Goal: Task Accomplishment & Management: Manage account settings

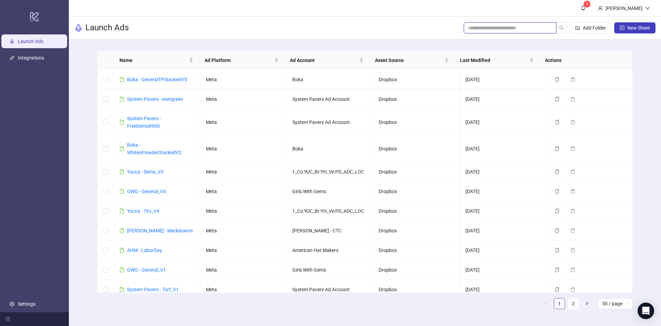
click at [485, 27] on input "search" at bounding box center [507, 28] width 79 height 8
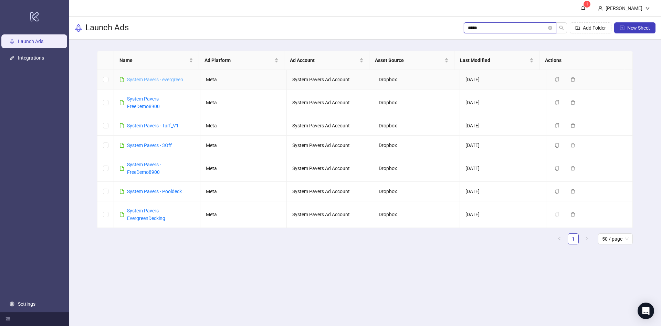
type input "*****"
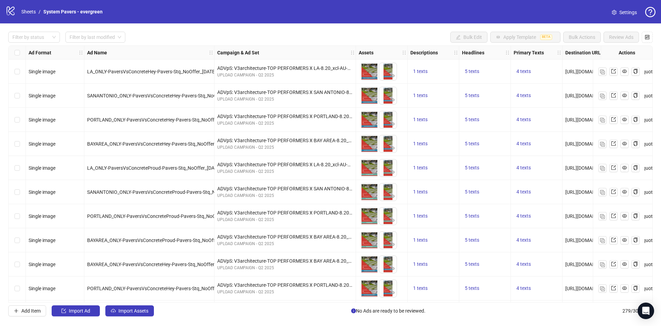
click at [277, 24] on div "Filter by status Filter by last modified Bulk Edit Apply Template BETA Bulk Act…" at bounding box center [330, 173] width 661 height 301
click at [287, 53] on div "Campaign & Ad Set" at bounding box center [284, 53] width 141 height 14
click at [246, 54] on strong "Campaign & Ad Set" at bounding box center [238, 53] width 42 height 8
click at [644, 39] on button "button" at bounding box center [646, 37] width 11 height 11
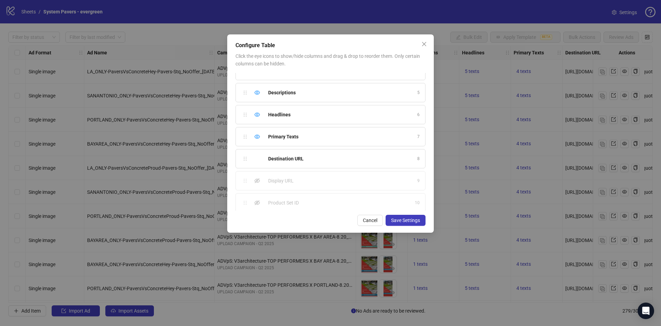
scroll to position [149, 0]
drag, startPoint x: 420, startPoint y: 42, endPoint x: 429, endPoint y: 50, distance: 11.8
click at [420, 43] on span "Close" at bounding box center [423, 44] width 11 height 6
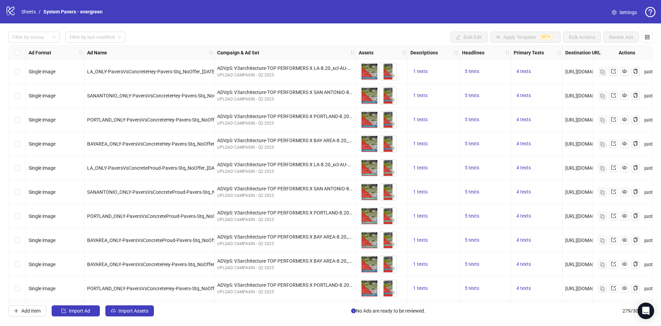
click at [407, 35] on div "Filter by status Filter by last modified Bulk Edit Apply Template BETA Bulk Act…" at bounding box center [330, 37] width 644 height 11
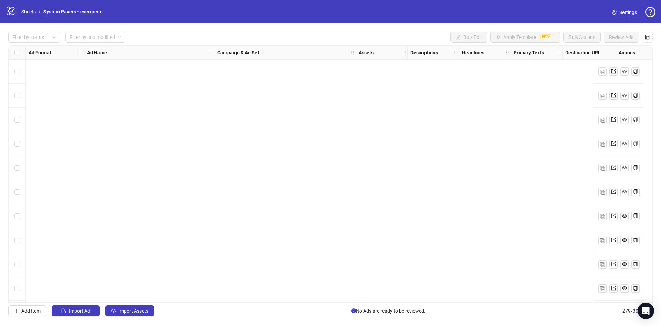
scroll to position [413, 0]
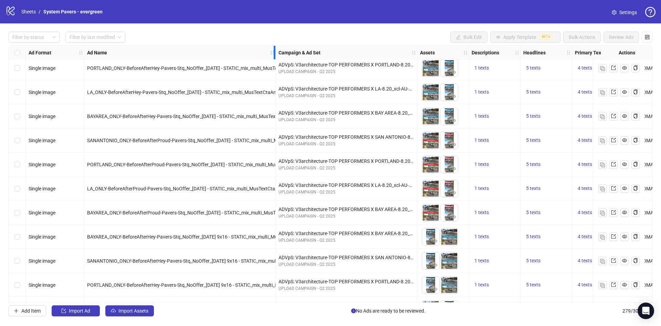
drag, startPoint x: 213, startPoint y: 52, endPoint x: 275, endPoint y: 61, distance: 62.0
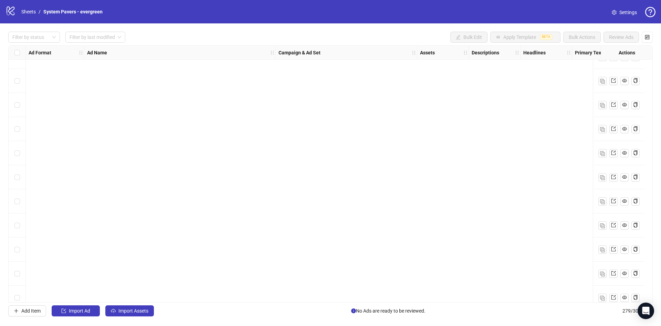
scroll to position [5241, 0]
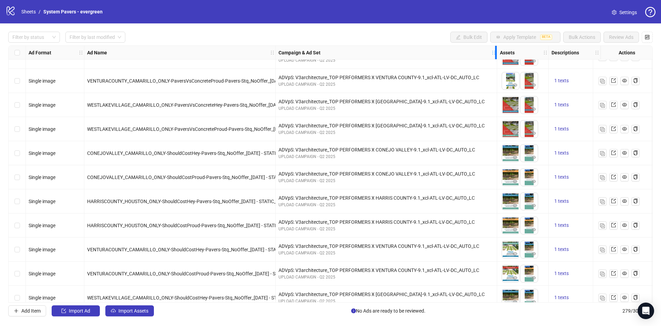
drag, startPoint x: 414, startPoint y: 53, endPoint x: 494, endPoint y: 54, distance: 79.8
click at [494, 54] on icon "holder" at bounding box center [493, 52] width 5 height 5
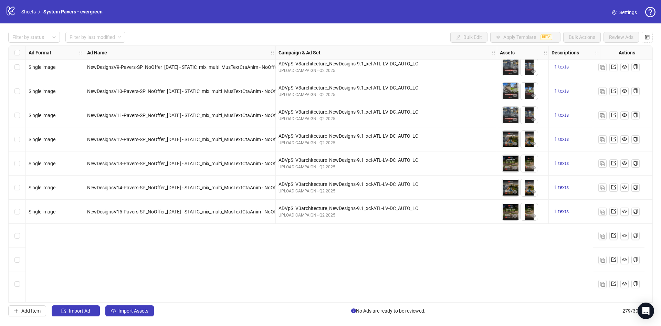
scroll to position [3538, 0]
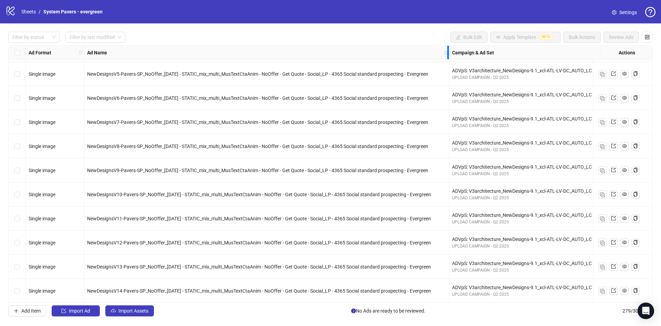
drag, startPoint x: 274, startPoint y: 51, endPoint x: 447, endPoint y: 57, distance: 173.5
click at [447, 57] on div "Resize Ad Name column" at bounding box center [448, 52] width 2 height 13
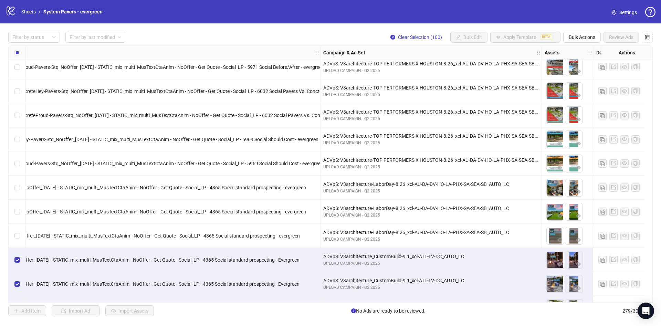
scroll to position [2918, 0]
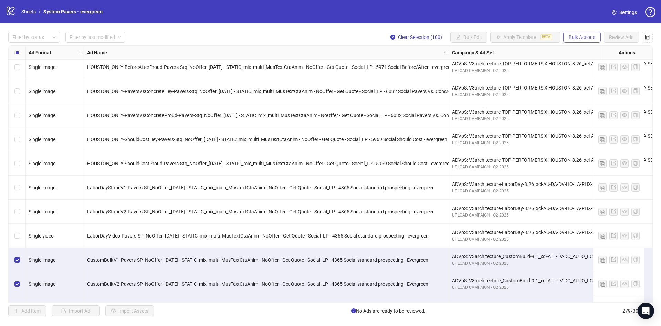
click at [588, 40] on span "Bulk Actions" at bounding box center [581, 37] width 26 height 6
click at [583, 72] on span "Duplicate with assets" at bounding box center [591, 73] width 47 height 8
click at [587, 34] on span "Bulk Actions" at bounding box center [581, 37] width 26 height 6
click at [253, 41] on div "Filter by status Filter by last modified Clear Selection (100) Bulk Edit Apply …" at bounding box center [330, 37] width 644 height 11
click at [31, 38] on div at bounding box center [31, 37] width 42 height 10
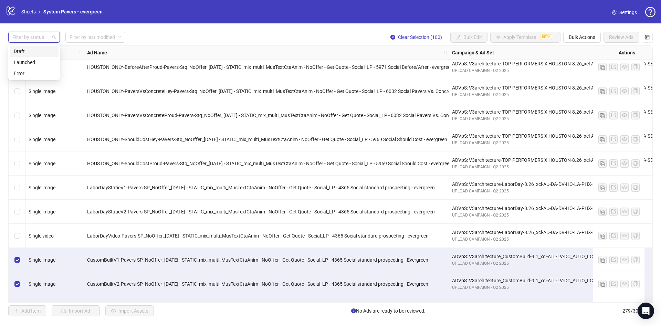
click at [29, 50] on div "Draft" at bounding box center [34, 51] width 41 height 8
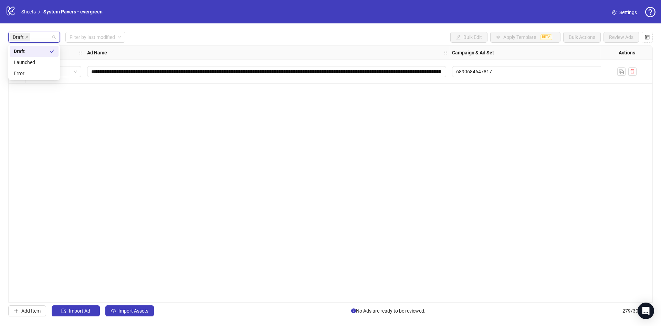
scroll to position [0, 0]
click at [243, 44] on div "**********" at bounding box center [330, 173] width 661 height 301
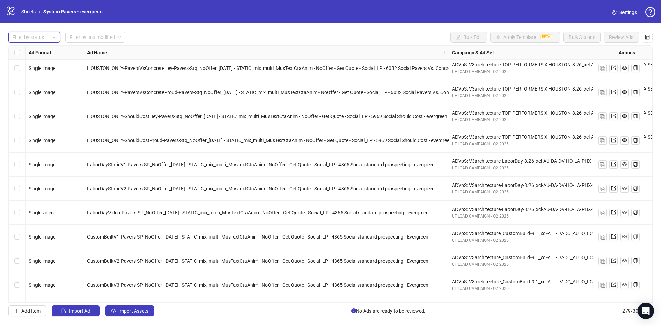
scroll to position [2993, 0]
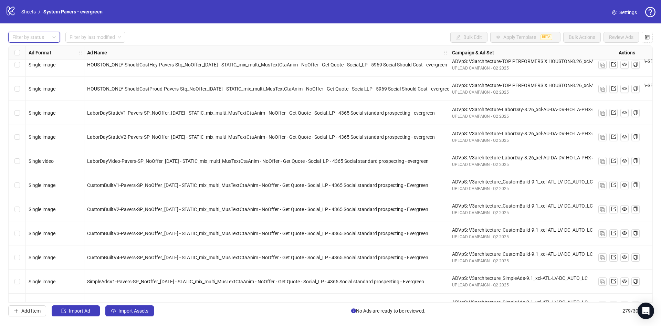
click at [12, 188] on div "Select row 130" at bounding box center [17, 185] width 17 height 24
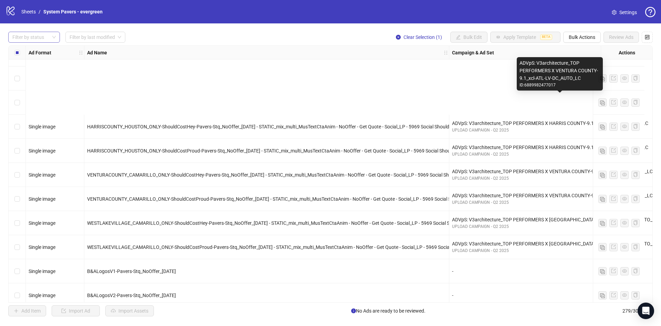
scroll to position [5419, 0]
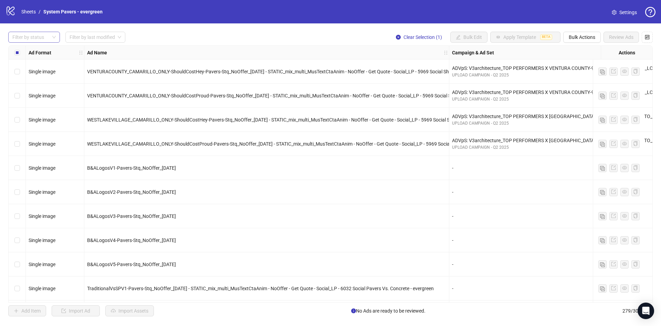
click at [20, 144] on div "Select row 229" at bounding box center [17, 144] width 17 height 24
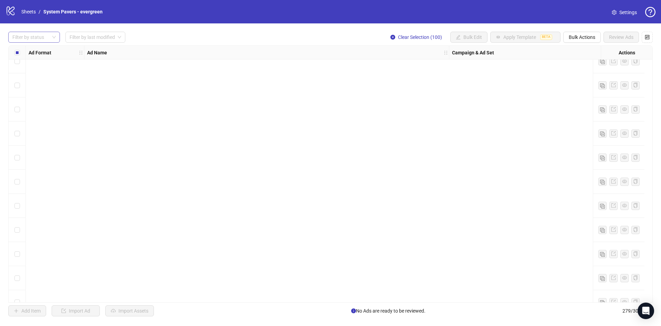
scroll to position [6479, 0]
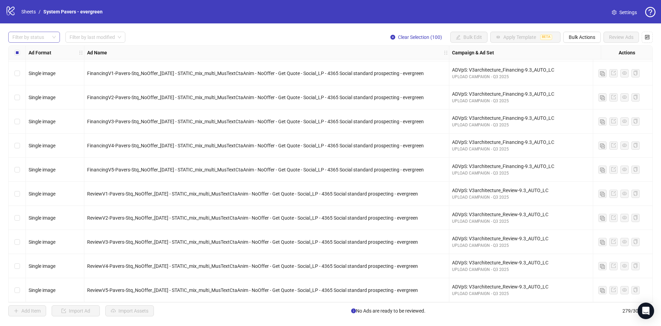
click at [36, 36] on div at bounding box center [31, 37] width 42 height 10
click at [589, 40] on span "Bulk Actions" at bounding box center [581, 37] width 26 height 6
click at [586, 72] on span "Duplicate with assets" at bounding box center [591, 73] width 47 height 8
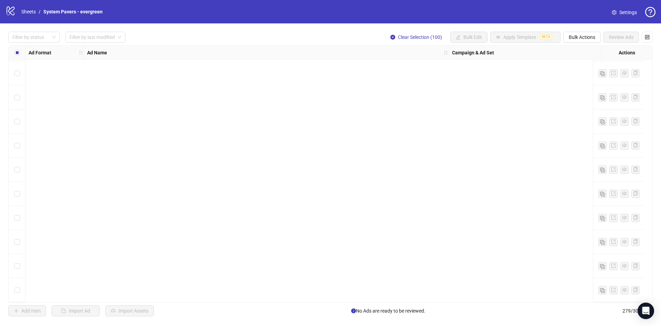
scroll to position [5653, 0]
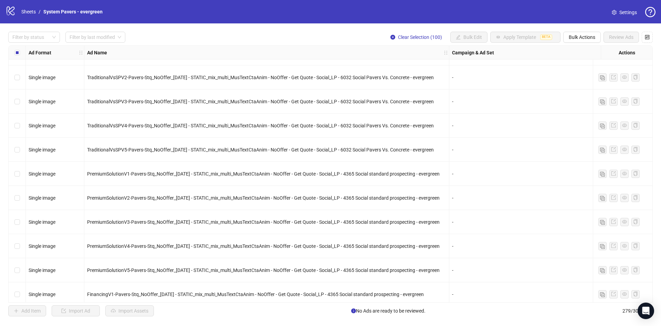
click at [23, 54] on div "Select all rows" at bounding box center [17, 53] width 17 height 14
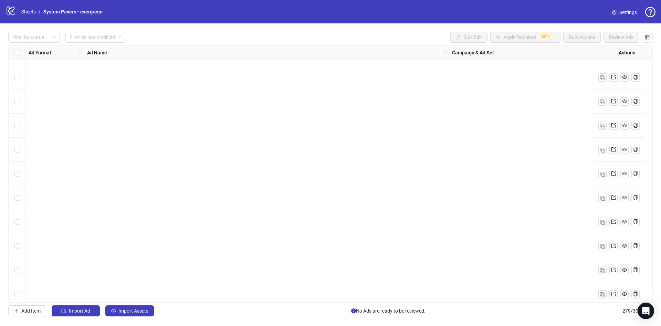
scroll to position [5189, 0]
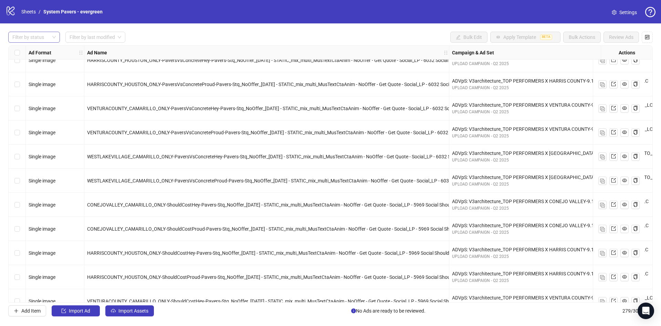
click at [49, 42] on div "Filter by status" at bounding box center [34, 37] width 52 height 11
click at [36, 51] on div "Draft" at bounding box center [34, 51] width 41 height 8
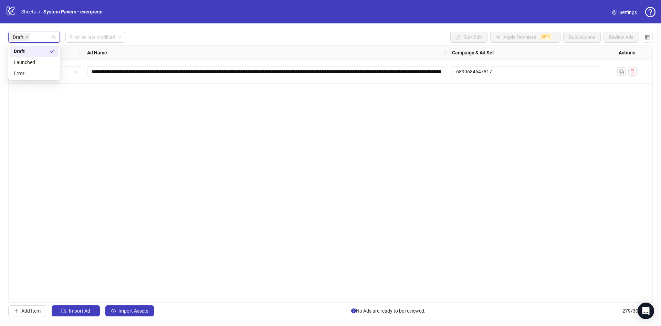
scroll to position [0, 0]
click at [190, 41] on div "Draft Filter by last modified Bulk Edit Apply Template BETA Bulk Actions Review…" at bounding box center [330, 37] width 644 height 11
click at [56, 36] on div "Draft" at bounding box center [34, 37] width 52 height 11
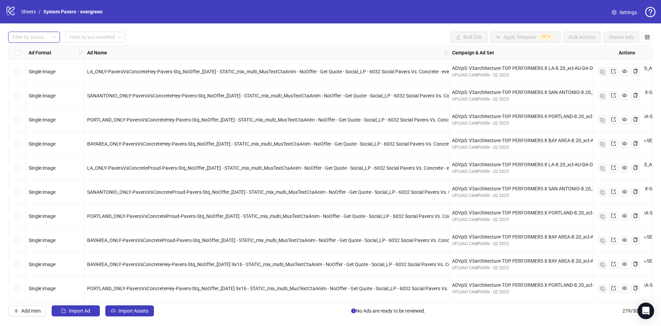
click at [291, 36] on div "Filter by status Filter by last modified Bulk Edit Apply Template BETA Bulk Act…" at bounding box center [330, 37] width 644 height 11
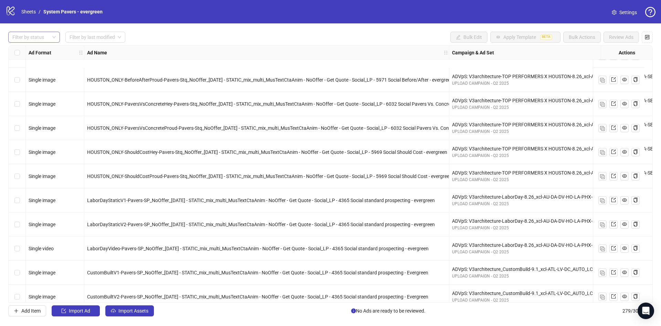
scroll to position [2957, 0]
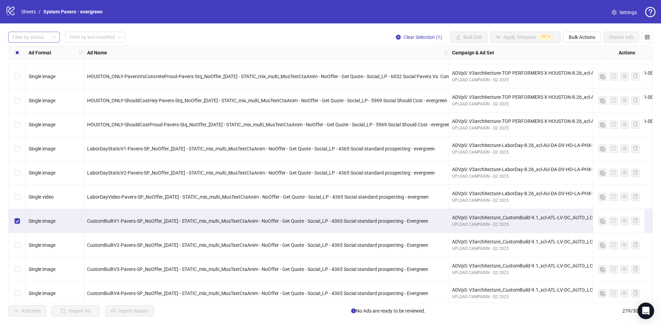
click at [18, 249] on div "Select row 131" at bounding box center [17, 245] width 17 height 24
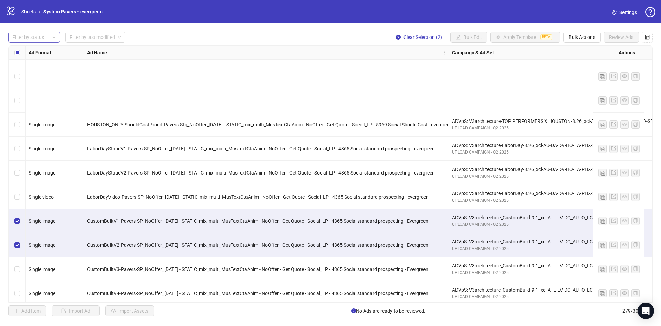
scroll to position [3061, 0]
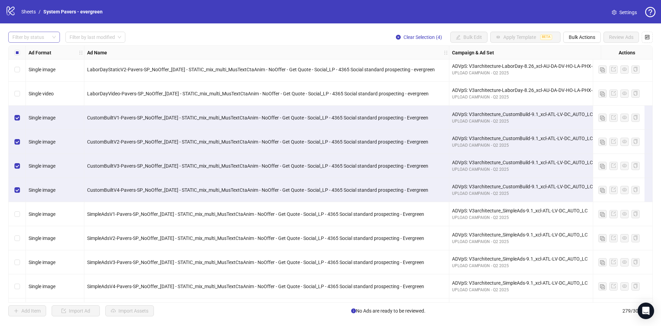
drag, startPoint x: 16, startPoint y: 218, endPoint x: 24, endPoint y: 229, distance: 13.4
click at [16, 218] on div "Select row 134" at bounding box center [17, 214] width 17 height 24
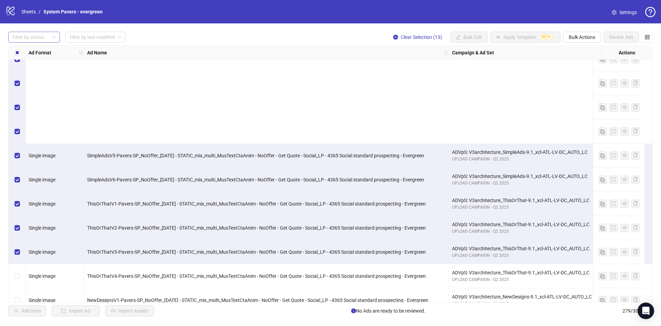
scroll to position [3370, 0]
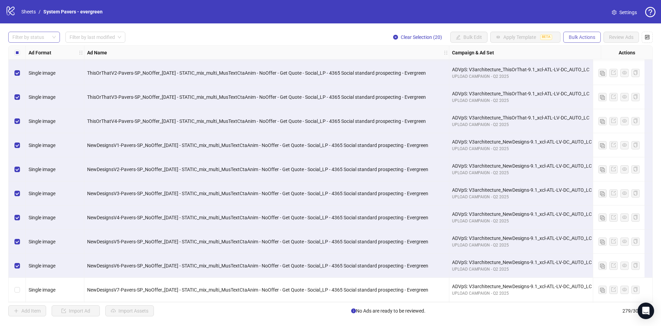
click at [589, 39] on span "Bulk Actions" at bounding box center [581, 37] width 26 height 6
click at [590, 72] on span "Duplicate with assets" at bounding box center [591, 73] width 47 height 8
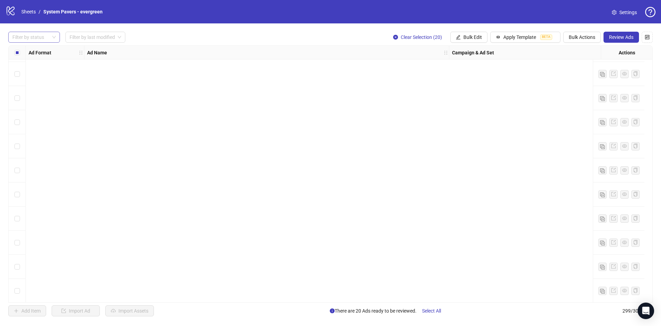
scroll to position [3555, 0]
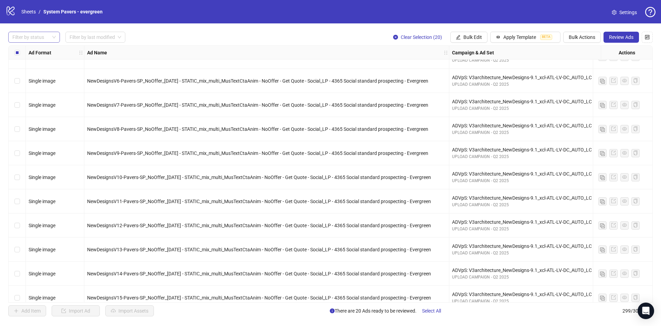
click at [18, 58] on div "Select all rows" at bounding box center [17, 53] width 17 height 14
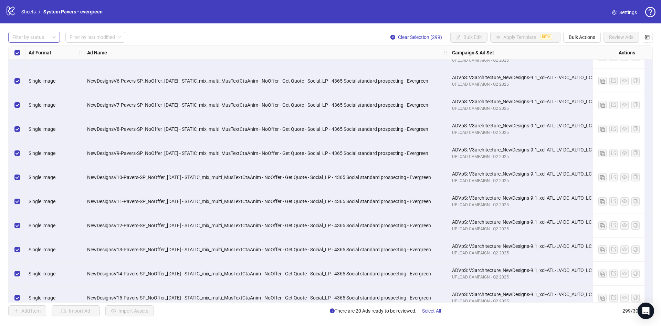
click at [17, 56] on div "Select all rows" at bounding box center [17, 53] width 17 height 14
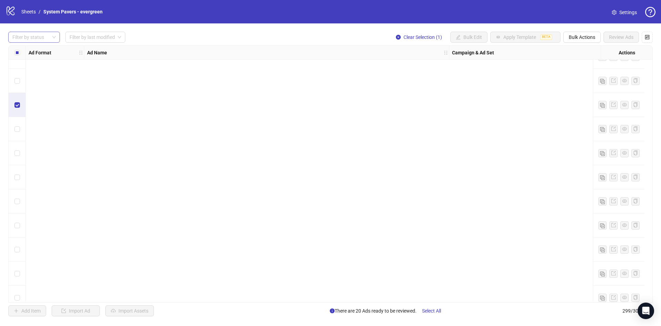
scroll to position [3865, 0]
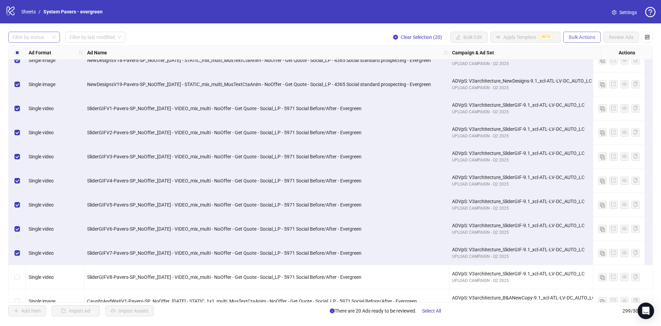
click at [587, 38] on span "Bulk Actions" at bounding box center [581, 37] width 26 height 6
click at [588, 73] on span "Duplicate with assets" at bounding box center [591, 73] width 47 height 8
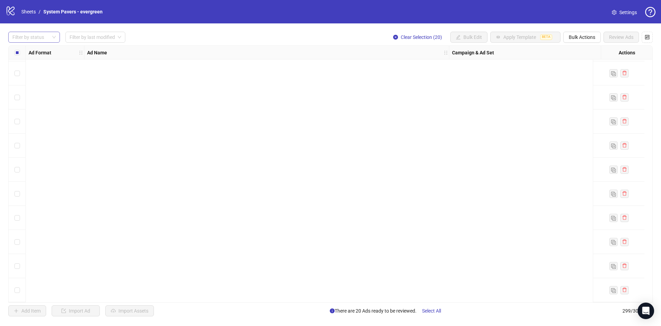
scroll to position [5722, 0]
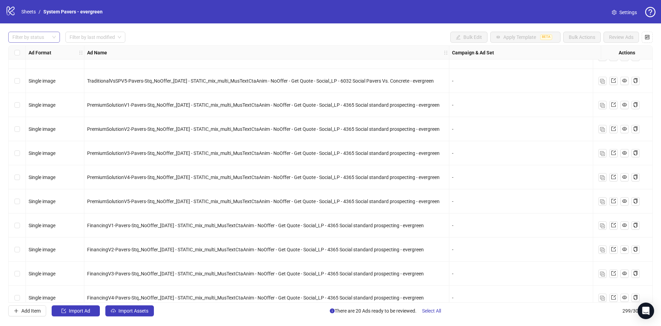
click at [30, 36] on div at bounding box center [31, 37] width 42 height 10
click at [29, 50] on div "Draft" at bounding box center [34, 51] width 41 height 8
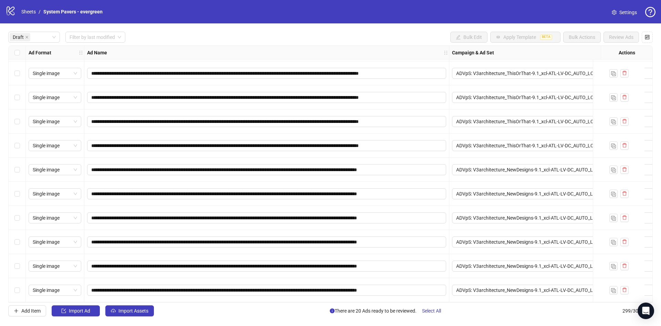
click at [225, 44] on div "**********" at bounding box center [330, 173] width 661 height 301
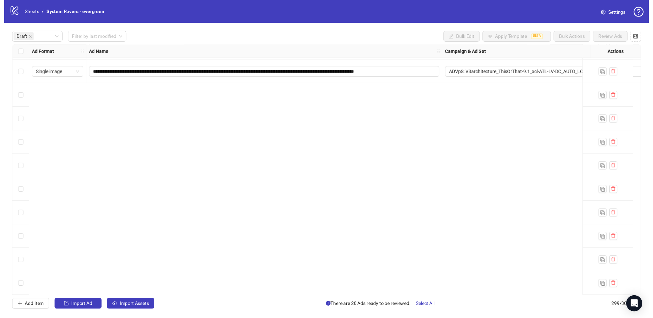
scroll to position [0, 0]
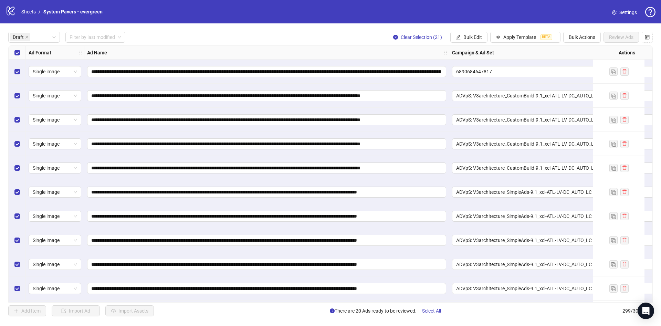
click at [26, 70] on div "Single image" at bounding box center [55, 72] width 58 height 24
click at [17, 75] on label "Select row 1" at bounding box center [17, 72] width 6 height 8
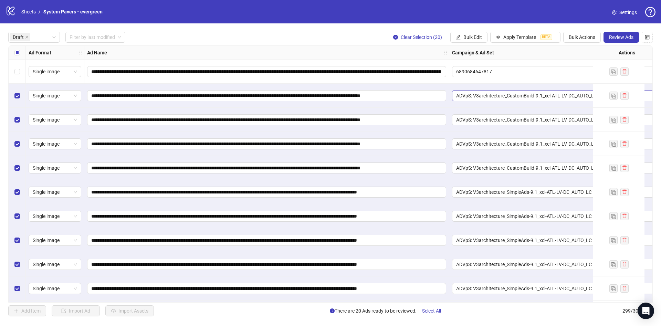
click at [500, 99] on span "ADVpS: V3architecture_CustomBuild-9.1_xcl-ATL-LV-DC_AUTO_LC" at bounding box center [559, 95] width 207 height 10
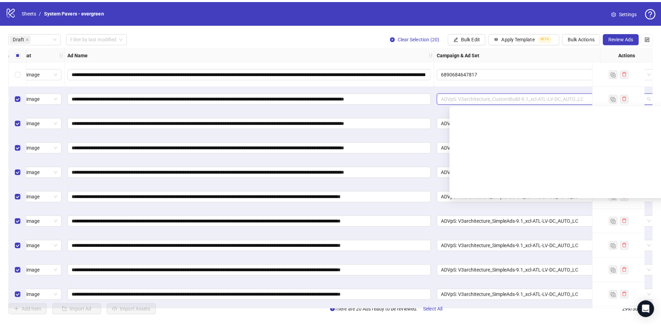
scroll to position [333, 0]
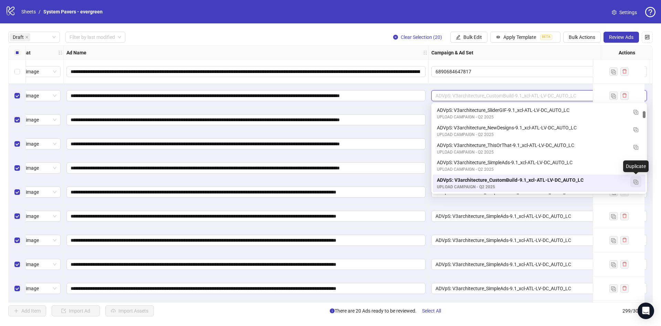
click at [638, 181] on button "button" at bounding box center [635, 181] width 11 height 11
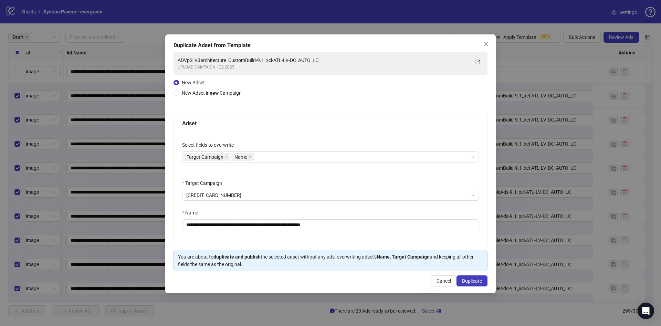
click at [224, 86] on div "New Adset New Adset in new Campaign" at bounding box center [208, 88] width 71 height 18
click at [223, 90] on span "New Adset in new Campaign" at bounding box center [212, 93] width 60 height 6
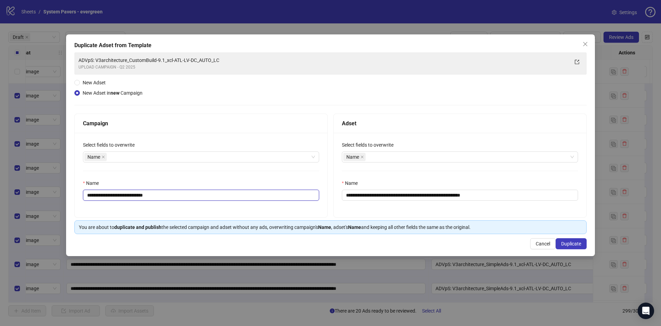
drag, startPoint x: 136, startPoint y: 195, endPoint x: 235, endPoint y: 198, distance: 98.8
click at [235, 198] on input "**********" at bounding box center [201, 195] width 236 height 11
click at [189, 199] on input "**********" at bounding box center [201, 195] width 236 height 11
click at [584, 47] on button "Close" at bounding box center [584, 44] width 11 height 11
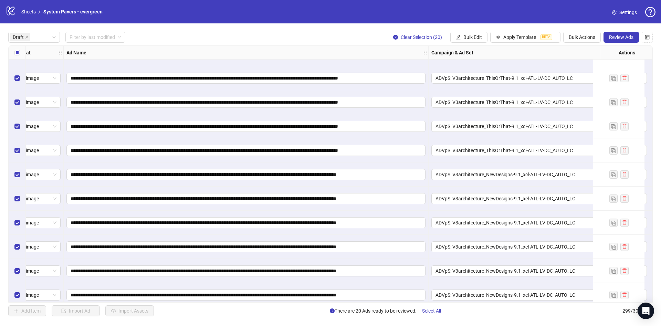
scroll to position [266, 21]
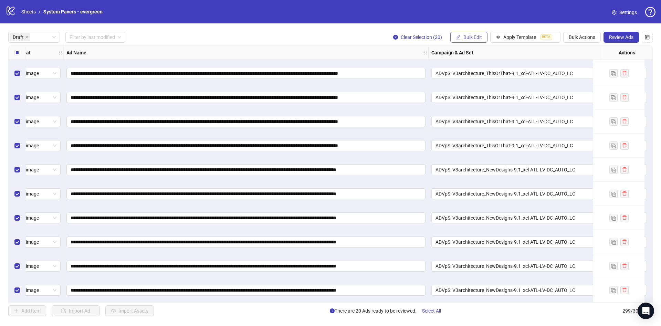
click at [476, 37] on span "Bulk Edit" at bounding box center [472, 37] width 19 height 6
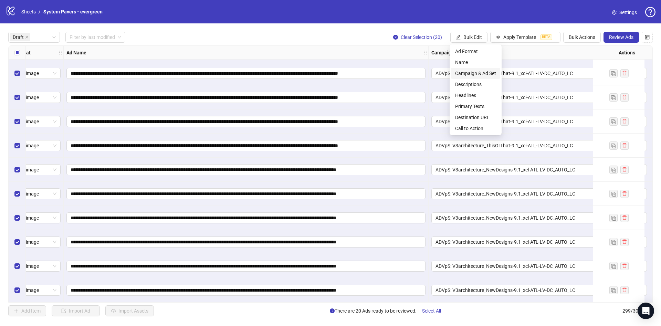
click at [481, 73] on span "Campaign & Ad Set" at bounding box center [475, 73] width 41 height 8
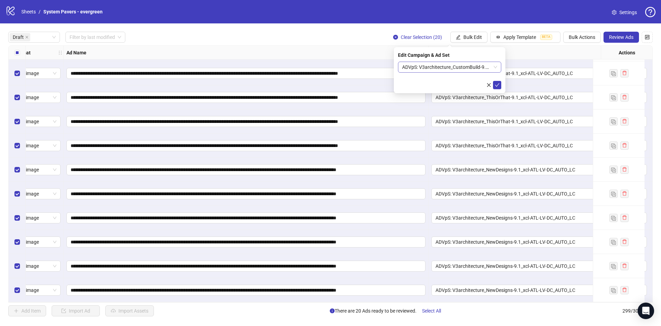
click at [454, 66] on span "ADVpS: V3architecture_CustomBuild-9.1_xcl-ATL-LV-DC_AUTO_LC" at bounding box center [449, 67] width 95 height 10
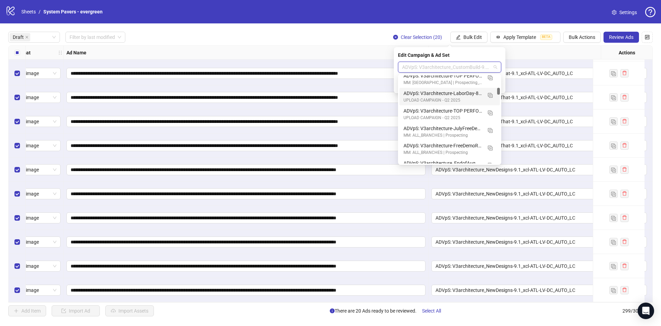
scroll to position [1032, 0]
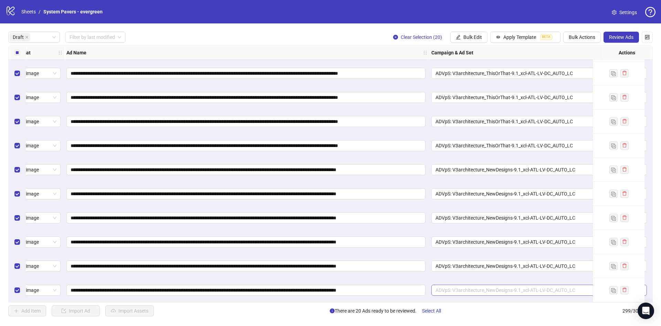
click at [510, 286] on span "ADVpS: V3architecture_NewDesigns-9.1_xcl-ATL-LV-DC_AUTO_LC" at bounding box center [538, 290] width 207 height 10
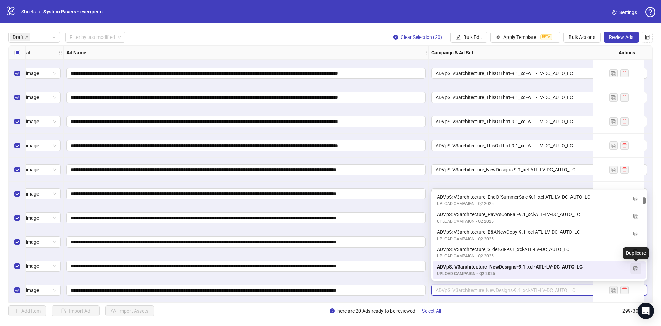
click at [636, 266] on img "button" at bounding box center [635, 268] width 5 height 5
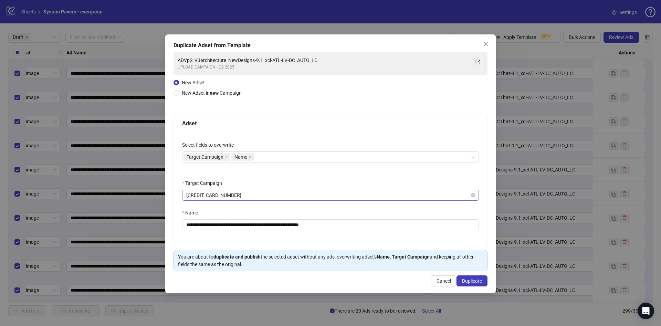
click at [245, 196] on span "[CREDIT_CARD_NUMBER]" at bounding box center [330, 195] width 288 height 10
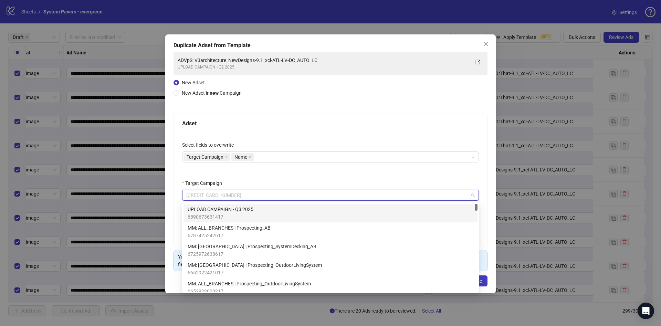
click at [291, 210] on div "UPLOAD CAMPAIGN - Q3 2025 6890673631417" at bounding box center [330, 212] width 286 height 15
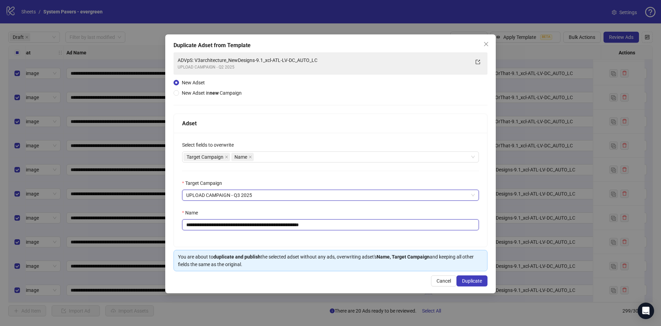
drag, startPoint x: 323, startPoint y: 224, endPoint x: 390, endPoint y: 229, distance: 66.9
click at [390, 229] on input "**********" at bounding box center [330, 224] width 297 height 11
type input "**********"
click at [472, 281] on span "Duplicate" at bounding box center [472, 281] width 20 height 6
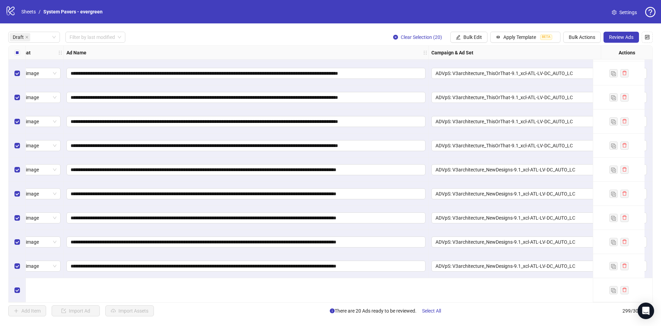
scroll to position [163, 21]
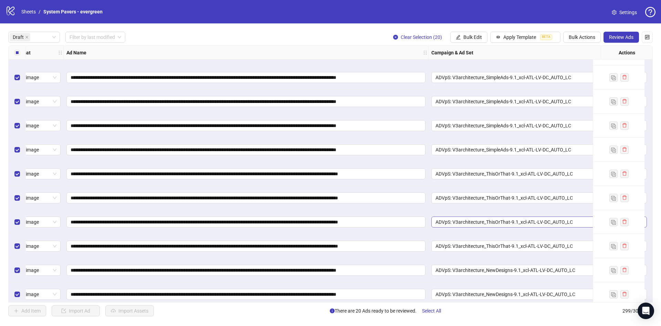
click at [505, 222] on span "ADVpS: V3architecture_ThisOrThat-9.1_xcl-ATL-LV-DC_AUTO_LC" at bounding box center [538, 222] width 207 height 10
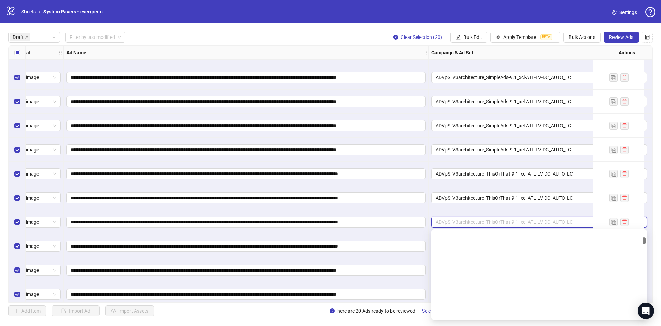
scroll to position [322, 0]
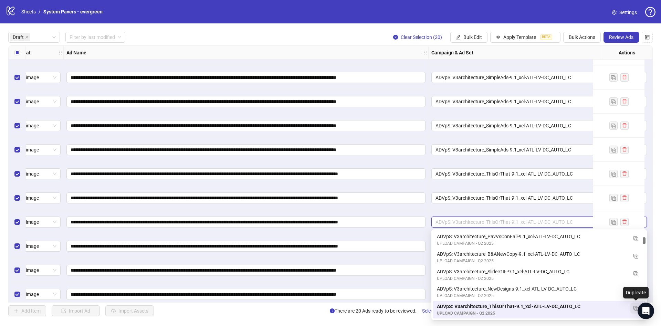
click at [635, 309] on img "button" at bounding box center [635, 308] width 5 height 5
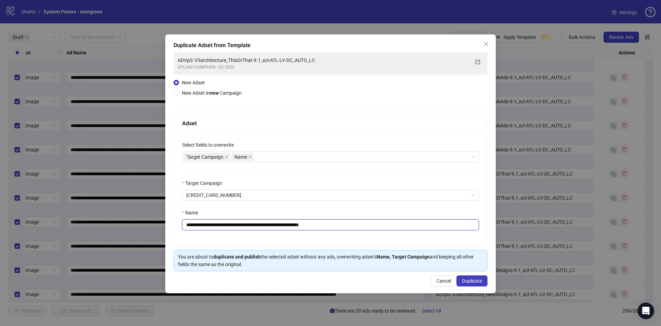
click at [311, 222] on input "**********" at bounding box center [330, 224] width 297 height 11
drag, startPoint x: 319, startPoint y: 223, endPoint x: 368, endPoint y: 227, distance: 48.7
click at [368, 227] on input "**********" at bounding box center [330, 224] width 297 height 11
type input "**********"
click at [313, 204] on div "**********" at bounding box center [330, 190] width 313 height 114
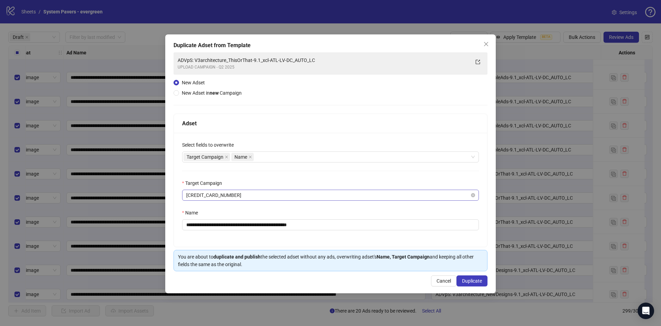
click at [318, 197] on span "[CREDIT_CARD_NUMBER]" at bounding box center [330, 195] width 288 height 10
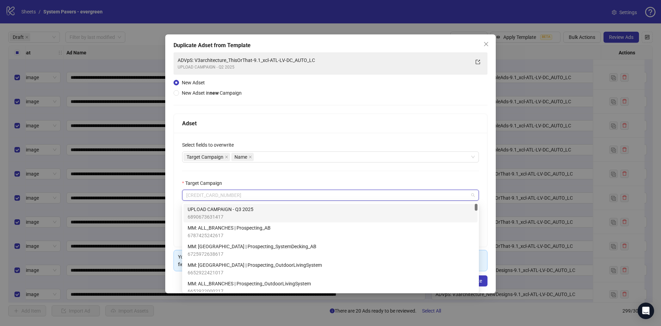
click at [274, 212] on div "UPLOAD CAMPAIGN - Q3 2025 6890673631417" at bounding box center [330, 212] width 286 height 15
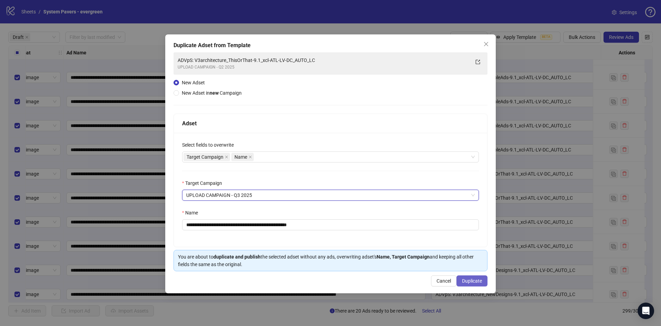
click at [475, 280] on span "Duplicate" at bounding box center [472, 281] width 20 height 6
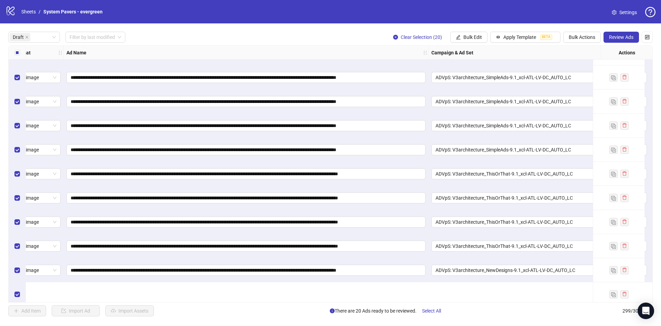
scroll to position [111, 21]
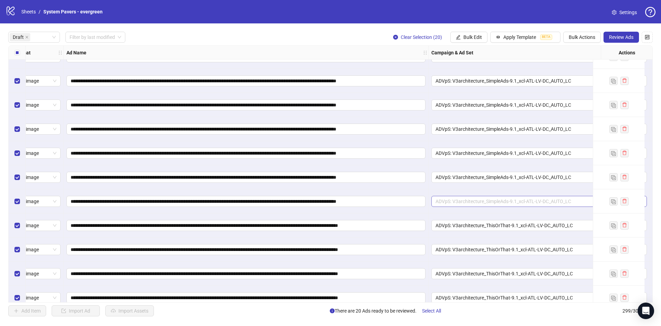
click at [521, 199] on span "ADVpS: V3architecture_SimpleAds-9.1_xcl-ATL-LV-DC_AUTO_LC" at bounding box center [538, 201] width 207 height 10
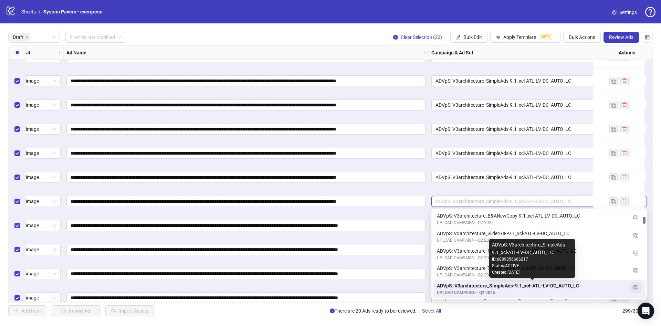
click at [638, 288] on button "button" at bounding box center [635, 287] width 11 height 11
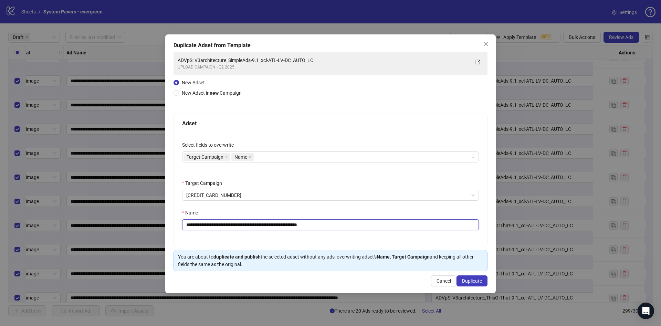
drag, startPoint x: 328, startPoint y: 227, endPoint x: 346, endPoint y: 228, distance: 18.7
click at [346, 228] on input "**********" at bounding box center [330, 224] width 297 height 11
click at [263, 198] on span "[CREDIT_CARD_NUMBER]" at bounding box center [330, 195] width 288 height 10
type input "**********"
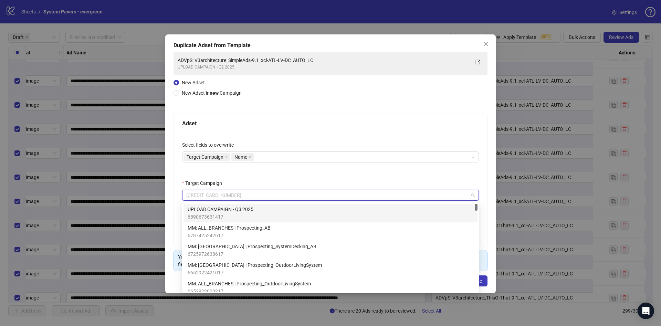
click at [291, 210] on div "UPLOAD CAMPAIGN - Q3 2025 6890673631417" at bounding box center [330, 212] width 286 height 15
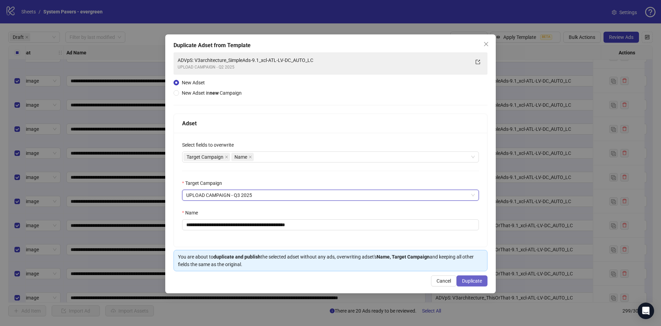
click at [475, 279] on span "Duplicate" at bounding box center [472, 281] width 20 height 6
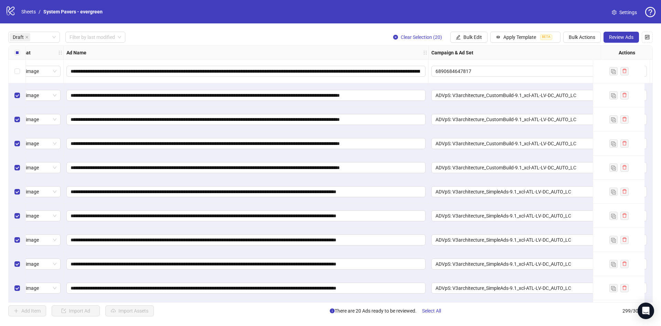
scroll to position [0, 21]
click at [498, 141] on span "ADVpS: V3architecture_CustomBuild-9.1_xcl-ATL-LV-DC_AUTO_LC" at bounding box center [538, 144] width 207 height 10
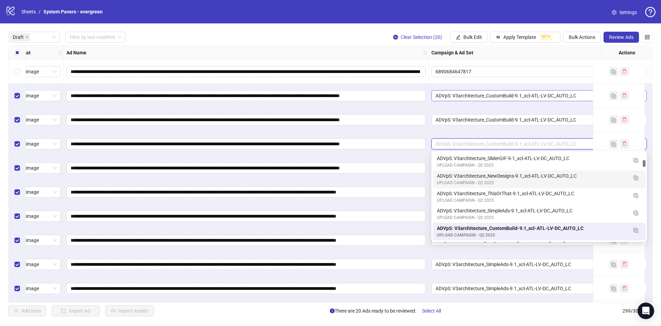
click at [485, 97] on span "ADVpS: V3architecture_CustomBuild-9.1_xcl-ATL-LV-DC_AUTO_LC" at bounding box center [538, 95] width 207 height 10
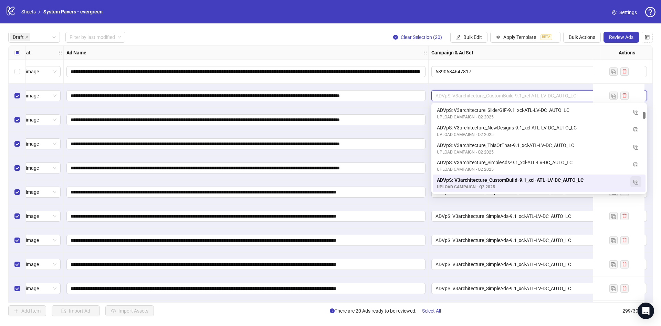
click at [636, 185] on button "button" at bounding box center [635, 181] width 11 height 11
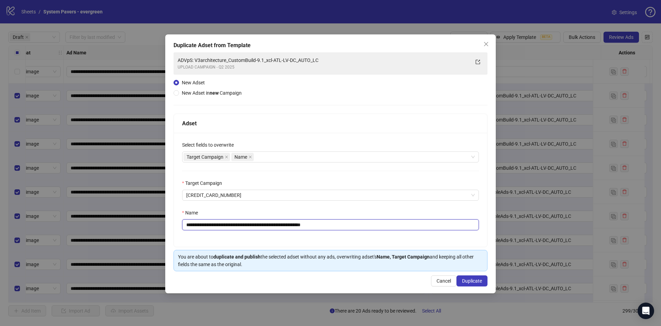
drag, startPoint x: 328, startPoint y: 224, endPoint x: 362, endPoint y: 226, distance: 33.7
click at [362, 226] on input "**********" at bounding box center [330, 224] width 297 height 11
click at [432, 192] on span "[CREDIT_CARD_NUMBER]" at bounding box center [330, 195] width 288 height 10
type input "**********"
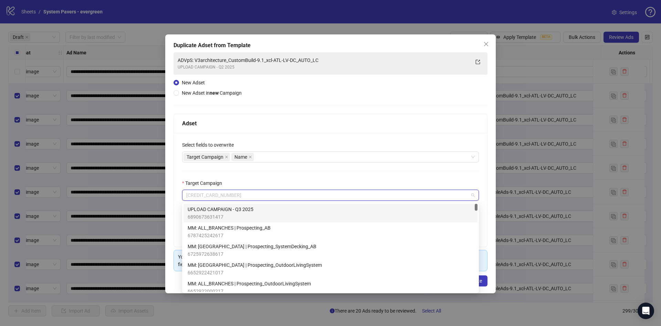
click at [345, 212] on div "UPLOAD CAMPAIGN - Q3 2025 6890673631417" at bounding box center [330, 212] width 286 height 15
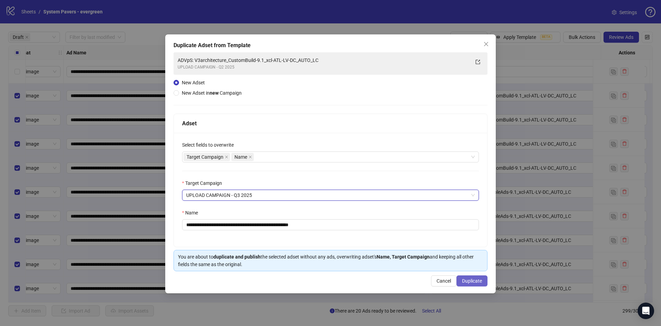
click at [474, 280] on span "Duplicate" at bounding box center [472, 281] width 20 height 6
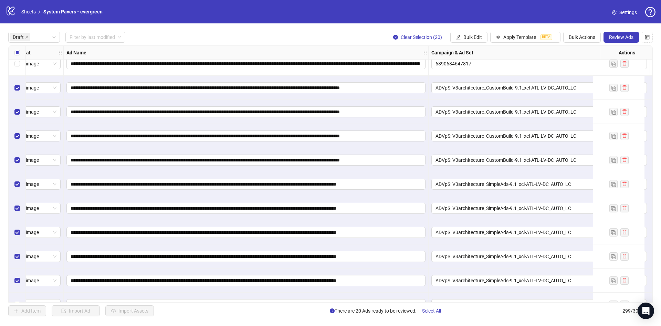
scroll to position [0, 21]
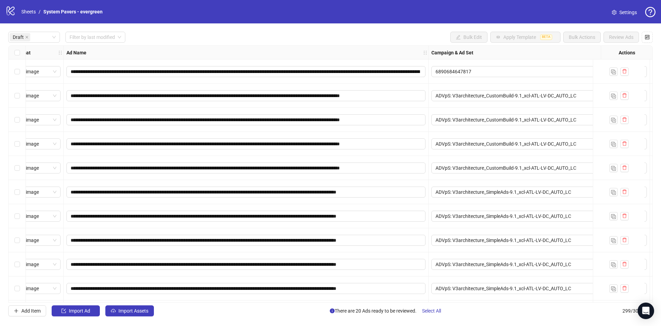
click at [18, 100] on div "Select row 2" at bounding box center [17, 96] width 17 height 24
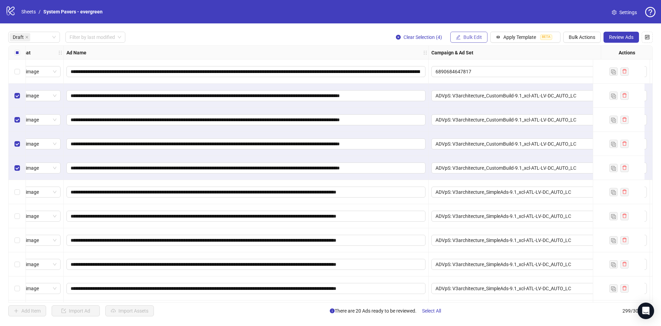
click at [475, 38] on span "Bulk Edit" at bounding box center [472, 37] width 19 height 6
click at [481, 73] on span "Campaign & Ad Set" at bounding box center [475, 73] width 41 height 8
click at [449, 73] on form "ADVpS: V3architecture_CustomBuild-9.1_xcl-ATL-LV-DC_AUTO_LC" at bounding box center [449, 76] width 103 height 28
click at [456, 68] on span "ADVpS: V3architecture_CustomBuild-9.1_xcl-ATL-LV-DC_AUTO_LC" at bounding box center [449, 67] width 95 height 10
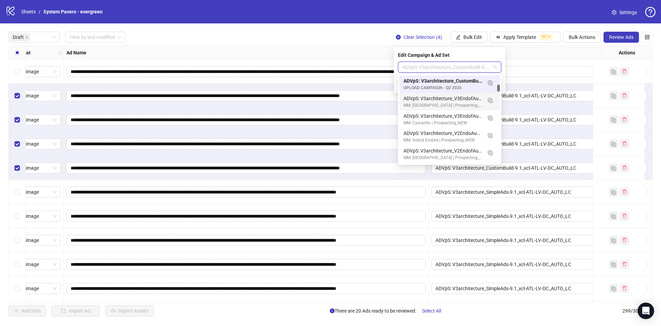
scroll to position [0, 0]
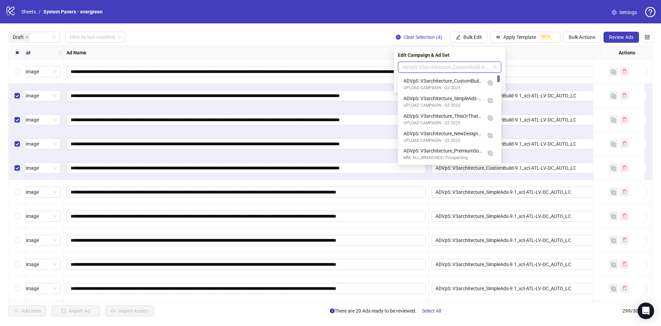
drag, startPoint x: 499, startPoint y: 88, endPoint x: 500, endPoint y: 69, distance: 19.3
click at [500, 69] on body "**********" at bounding box center [330, 163] width 661 height 326
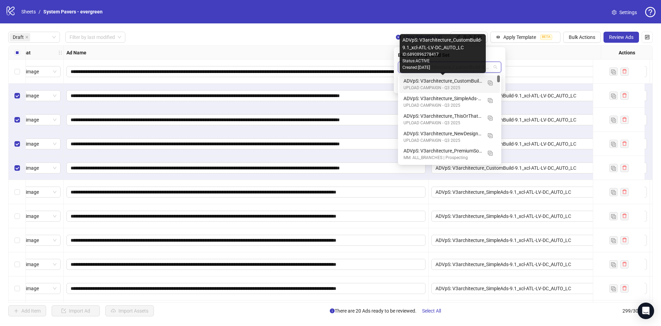
click at [466, 85] on div "UPLOAD CAMPAIGN - Q3 2025" at bounding box center [442, 88] width 78 height 7
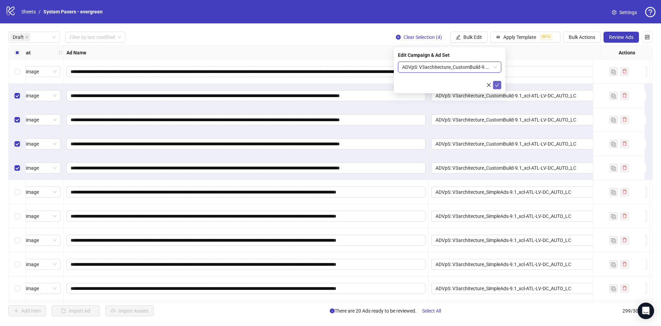
click at [494, 86] on button "submit" at bounding box center [497, 85] width 8 height 8
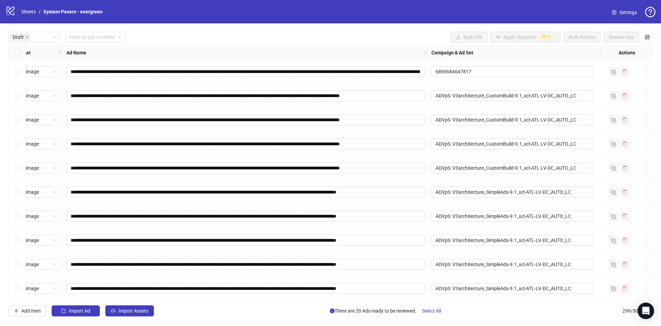
click at [13, 191] on div "Select row 6" at bounding box center [17, 192] width 17 height 24
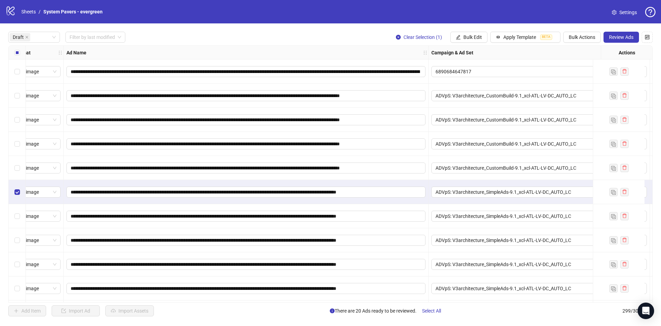
scroll to position [52, 21]
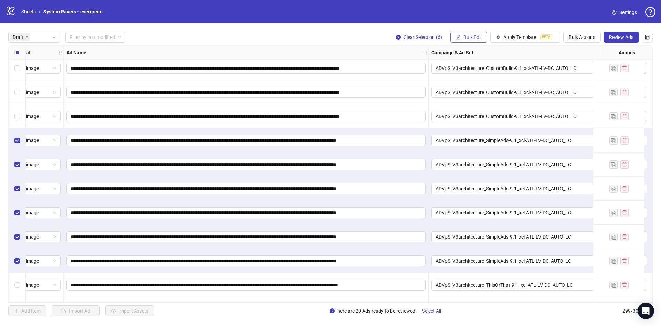
click at [468, 33] on div "**********" at bounding box center [330, 173] width 661 height 301
click at [468, 36] on span "Bulk Edit" at bounding box center [472, 37] width 19 height 6
click at [469, 72] on span "Campaign & Ad Set" at bounding box center [475, 73] width 41 height 8
click at [443, 69] on span "ADVpS: V3architecture_SimpleAds-9.1_xcl-ATL-LV-DC_AUTO_LC" at bounding box center [449, 67] width 95 height 10
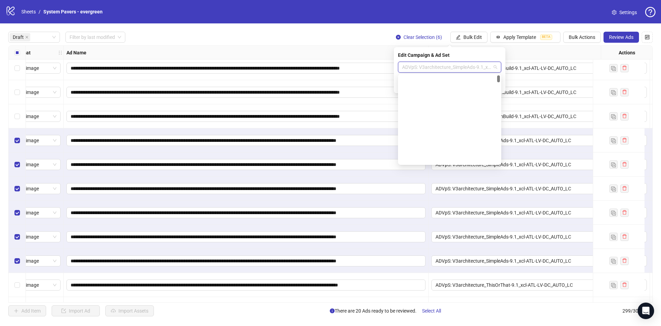
scroll to position [0, 0]
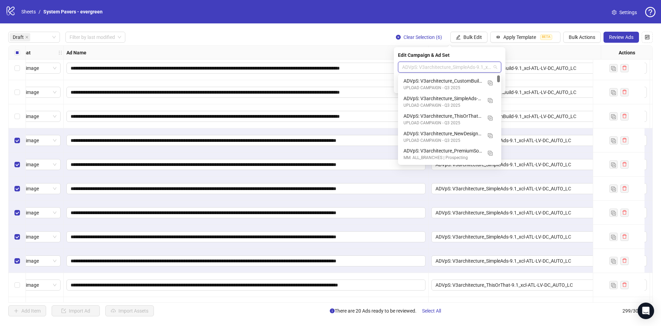
drag, startPoint x: 496, startPoint y: 68, endPoint x: 496, endPoint y: 62, distance: 6.2
click at [496, 62] on body "**********" at bounding box center [330, 163] width 661 height 326
click at [469, 98] on div "ADVpS: V3architecture_SimpleAds-9.1_xcl-ATL-LV-DC_AUTO_LC" at bounding box center [442, 99] width 78 height 8
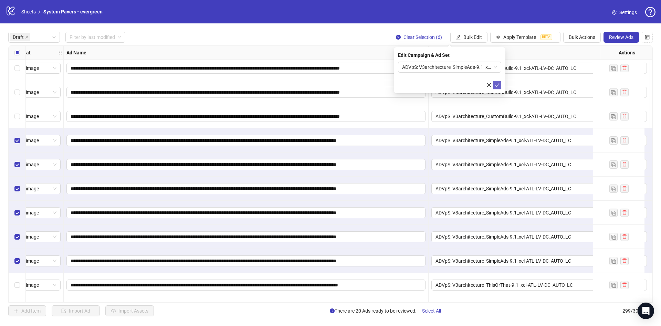
click at [497, 83] on icon "check" at bounding box center [496, 85] width 5 height 5
click at [17, 56] on label "Select all rows" at bounding box center [17, 53] width 6 height 8
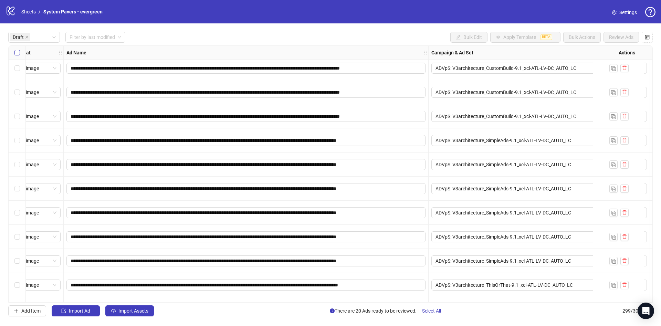
click at [18, 55] on label "Select all rows" at bounding box center [17, 53] width 6 height 8
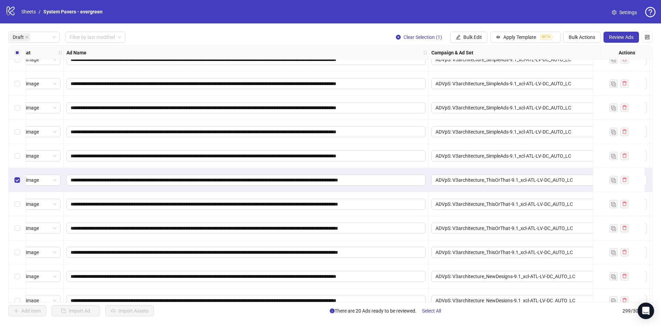
scroll to position [206, 21]
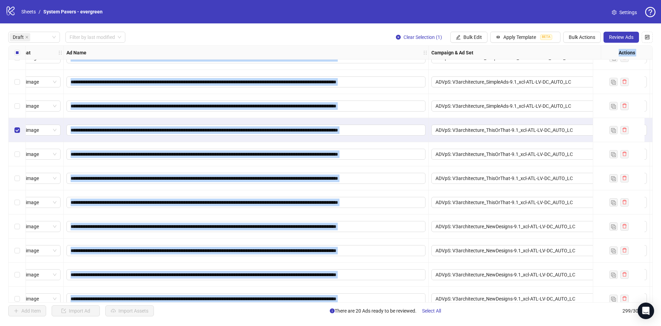
click at [20, 204] on div "Select row 15" at bounding box center [17, 202] width 17 height 24
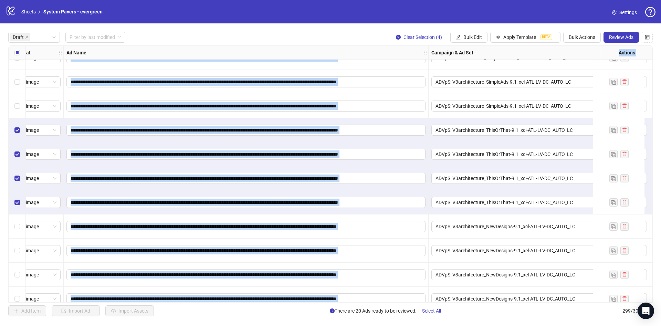
click at [62, 168] on div "Single image" at bounding box center [34, 178] width 58 height 24
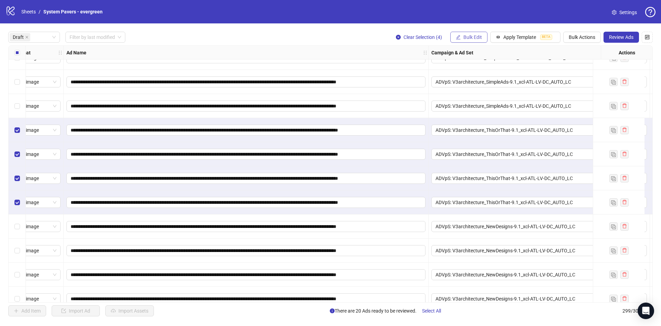
click at [476, 36] on span "Bulk Edit" at bounding box center [472, 37] width 19 height 6
click at [485, 73] on span "Campaign & Ad Set" at bounding box center [475, 73] width 41 height 8
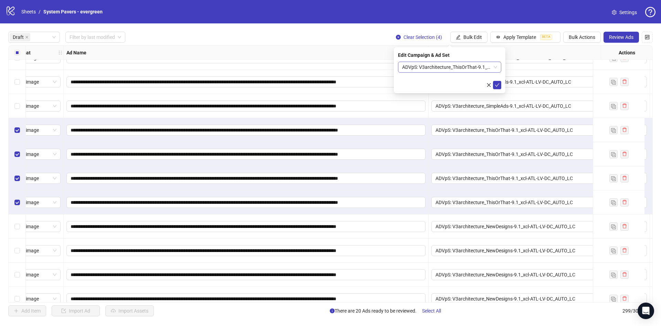
click at [461, 65] on span "ADVpS: V3architecture_ThisOrThat-9.1_xcl-ATL-LV-DC_AUTO_LC" at bounding box center [449, 67] width 95 height 10
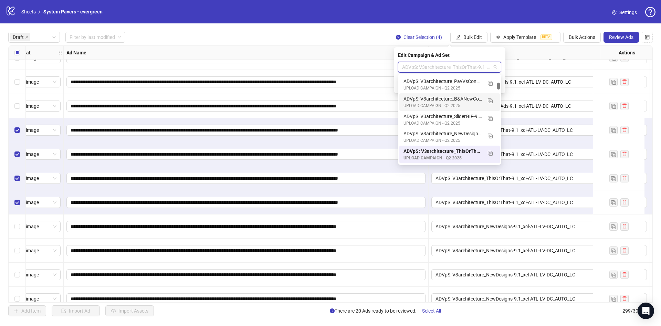
click at [499, 86] on div "6889975297017 6889973801617 6889970734617 ADVpS: V3architecture_EndOfSummerSale…" at bounding box center [449, 119] width 103 height 91
drag, startPoint x: 499, startPoint y: 86, endPoint x: 500, endPoint y: 68, distance: 17.3
click at [500, 68] on body "**********" at bounding box center [330, 163] width 661 height 326
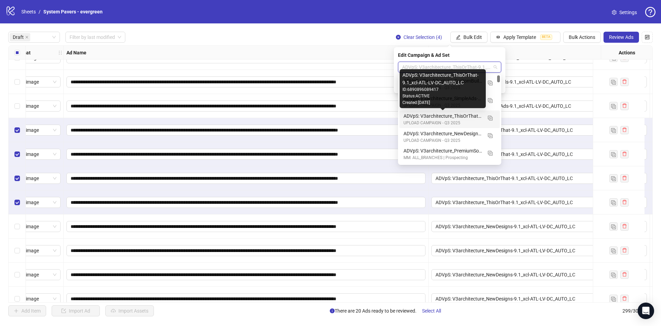
click at [463, 115] on div "ADVpS: V3architecture_ThisOrThat-9.1_xcl-ATL-LV-DC_AUTO_LC" at bounding box center [442, 116] width 78 height 8
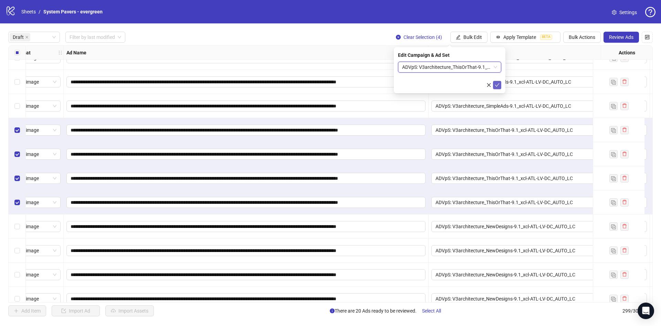
click at [498, 83] on icon "check" at bounding box center [496, 85] width 5 height 5
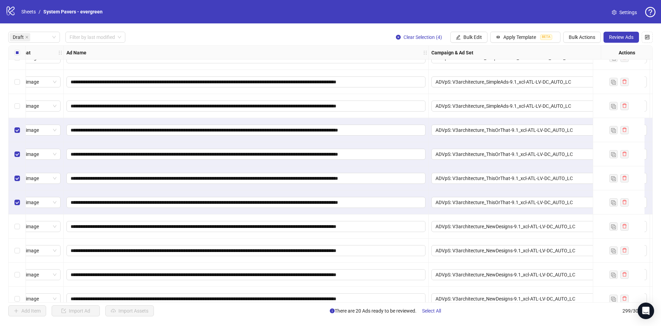
click at [17, 56] on div "Select all rows" at bounding box center [17, 53] width 17 height 14
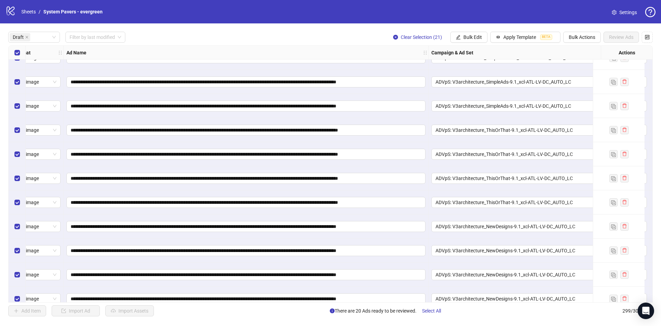
click at [17, 56] on div "Select all rows" at bounding box center [17, 53] width 17 height 14
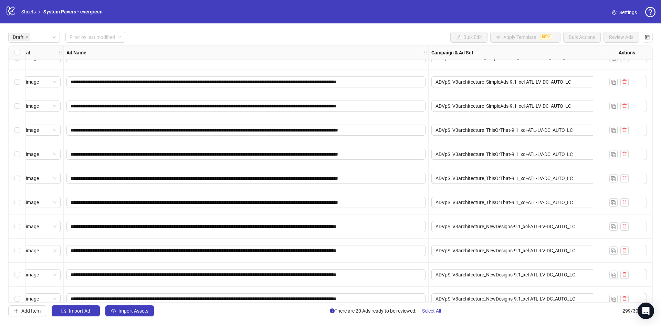
click at [20, 229] on div "Select row 16" at bounding box center [17, 226] width 17 height 24
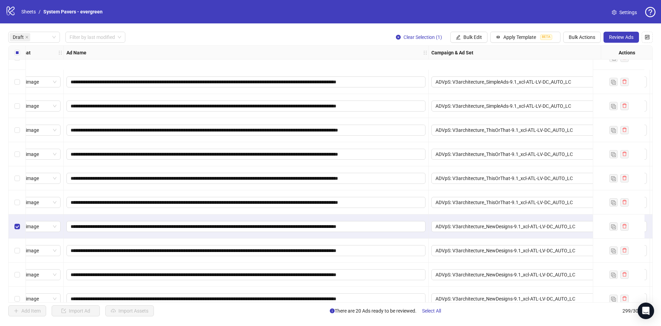
scroll to position [266, 21]
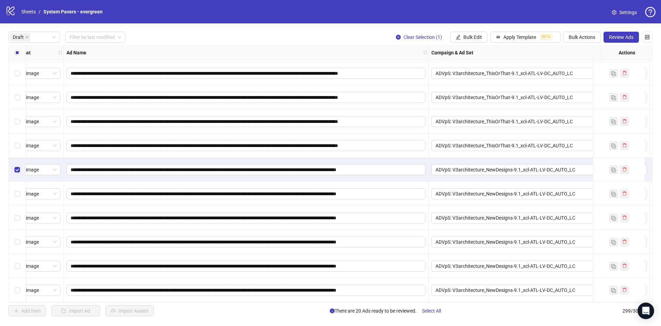
click at [21, 287] on div "Select row 21" at bounding box center [17, 290] width 17 height 24
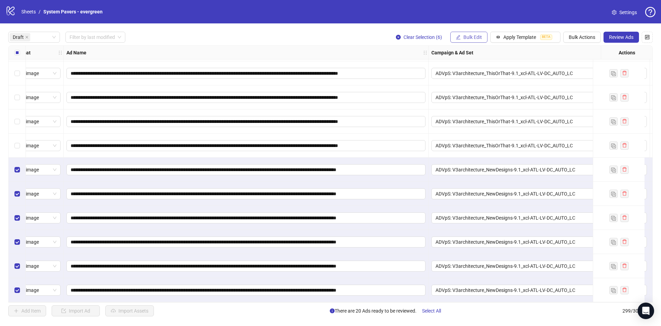
click at [476, 37] on span "Bulk Edit" at bounding box center [472, 37] width 19 height 6
click at [488, 73] on span "Campaign & Ad Set" at bounding box center [475, 73] width 41 height 8
click at [432, 67] on span "ADVpS: V3architecture_NewDesigns-9.1_xcl-ATL-LV-DC_AUTO_LC" at bounding box center [449, 67] width 95 height 10
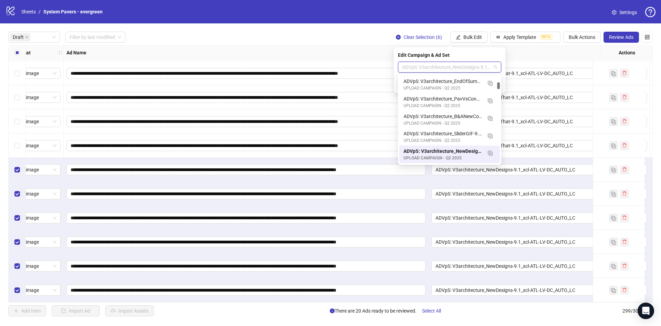
scroll to position [0, 0]
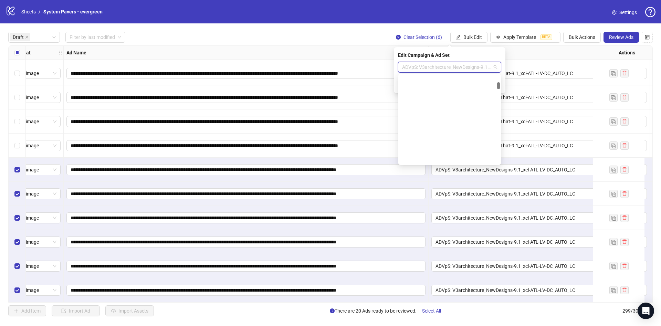
drag, startPoint x: 498, startPoint y: 86, endPoint x: 494, endPoint y: 65, distance: 21.1
click at [494, 65] on body "**********" at bounding box center [330, 163] width 661 height 326
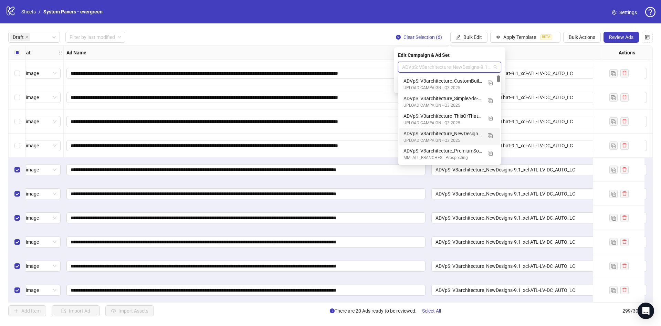
click at [467, 133] on div "ADVpS: V3architecture_NewDesigns-9.1_xcl-ATL-LV-DC_AUTO_LC" at bounding box center [442, 134] width 78 height 8
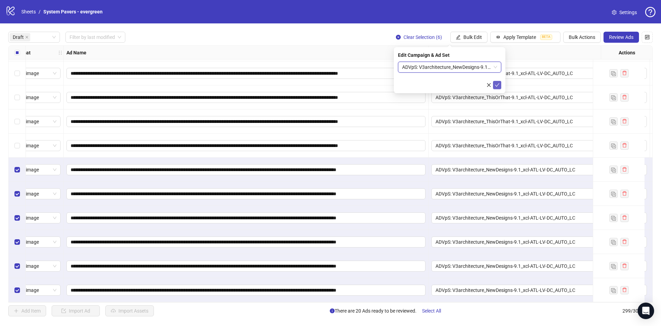
click at [497, 86] on icon "check" at bounding box center [496, 85] width 5 height 5
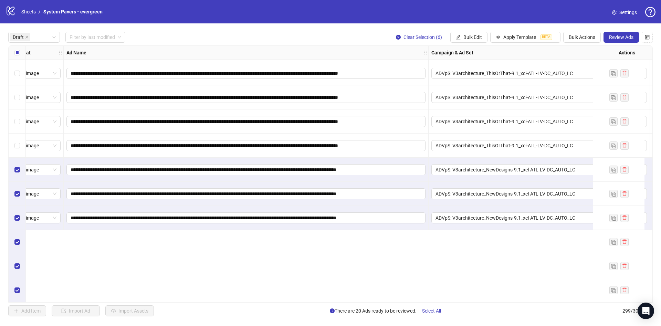
scroll to position [8, 21]
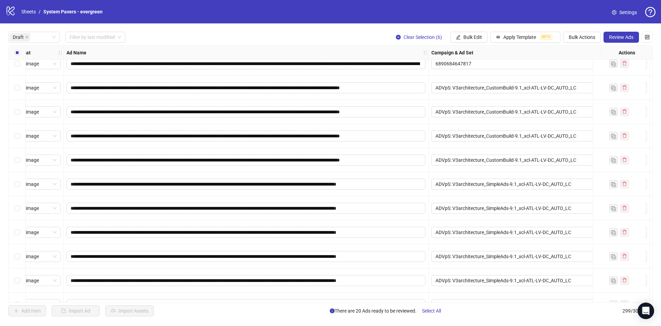
click at [13, 51] on div "**********" at bounding box center [330, 173] width 644 height 257
click at [21, 53] on div "Select all rows" at bounding box center [17, 53] width 17 height 14
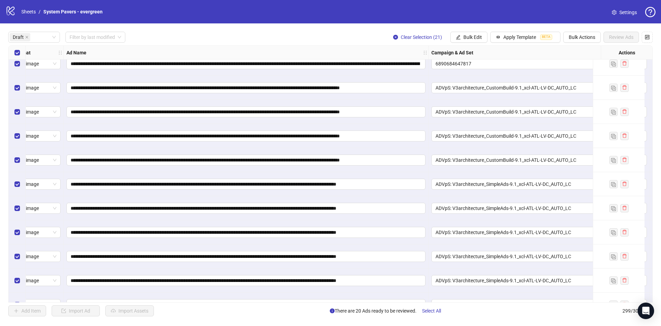
click at [21, 53] on div "Select all rows" at bounding box center [17, 53] width 17 height 14
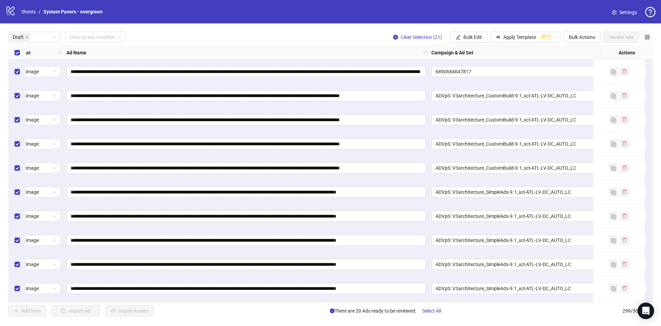
click at [24, 71] on div "Select row 1" at bounding box center [17, 72] width 17 height 24
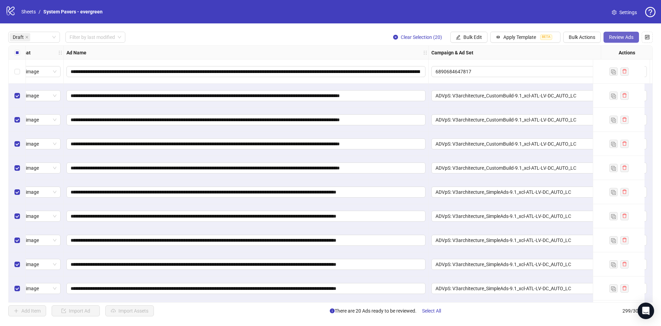
click at [610, 40] on span "Review Ads" at bounding box center [621, 37] width 24 height 6
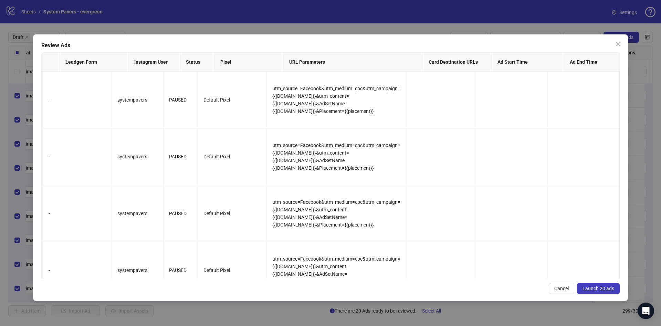
scroll to position [0, 0]
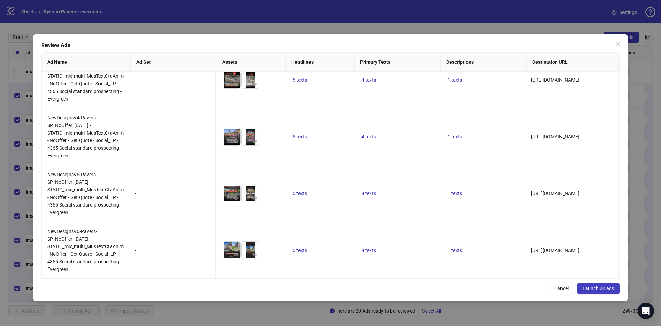
click at [606, 289] on span "Launch 20 ads" at bounding box center [598, 289] width 32 height 6
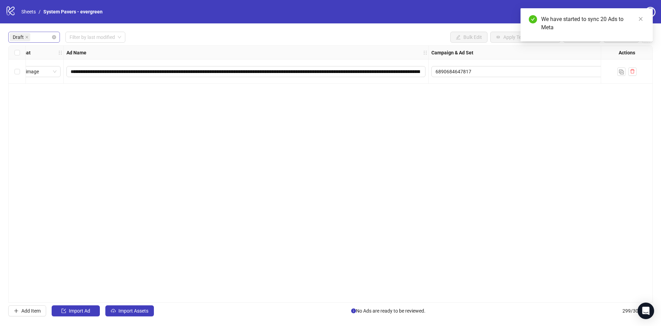
click at [35, 40] on div "Draft" at bounding box center [31, 37] width 42 height 10
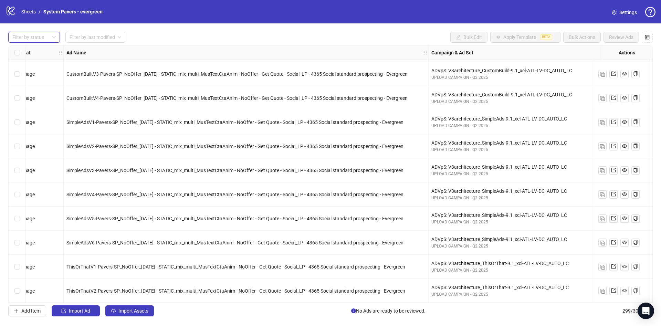
drag, startPoint x: 651, startPoint y: 164, endPoint x: 657, endPoint y: 155, distance: 11.0
click at [657, 155] on div "Filter by status Filter by last modified Bulk Edit Apply Template BETA Bulk Act…" at bounding box center [330, 173] width 661 height 301
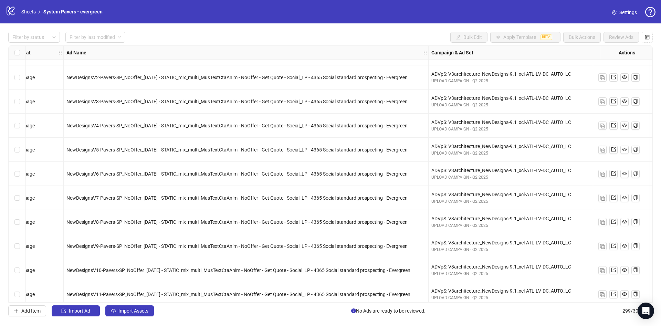
click at [22, 199] on div "Select row 150" at bounding box center [17, 198] width 17 height 24
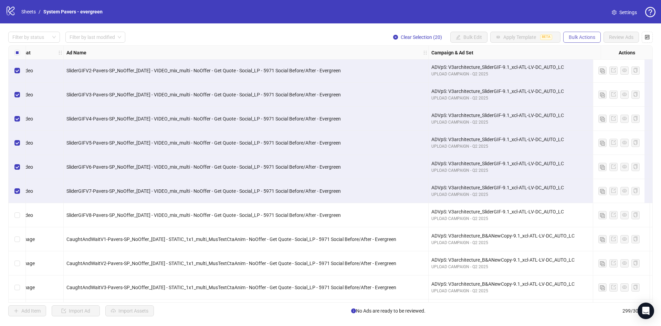
click at [587, 40] on span "Bulk Actions" at bounding box center [581, 37] width 26 height 6
click at [594, 75] on span "Duplicate with assets" at bounding box center [591, 73] width 47 height 8
click at [577, 39] on span "Bulk Actions" at bounding box center [581, 37] width 26 height 6
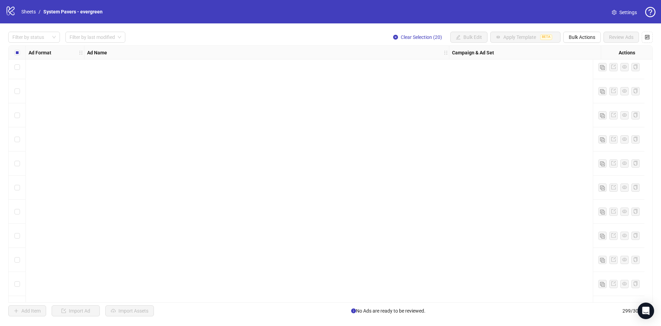
scroll to position [4329, 0]
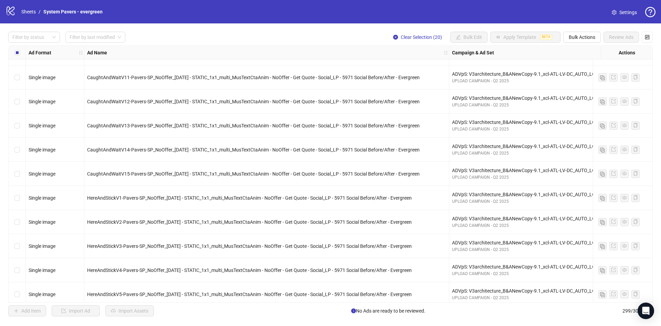
click at [352, 2] on div "logo/logo-mobile Sheets / System Pavers - evergreen Settings" at bounding box center [330, 11] width 661 height 23
click at [332, 144] on div "CaughtAndWaitV14-Pavers-SP_NoOffer_2025-8-25 - STATIC_1x1_multi_MusTextCtaAnim …" at bounding box center [266, 150] width 365 height 24
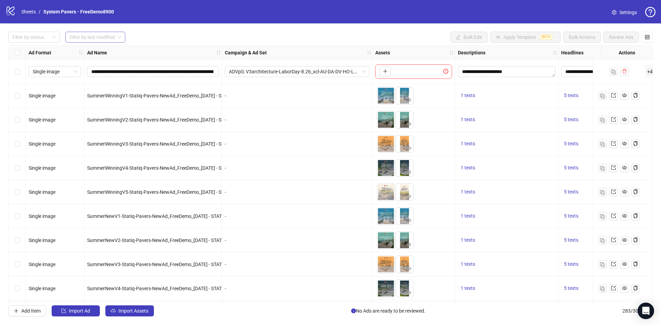
click at [102, 36] on input "search" at bounding box center [91, 37] width 45 height 10
click at [104, 62] on div "Last 3 Days" at bounding box center [96, 62] width 50 height 8
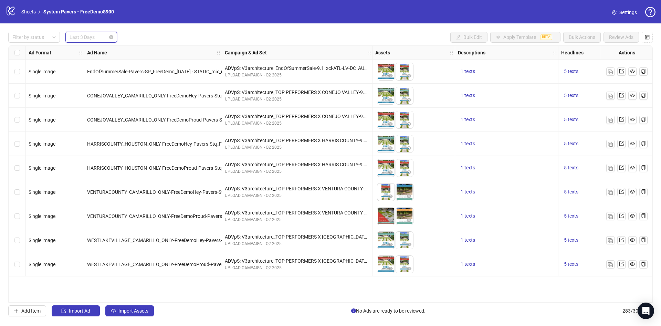
click at [98, 36] on span "Last 3 Days" at bounding box center [90, 37] width 43 height 10
click at [88, 51] on div "[DATE]" at bounding box center [91, 51] width 41 height 8
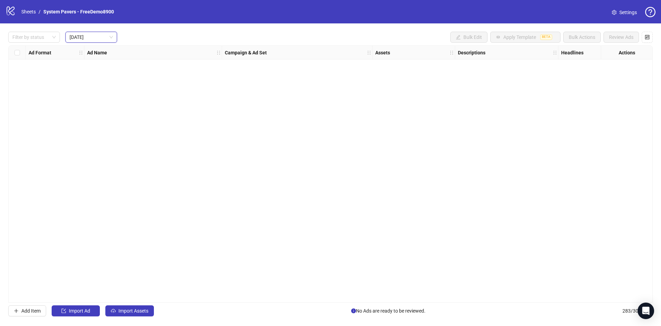
drag, startPoint x: 110, startPoint y: 35, endPoint x: 405, endPoint y: 0, distance: 297.6
click at [107, 36] on input "search" at bounding box center [87, 37] width 37 height 10
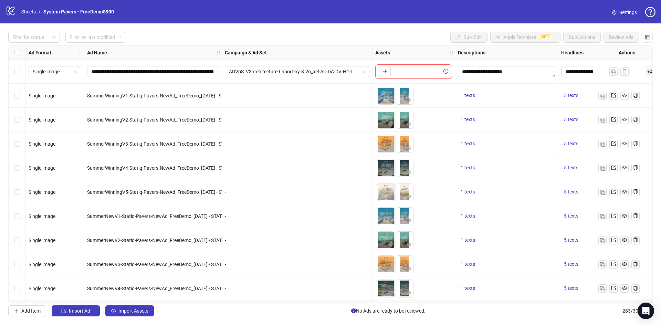
click at [197, 31] on div "**********" at bounding box center [330, 173] width 661 height 301
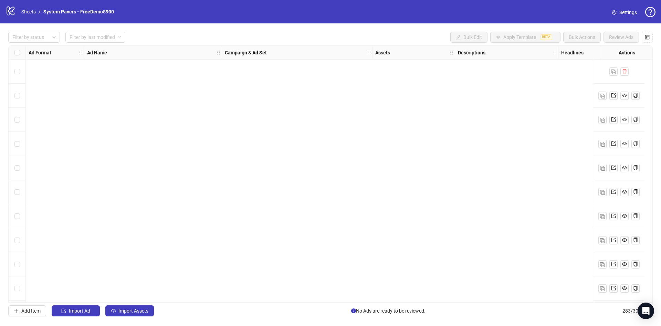
scroll to position [361, 0]
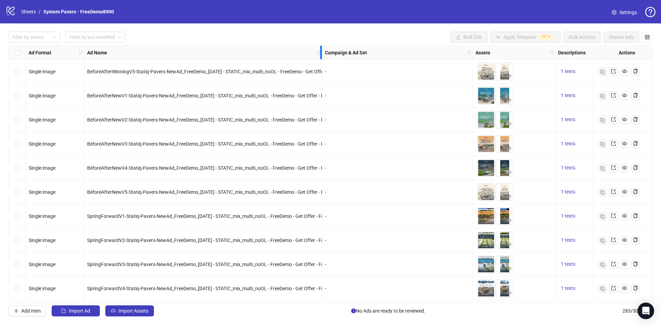
drag, startPoint x: 218, startPoint y: 52, endPoint x: 318, endPoint y: 61, distance: 100.5
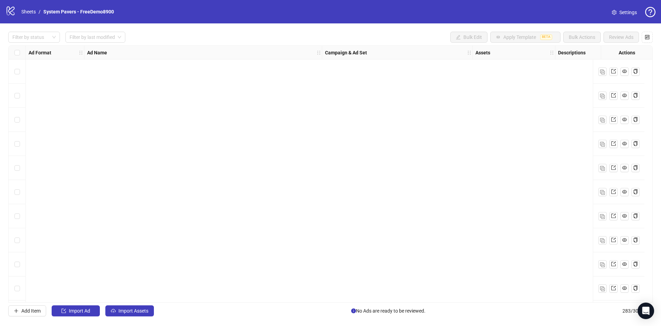
scroll to position [0, 0]
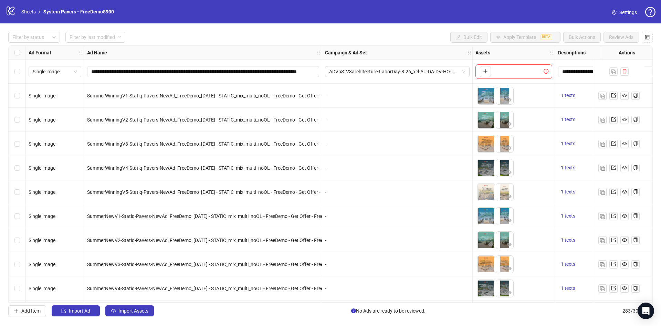
click at [270, 26] on div "**********" at bounding box center [330, 173] width 661 height 301
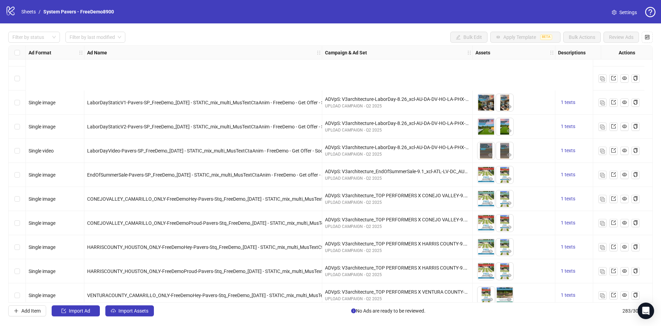
scroll to position [6576, 0]
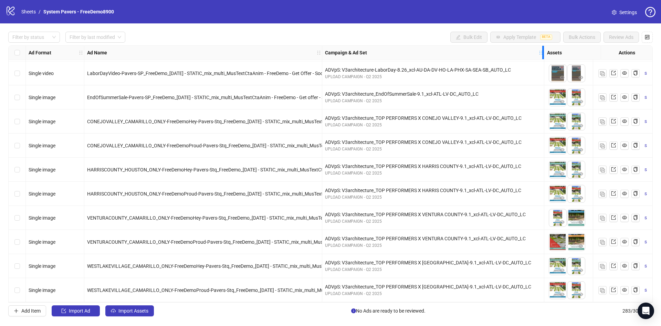
drag, startPoint x: 471, startPoint y: 55, endPoint x: 542, endPoint y: 59, distance: 71.6
click at [542, 59] on div "Resize Campaign & Ad Set column" at bounding box center [543, 52] width 2 height 13
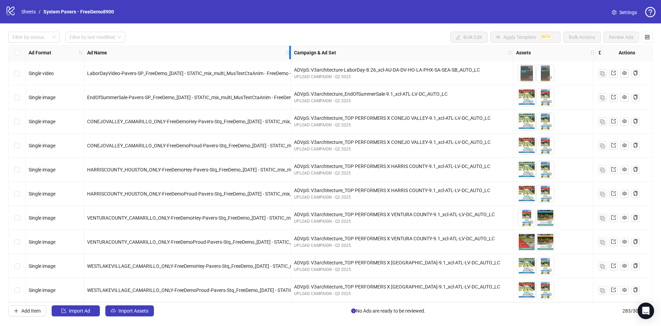
drag, startPoint x: 318, startPoint y: 54, endPoint x: 287, endPoint y: 69, distance: 34.2
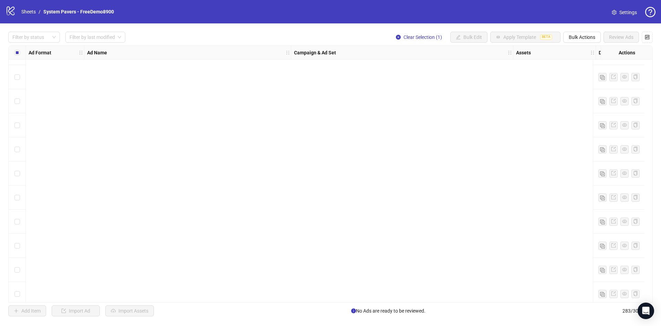
scroll to position [1056, 0]
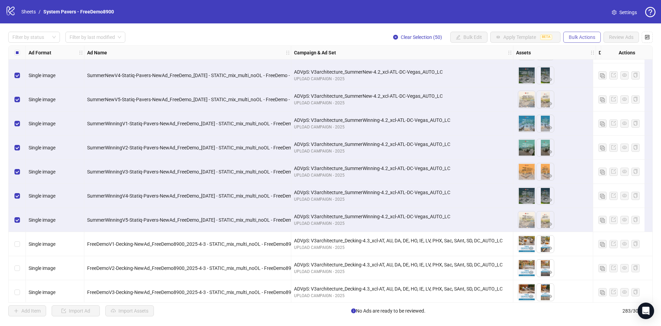
click at [582, 37] on span "Bulk Actions" at bounding box center [581, 37] width 26 height 6
click at [581, 51] on span "Delete" at bounding box center [591, 51] width 47 height 8
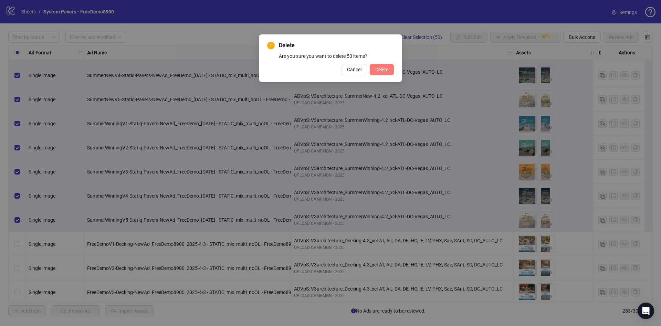
drag, startPoint x: 389, startPoint y: 71, endPoint x: 402, endPoint y: 77, distance: 14.8
click at [389, 70] on button "Delete" at bounding box center [381, 69] width 24 height 11
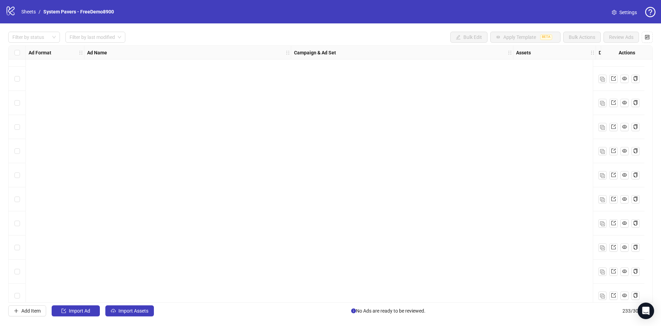
scroll to position [0, 0]
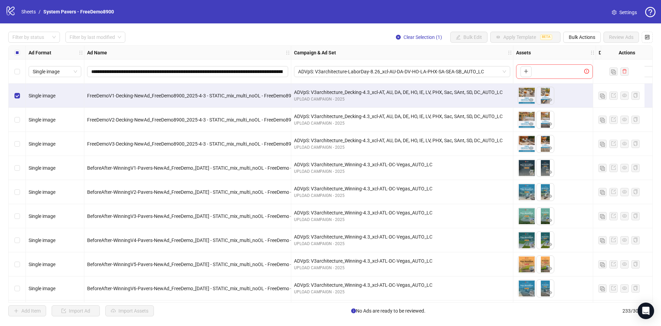
drag, startPoint x: 652, startPoint y: 53, endPoint x: 651, endPoint y: 100, distance: 46.4
click at [651, 101] on div "**********" at bounding box center [330, 173] width 644 height 257
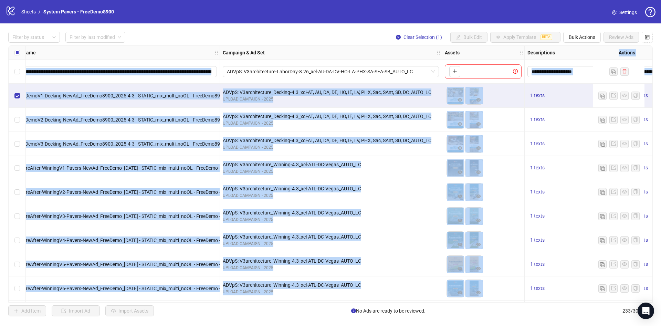
click at [639, 69] on div at bounding box center [618, 72] width 52 height 24
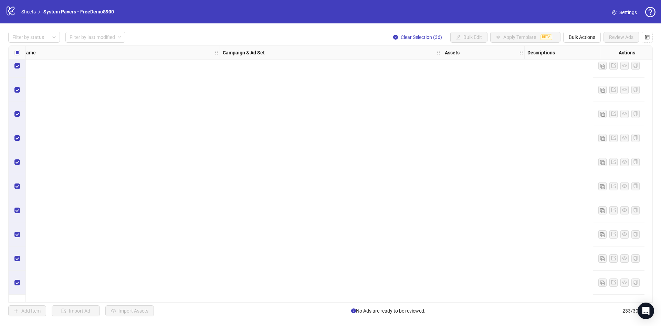
scroll to position [1007, 71]
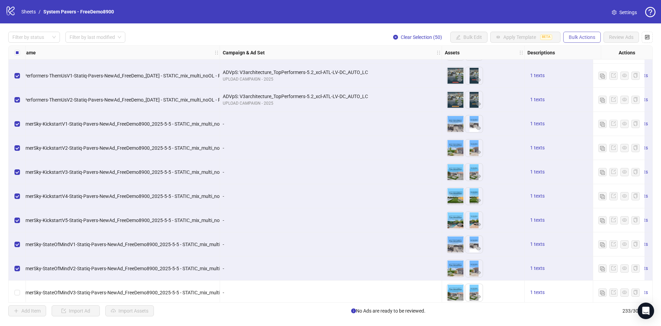
click at [579, 34] on button "Bulk Actions" at bounding box center [581, 37] width 37 height 11
click at [588, 50] on span "Delete" at bounding box center [591, 51] width 47 height 8
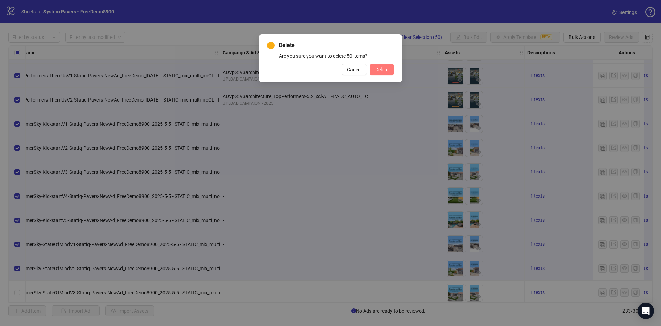
click at [384, 74] on button "Delete" at bounding box center [381, 69] width 24 height 11
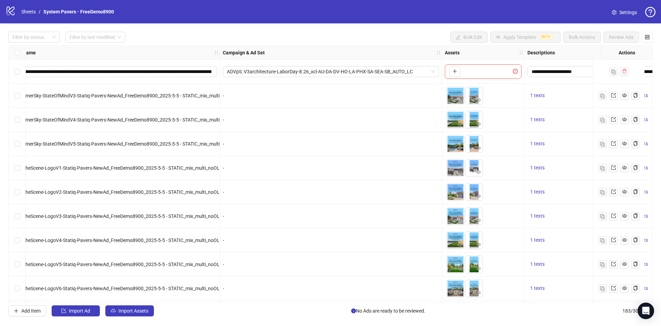
scroll to position [0, 0]
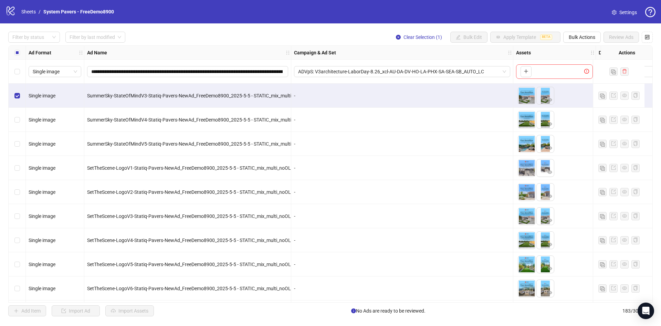
drag, startPoint x: 642, startPoint y: 53, endPoint x: 643, endPoint y: 58, distance: 4.9
click at [643, 58] on div "Actions" at bounding box center [626, 53] width 52 height 14
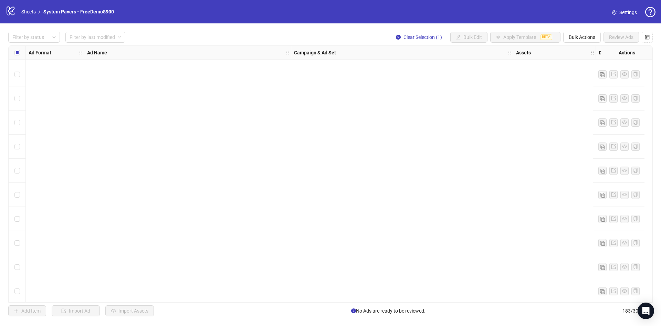
scroll to position [2525, 0]
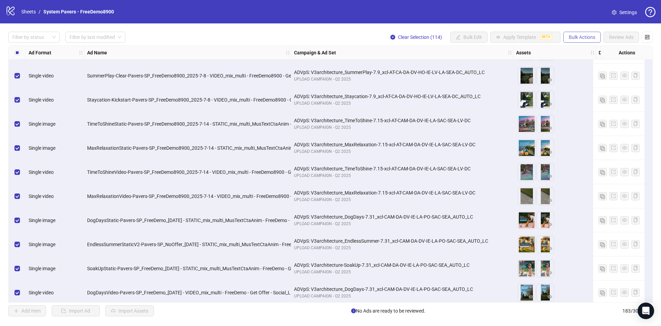
click at [581, 36] on span "Bulk Actions" at bounding box center [581, 37] width 26 height 6
click at [580, 50] on span "Delete" at bounding box center [591, 51] width 47 height 8
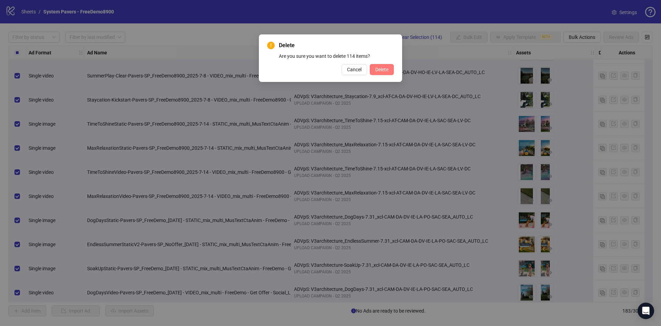
click at [384, 71] on span "Delete" at bounding box center [381, 70] width 13 height 6
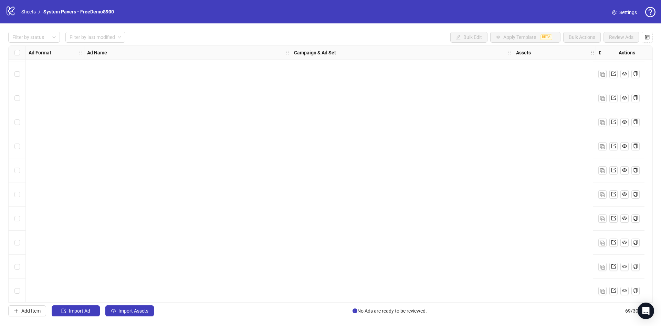
scroll to position [0, 0]
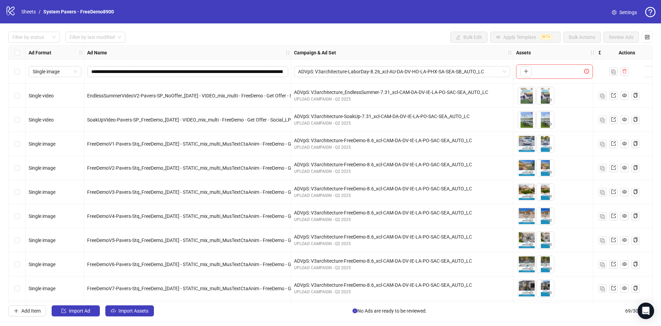
click at [15, 101] on div "Select row 2" at bounding box center [17, 96] width 17 height 24
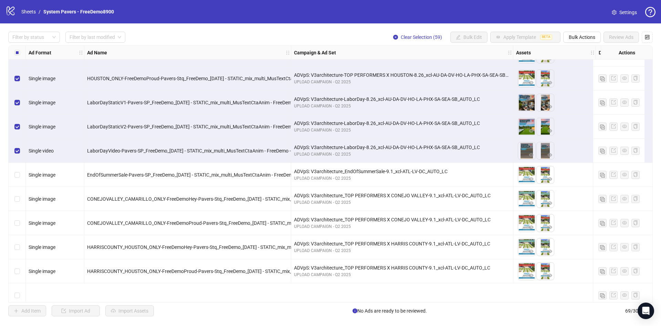
scroll to position [1290, 0]
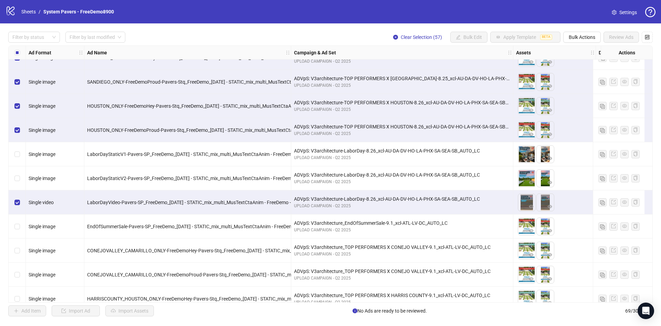
click at [21, 204] on div "Select row 60" at bounding box center [17, 202] width 17 height 24
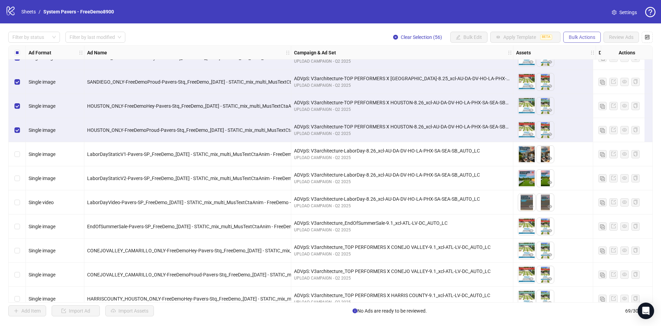
click at [588, 37] on span "Bulk Actions" at bounding box center [581, 37] width 26 height 6
click at [584, 50] on span "Delete" at bounding box center [591, 51] width 47 height 8
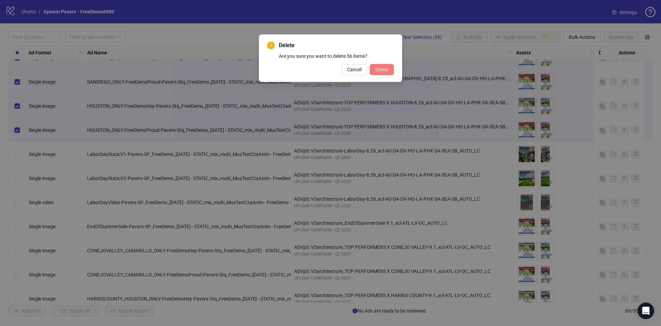
click at [381, 69] on span "Delete" at bounding box center [381, 70] width 13 height 6
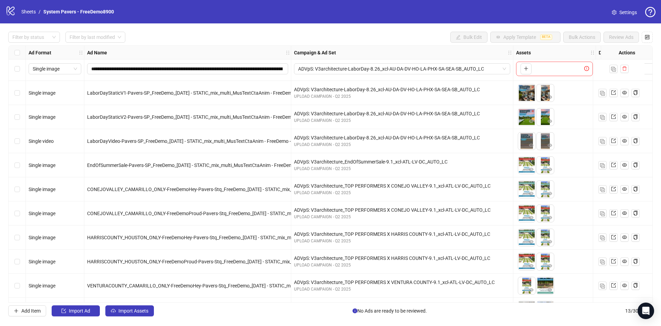
scroll to position [0, 0]
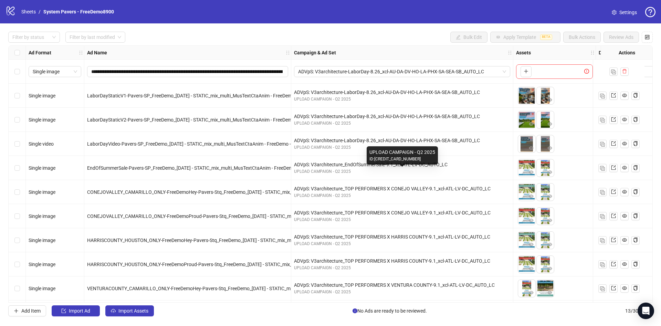
click at [360, 164] on div "ADVpS: V3architecture_EndOfSummerSale-9.1_xcl-ATL-LV-DC_AUTO_LC" at bounding box center [402, 165] width 216 height 8
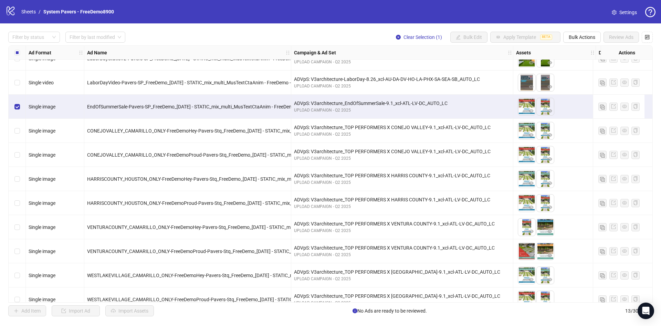
scroll to position [73, 0]
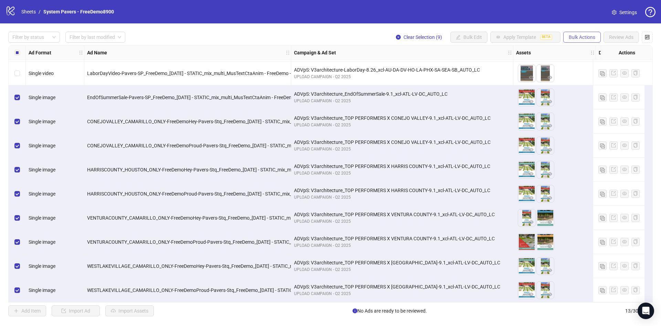
click at [581, 35] on span "Bulk Actions" at bounding box center [581, 37] width 26 height 6
click at [586, 71] on span "Duplicate with assets" at bounding box center [591, 73] width 47 height 8
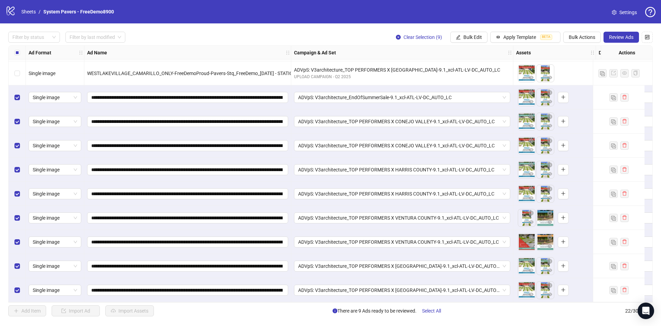
scroll to position [290, 0]
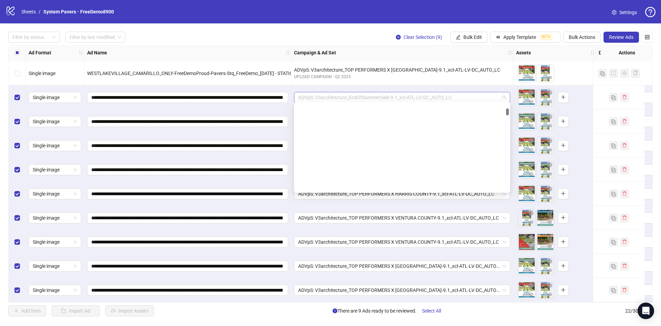
click at [427, 95] on span "ADVpS: V3architecture_EndOfSummerSale-9.1_xcl-ATL-LV-DC_AUTO_LC" at bounding box center [402, 97] width 208 height 10
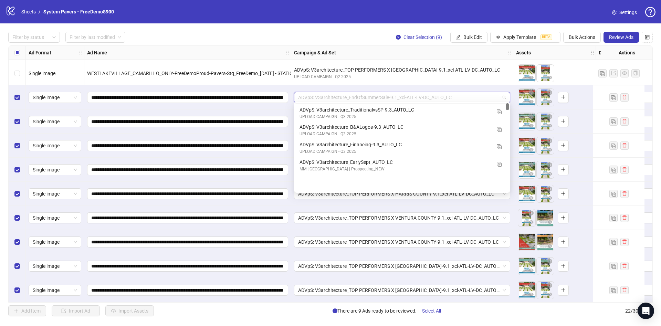
scroll to position [0, 0]
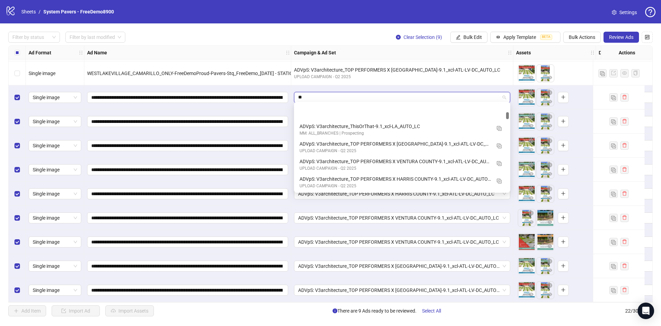
type input "***"
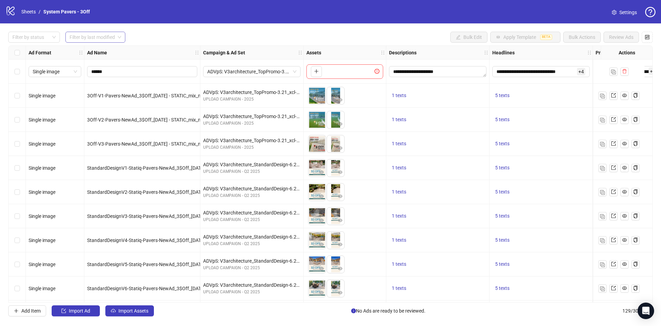
click at [87, 39] on input "search" at bounding box center [91, 37] width 45 height 10
click at [102, 61] on div "Last 3 Days" at bounding box center [96, 62] width 50 height 8
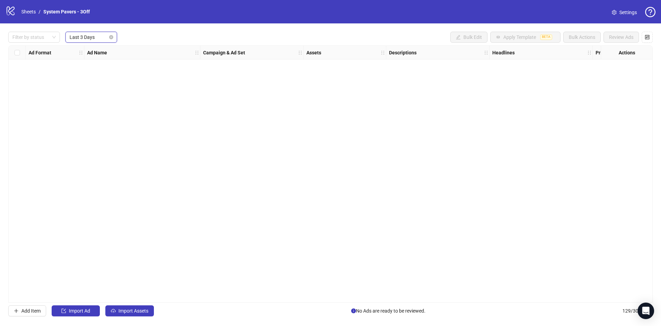
click at [84, 40] on span "Last 3 Days" at bounding box center [90, 37] width 43 height 10
click at [107, 34] on input "search" at bounding box center [87, 37] width 37 height 10
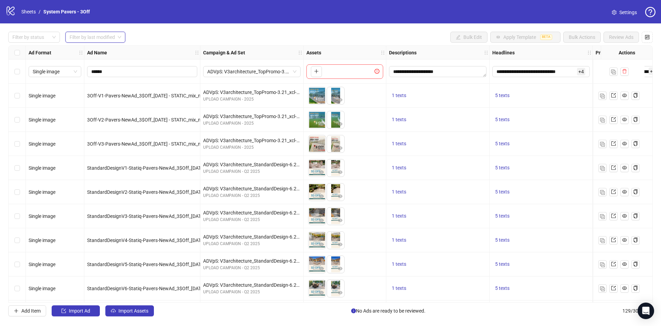
click at [74, 36] on input "search" at bounding box center [91, 37] width 45 height 10
click at [207, 33] on div "Filter by status Filter by last modified Bulk Edit Apply Template BETA Bulk Act…" at bounding box center [330, 37] width 644 height 11
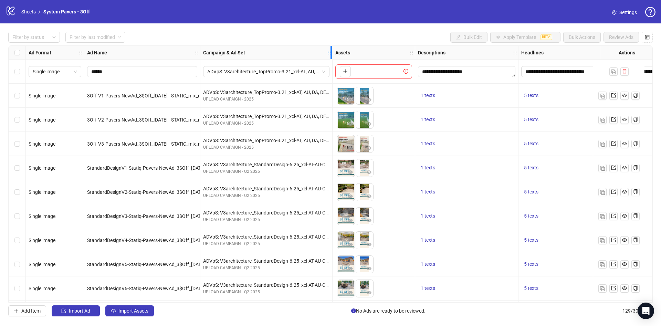
drag, startPoint x: 301, startPoint y: 56, endPoint x: 335, endPoint y: 58, distance: 34.1
click at [332, 58] on div "Resize Campaign & Ad Set column" at bounding box center [331, 52] width 2 height 13
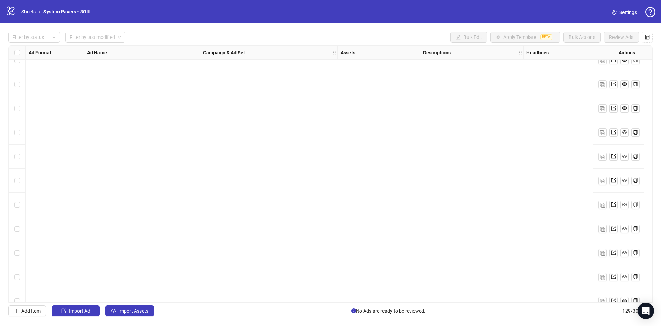
scroll to position [751, 0]
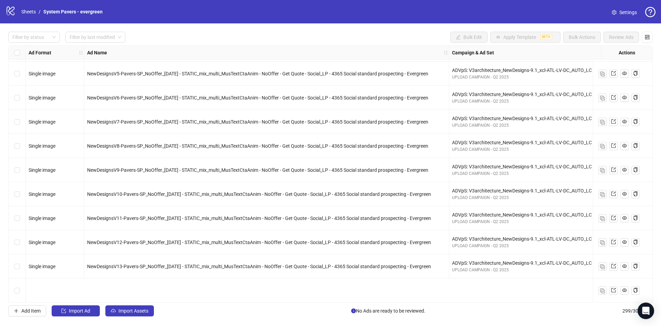
scroll to position [3486, 0]
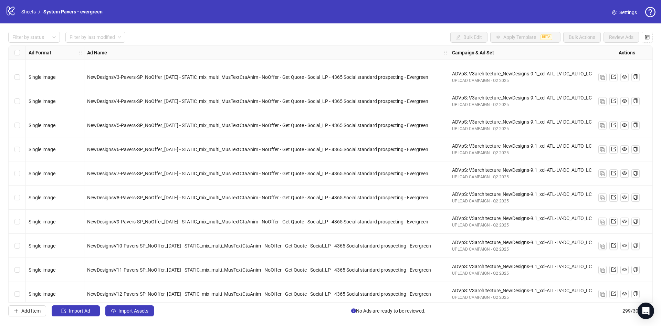
click at [21, 174] on div "Select row 150" at bounding box center [17, 173] width 17 height 24
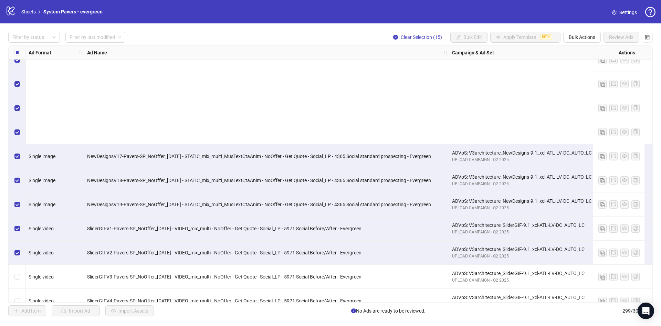
scroll to position [3951, 0]
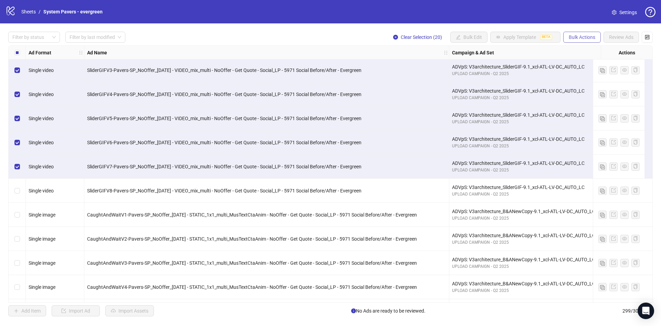
click at [586, 38] on span "Bulk Actions" at bounding box center [581, 37] width 26 height 6
click at [592, 75] on span "Duplicate with assets" at bounding box center [591, 73] width 47 height 8
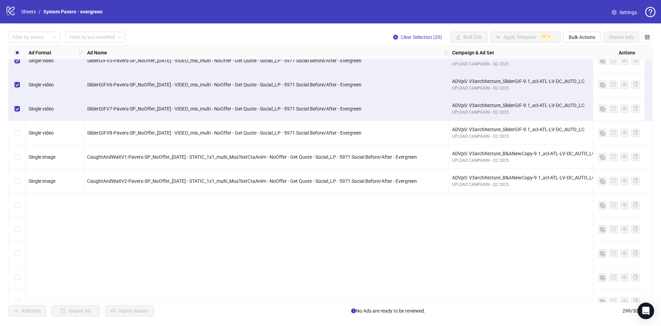
scroll to position [3854, 0]
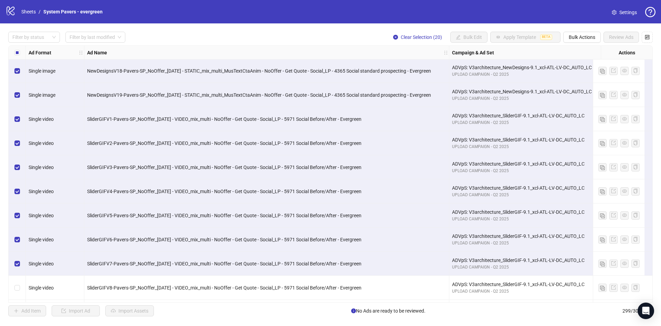
click at [13, 95] on div "Select row 162" at bounding box center [17, 95] width 17 height 24
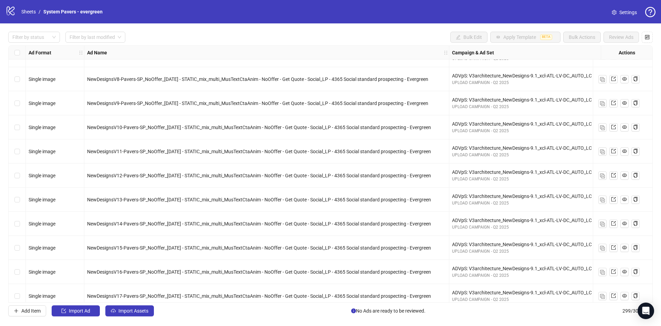
scroll to position [3596, 0]
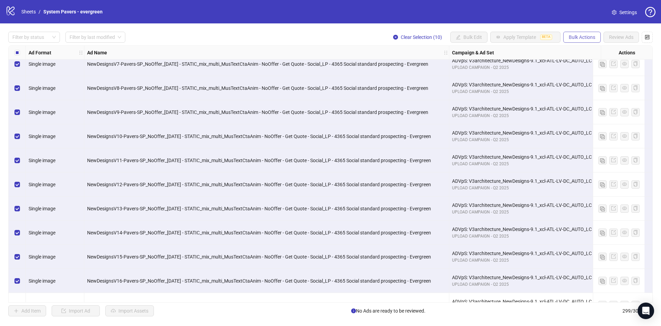
click at [576, 37] on span "Bulk Actions" at bounding box center [581, 37] width 26 height 6
click at [589, 74] on span "Duplicate with assets" at bounding box center [591, 73] width 47 height 8
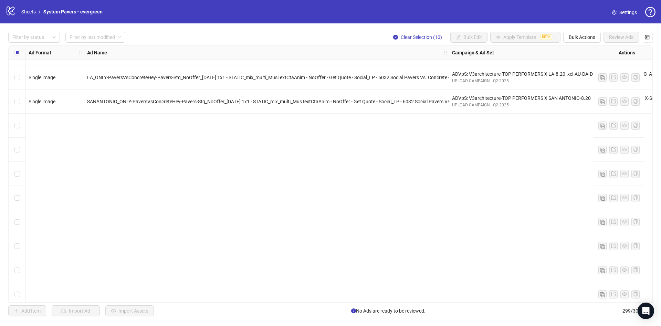
scroll to position [0, 0]
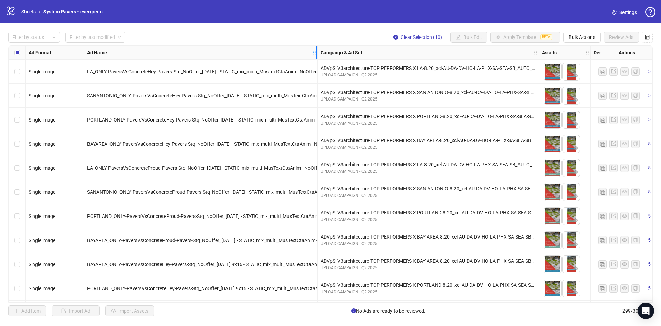
drag, startPoint x: 447, startPoint y: 53, endPoint x: 315, endPoint y: 61, distance: 131.6
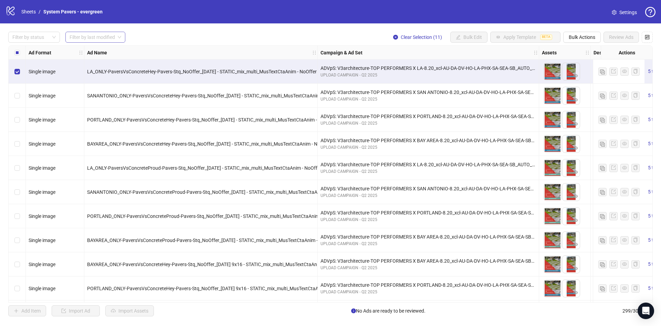
click at [94, 35] on input "search" at bounding box center [91, 37] width 45 height 10
click at [289, 36] on div "Filter by status Filter by last modified Clear Selection (11) Bulk Edit Apply T…" at bounding box center [330, 37] width 644 height 11
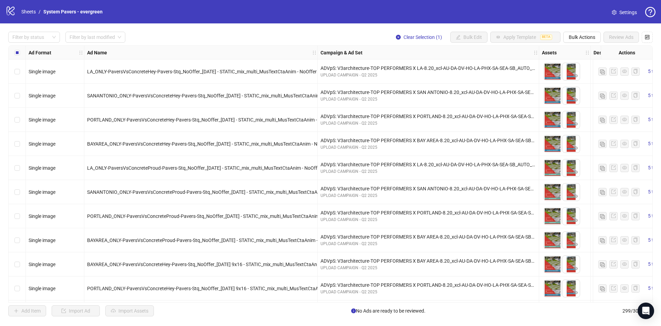
click at [11, 53] on div "Select all rows" at bounding box center [17, 53] width 17 height 14
click at [18, 55] on label "Select all rows" at bounding box center [17, 53] width 6 height 8
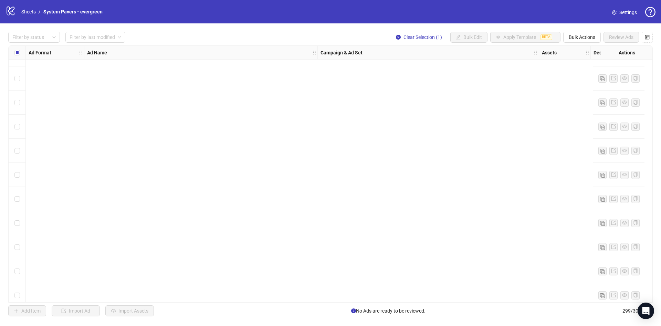
scroll to position [619, 0]
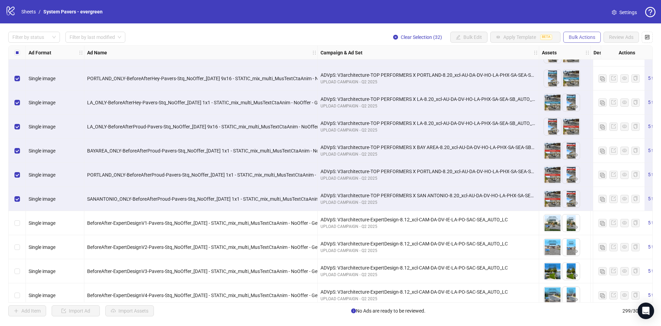
click at [574, 36] on span "Bulk Actions" at bounding box center [581, 37] width 26 height 6
click at [599, 50] on span "Delete" at bounding box center [591, 51] width 47 height 8
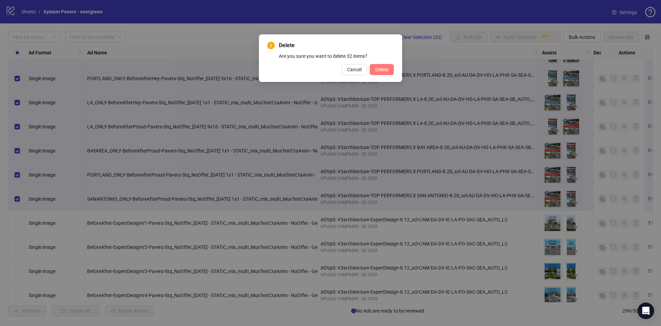
click at [379, 68] on span "Delete" at bounding box center [381, 70] width 13 height 6
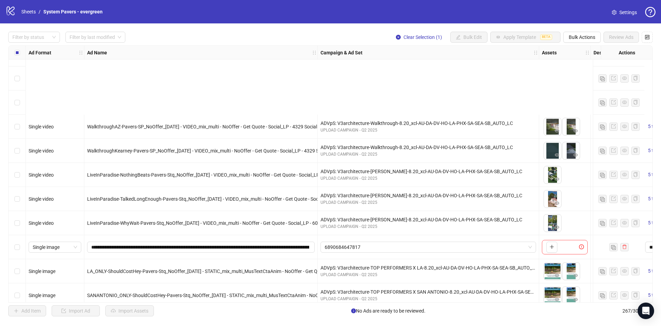
scroll to position [722, 0]
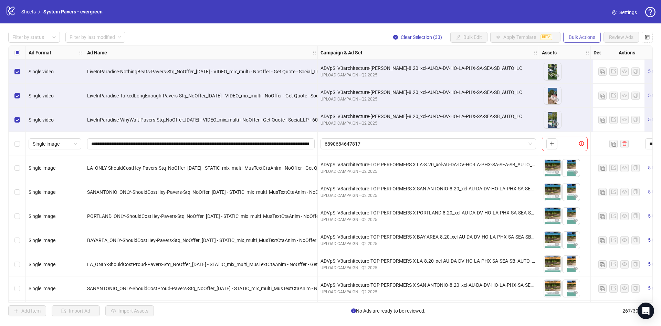
click at [584, 37] on span "Bulk Actions" at bounding box center [581, 37] width 26 height 6
click at [580, 51] on span "Delete" at bounding box center [591, 51] width 47 height 8
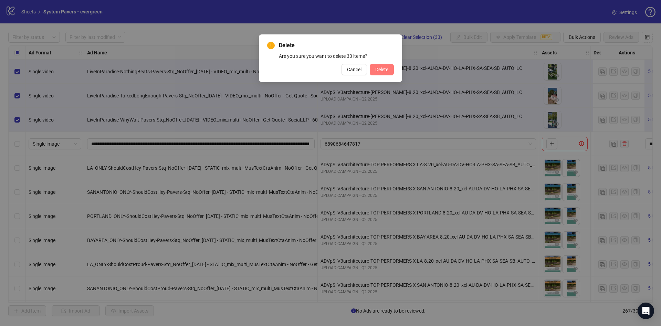
click at [383, 68] on span "Delete" at bounding box center [381, 70] width 13 height 6
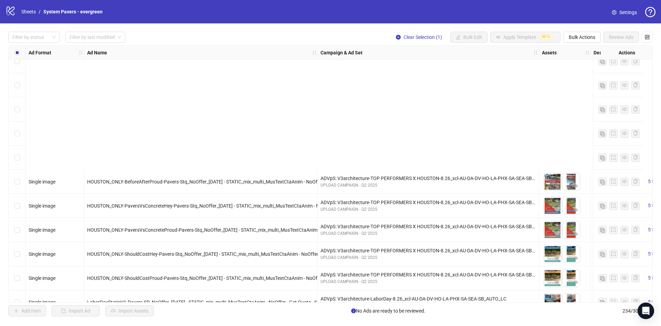
scroll to position [1393, 0]
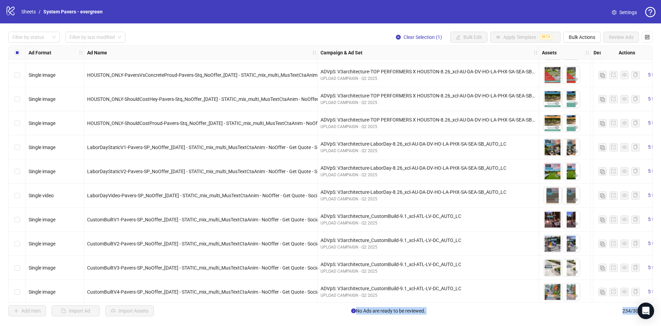
click at [21, 122] on div "Select row 61" at bounding box center [17, 123] width 17 height 24
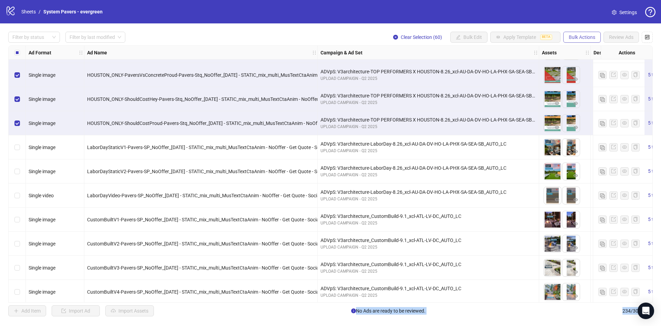
click at [582, 38] on span "Bulk Actions" at bounding box center [581, 37] width 26 height 6
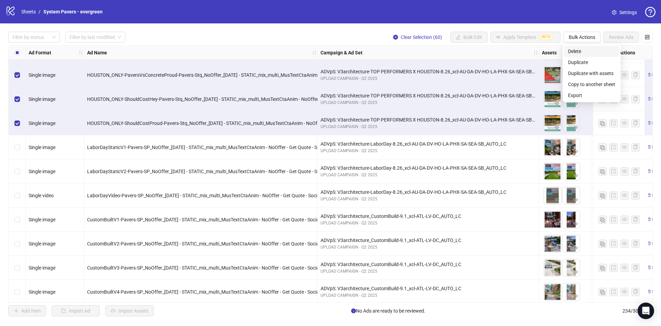
click at [591, 51] on span "Delete" at bounding box center [591, 51] width 47 height 8
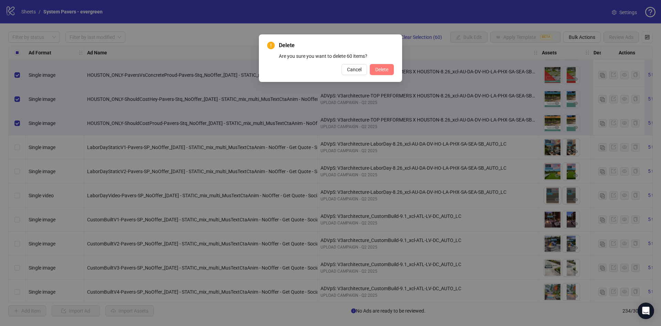
click at [382, 68] on span "Delete" at bounding box center [381, 70] width 13 height 6
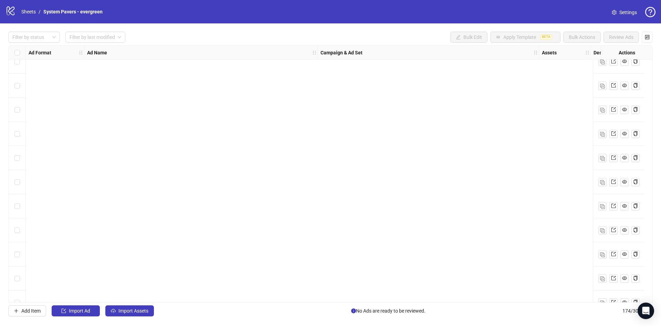
scroll to position [0, 0]
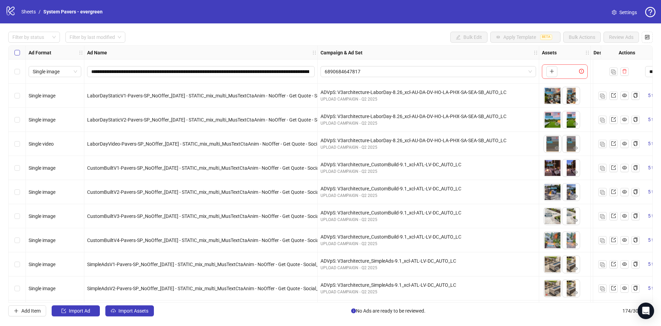
click at [17, 50] on div "Select all rows" at bounding box center [17, 53] width 17 height 14
click at [20, 94] on div "Select row 2" at bounding box center [17, 96] width 17 height 24
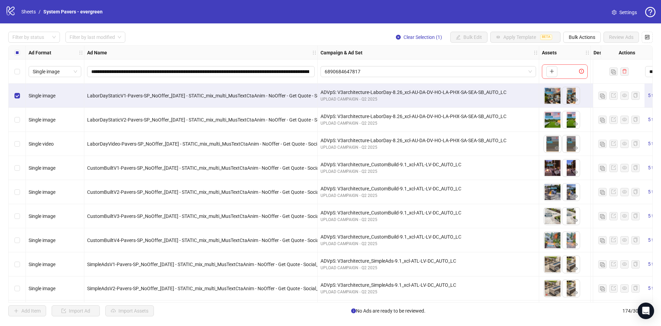
click at [22, 145] on div "Select row 4" at bounding box center [17, 144] width 17 height 24
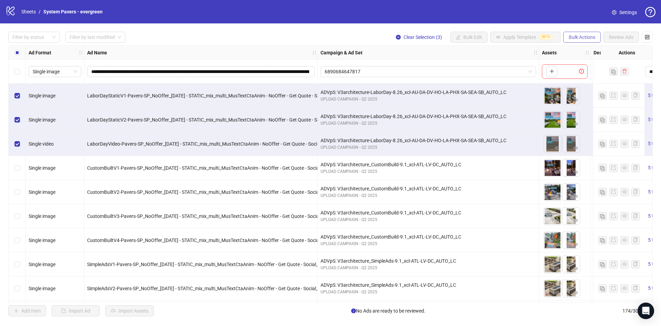
click at [592, 36] on span "Bulk Actions" at bounding box center [581, 37] width 26 height 6
click at [583, 50] on span "Delete" at bounding box center [591, 51] width 47 height 8
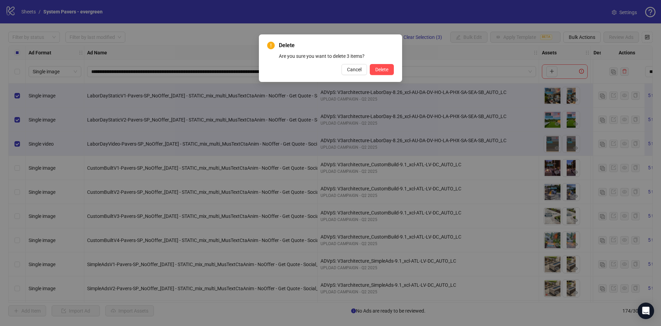
click at [395, 66] on div "Delete Are you sure you want to delete 3 items? Cancel Delete" at bounding box center [330, 57] width 143 height 47
click at [393, 68] on button "Delete" at bounding box center [381, 69] width 24 height 11
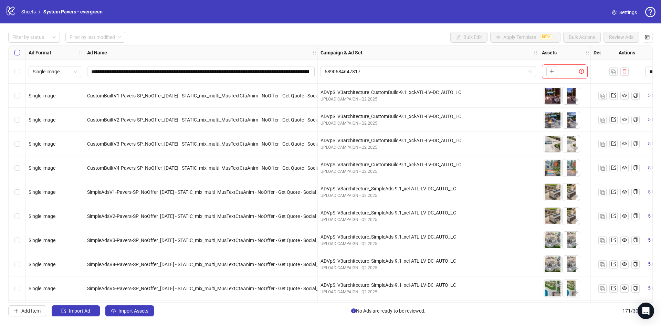
click at [15, 56] on label "Select all rows" at bounding box center [17, 53] width 6 height 8
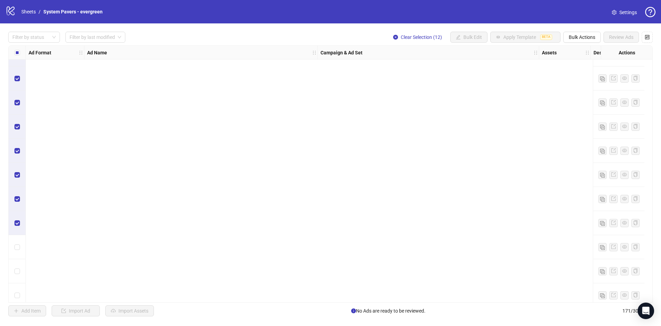
scroll to position [929, 0]
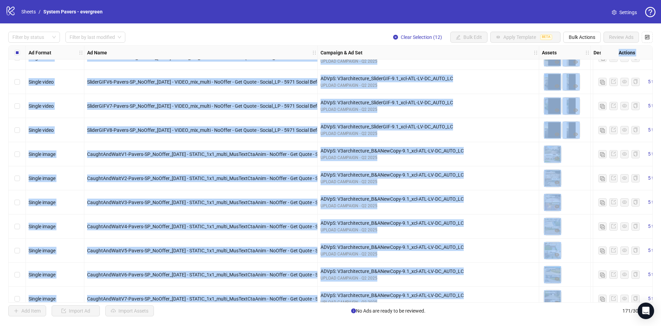
click at [20, 181] on div "Select row 44" at bounding box center [17, 178] width 17 height 24
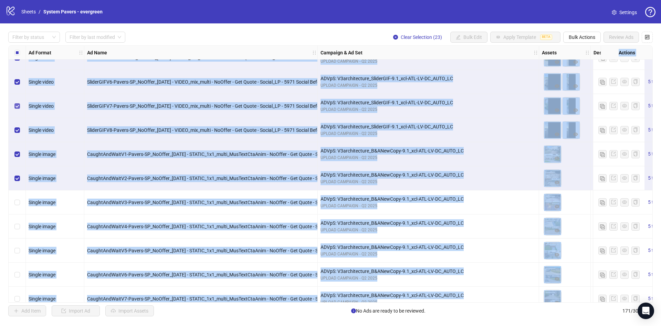
click at [18, 109] on label "Select row 41" at bounding box center [17, 106] width 6 height 8
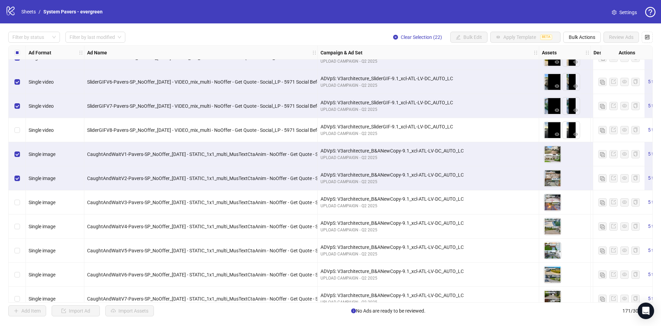
click at [20, 154] on div "Select row 43" at bounding box center [17, 154] width 17 height 24
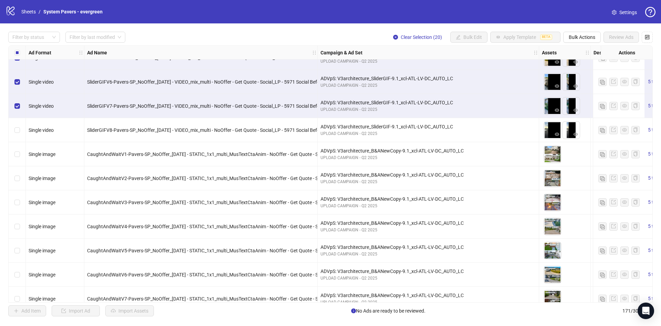
click at [7, 132] on div "Filter by status Filter by last modified Clear Selection (20) Bulk Edit Apply T…" at bounding box center [330, 173] width 661 height 301
click at [573, 37] on span "Bulk Actions" at bounding box center [581, 37] width 26 height 6
click at [593, 71] on span "Duplicate with assets" at bounding box center [591, 73] width 47 height 8
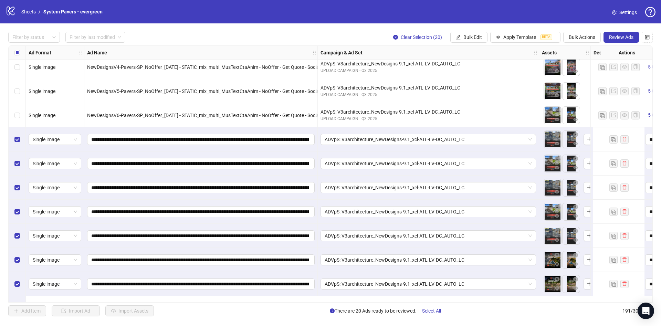
scroll to position [3999, 0]
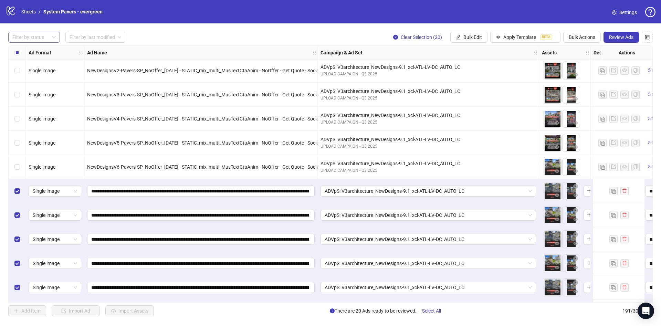
click at [30, 41] on div at bounding box center [31, 37] width 42 height 10
click at [35, 52] on div "Draft" at bounding box center [34, 51] width 41 height 8
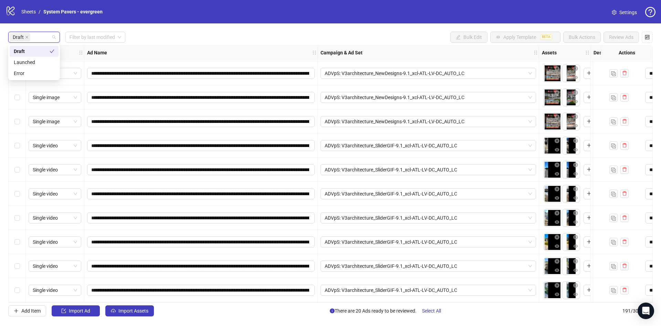
scroll to position [266, 0]
click at [210, 37] on div "Draft Filter by last modified Bulk Edit Apply Template BETA Bulk Actions Review…" at bounding box center [330, 37] width 644 height 11
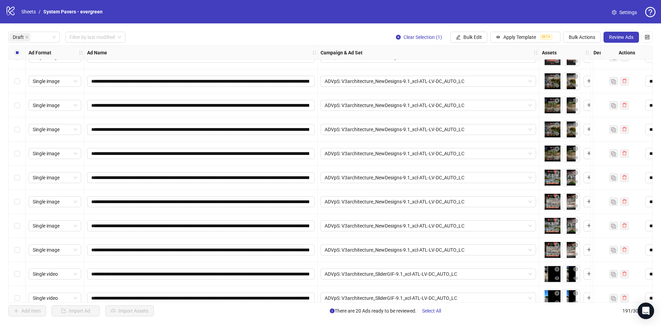
scroll to position [155, 0]
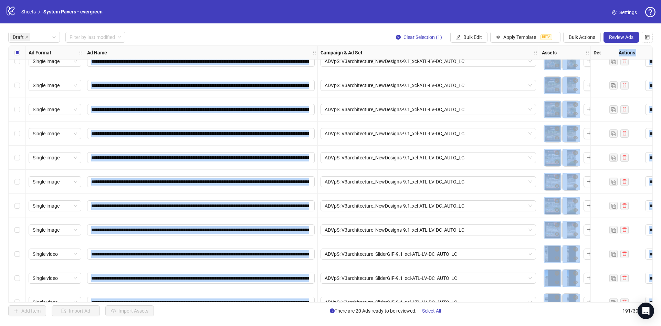
click at [20, 232] on div "Select row 14" at bounding box center [17, 230] width 17 height 24
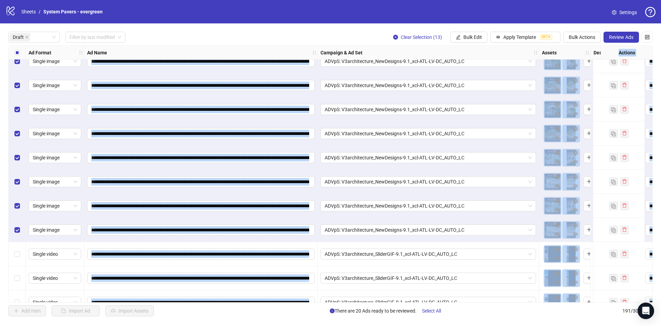
click at [0, 196] on div "**********" at bounding box center [330, 173] width 661 height 301
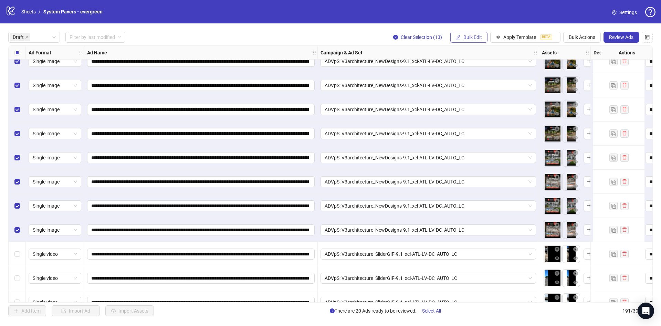
click at [469, 37] on span "Bulk Edit" at bounding box center [472, 37] width 19 height 6
click at [476, 77] on span "Campaign & Ad Set" at bounding box center [475, 73] width 41 height 8
click at [447, 65] on span "ADVpS: V3architecture_NewDesigns-9.1_xcl-ATL-LV-DC_AUTO_LC" at bounding box center [449, 67] width 95 height 10
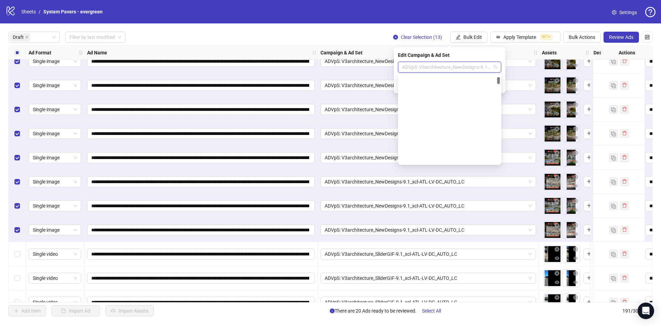
scroll to position [0, 0]
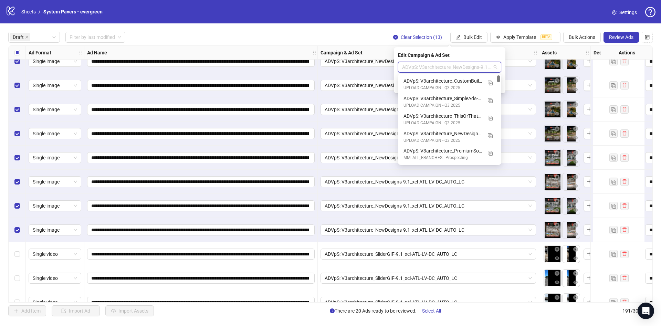
drag, startPoint x: 499, startPoint y: 74, endPoint x: 499, endPoint y: 63, distance: 10.7
click at [499, 63] on body "**********" at bounding box center [330, 163] width 661 height 326
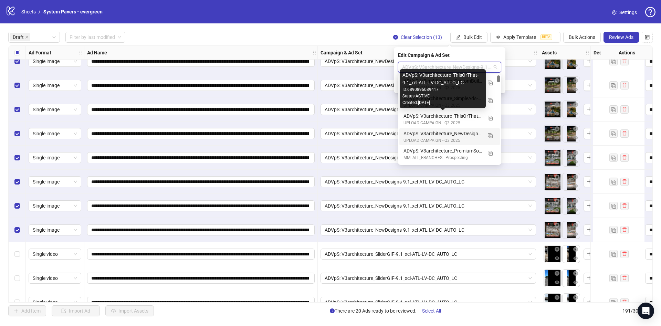
click at [460, 134] on div "ADVpS: V3architecture_NewDesigns-9.1_xcl-ATL-LV-DC_AUTO_LC" at bounding box center [442, 134] width 78 height 8
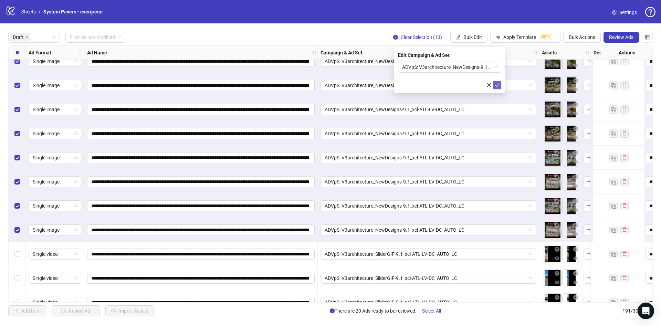
click at [497, 84] on icon "check" at bounding box center [496, 85] width 5 height 5
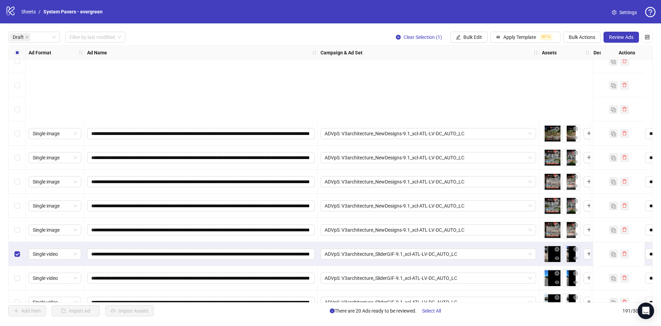
scroll to position [266, 0]
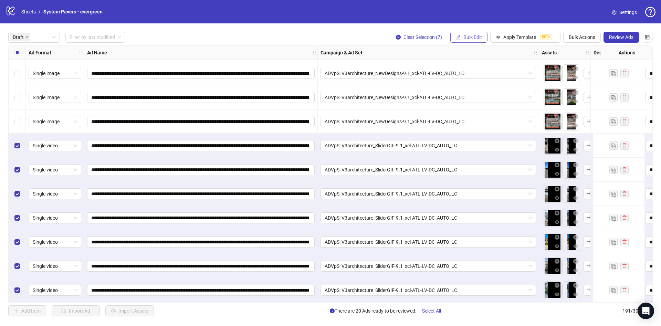
click at [474, 36] on span "Bulk Edit" at bounding box center [472, 37] width 19 height 6
click at [481, 66] on li "Name" at bounding box center [475, 62] width 49 height 11
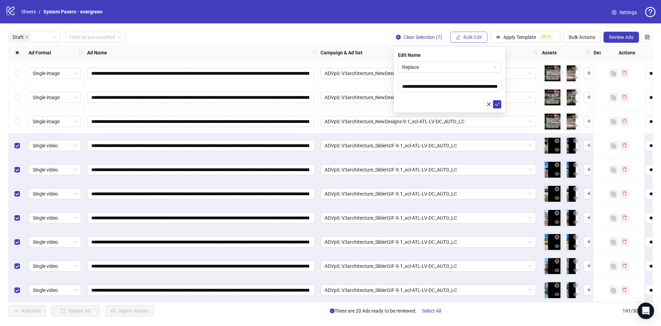
click at [473, 34] on span "Bulk Edit" at bounding box center [472, 37] width 19 height 6
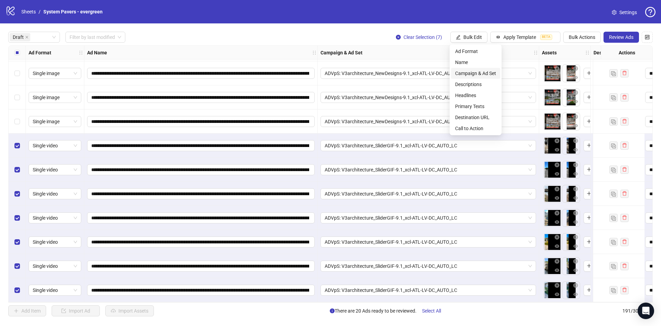
click at [482, 74] on span "Campaign & Ad Set" at bounding box center [475, 73] width 41 height 8
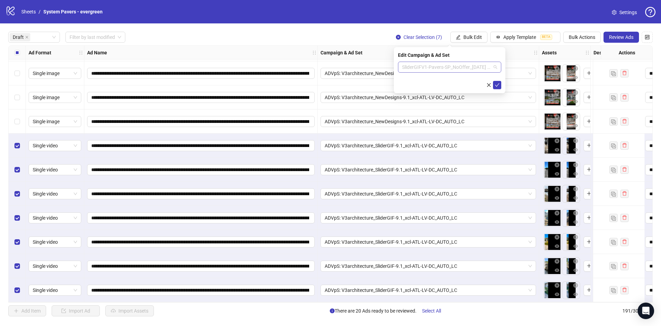
click at [453, 67] on span "SliderGIFV1-Pavers-SP_NoOffer_2025-8-18 - VIDEO_mix_multi - NoOffer - Get Quote…" at bounding box center [449, 67] width 95 height 10
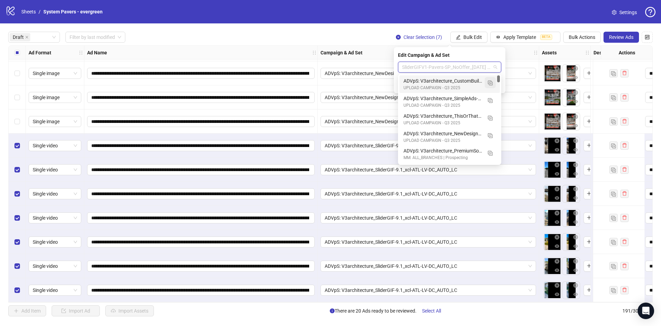
click at [492, 81] on img "button" at bounding box center [489, 83] width 5 height 5
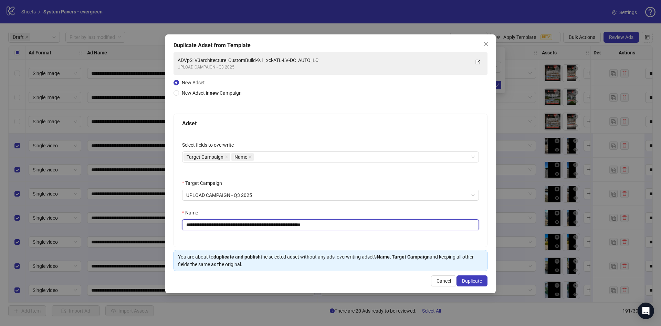
drag, startPoint x: 237, startPoint y: 225, endPoint x: 268, endPoint y: 229, distance: 31.3
click at [268, 229] on input "**********" at bounding box center [330, 224] width 297 height 11
click at [485, 47] on button "Close" at bounding box center [485, 44] width 11 height 11
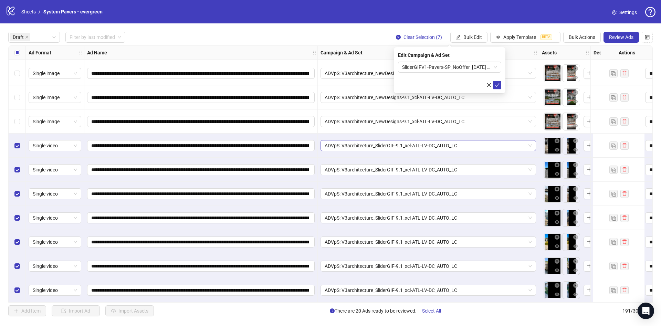
click at [412, 144] on span "ADVpS: V3architecture_SliderGIF-9.1_xcl-ATL-LV-DC_AUTO_LC" at bounding box center [427, 145] width 207 height 10
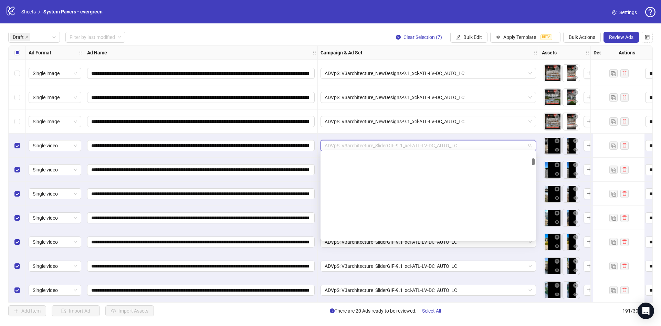
scroll to position [333, 0]
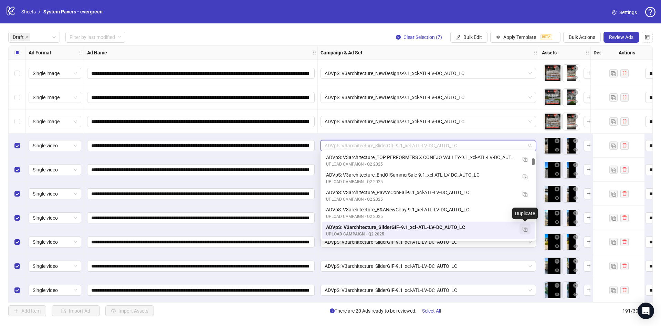
click at [523, 231] on span "button" at bounding box center [524, 229] width 5 height 6
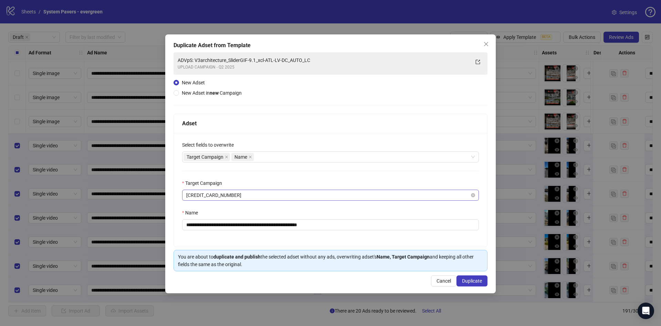
click at [234, 200] on span "[CREDIT_CARD_NUMBER]" at bounding box center [330, 195] width 288 height 10
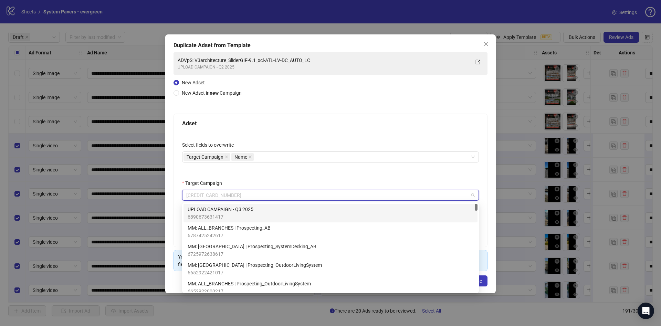
click at [236, 211] on span "UPLOAD CAMPAIGN - Q3 2025" at bounding box center [220, 209] width 66 height 8
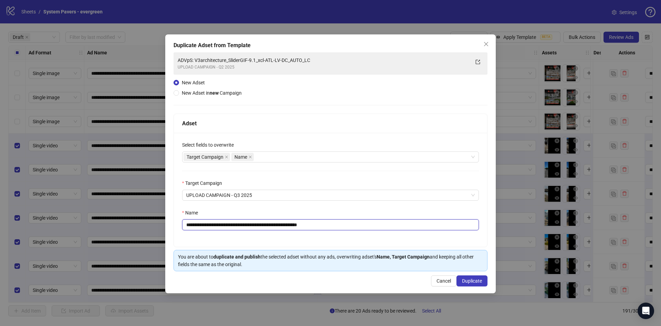
drag, startPoint x: 314, startPoint y: 225, endPoint x: 414, endPoint y: 226, distance: 99.4
click at [414, 226] on input "**********" at bounding box center [330, 224] width 297 height 11
type input "**********"
click at [467, 280] on span "Duplicate" at bounding box center [472, 281] width 20 height 6
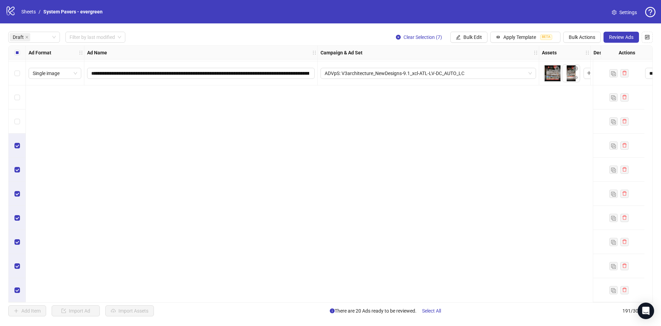
scroll to position [0, 0]
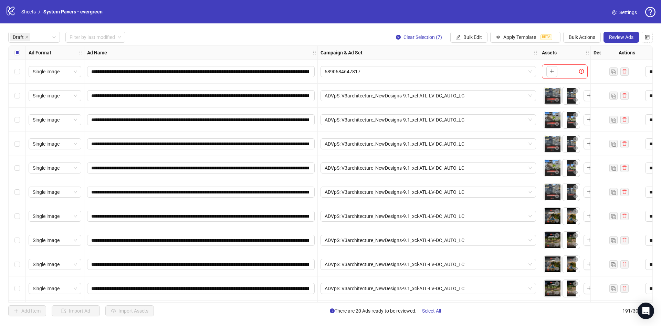
click at [25, 54] on div "Select all rows" at bounding box center [17, 53] width 17 height 14
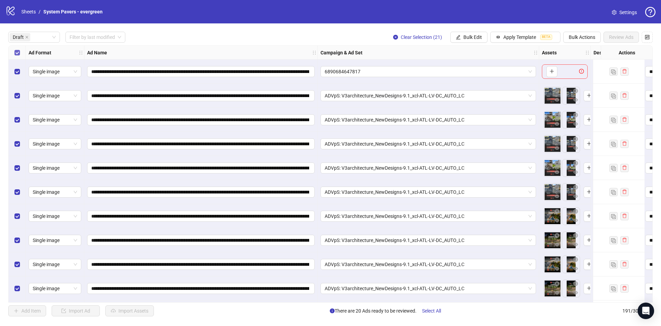
click at [19, 55] on label "Select all rows" at bounding box center [17, 53] width 6 height 8
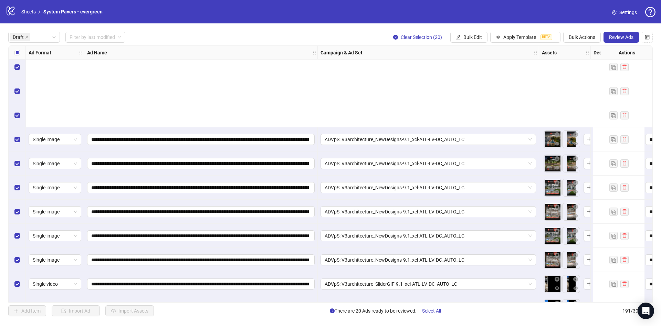
scroll to position [258, 0]
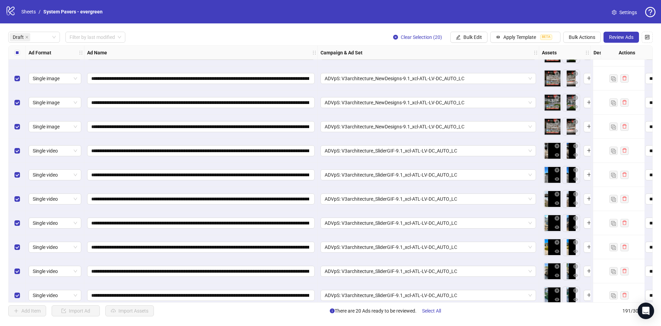
click at [17, 56] on div "Select all rows" at bounding box center [17, 53] width 17 height 14
click at [17, 56] on label "Select all rows" at bounding box center [17, 53] width 6 height 8
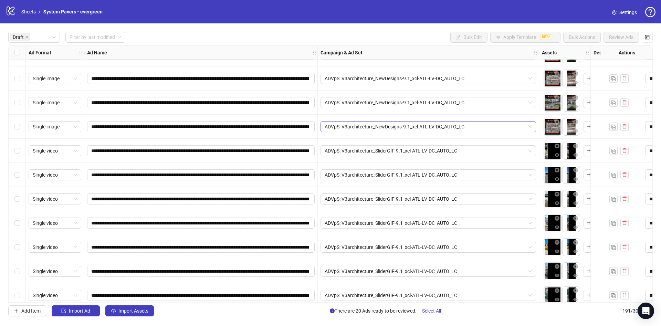
click at [405, 125] on span "ADVpS: V3architecture_NewDesigns-9.1_xcl-ATL-LV-DC_AUTO_LC" at bounding box center [427, 126] width 207 height 10
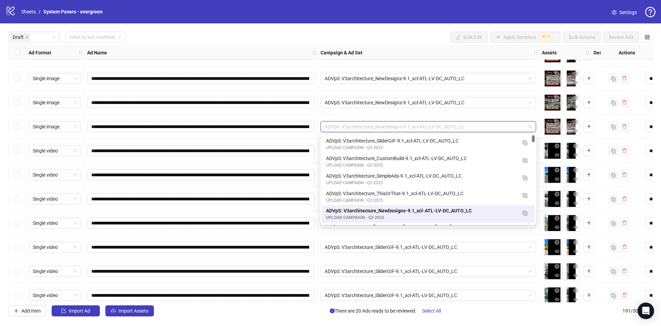
click at [22, 60] on div "Select all rows" at bounding box center [17, 53] width 17 height 14
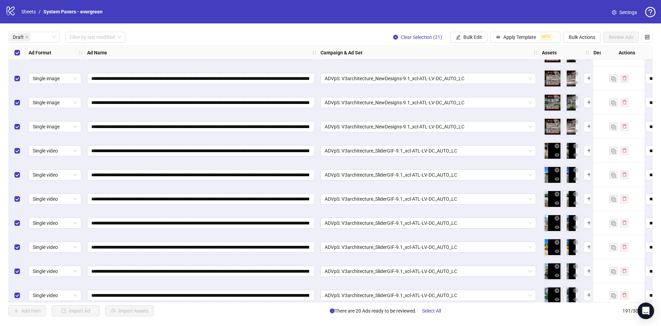
click at [12, 55] on div "Select all rows" at bounding box center [17, 53] width 17 height 14
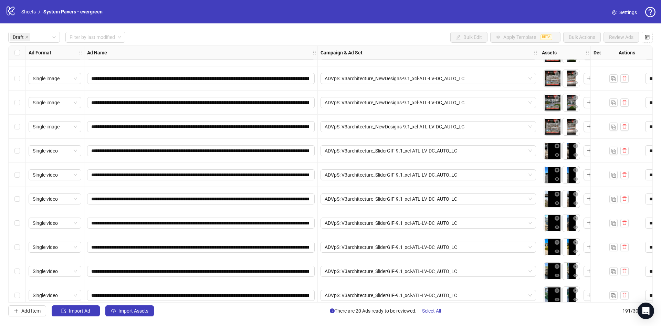
scroll to position [266, 0]
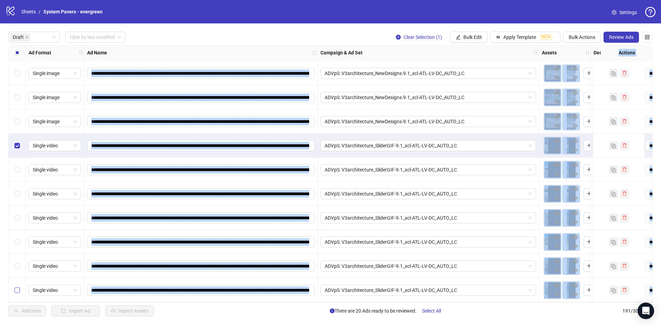
click at [16, 290] on label "Select row 21" at bounding box center [17, 290] width 6 height 8
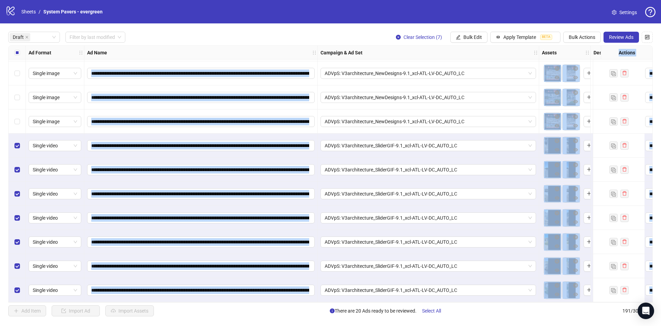
click at [314, 274] on div "**********" at bounding box center [200, 266] width 233 height 24
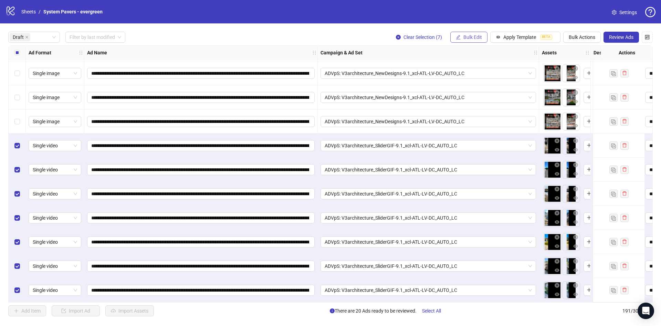
click at [461, 38] on button "Bulk Edit" at bounding box center [468, 37] width 37 height 11
click at [487, 73] on span "Campaign & Ad Set" at bounding box center [475, 73] width 41 height 8
click at [497, 68] on div "SliderGIFV1-Pavers-SP_NoOffer_2025-8-18 - VIDEO_mix_multi - NoOffer - Get Quote…" at bounding box center [449, 67] width 103 height 11
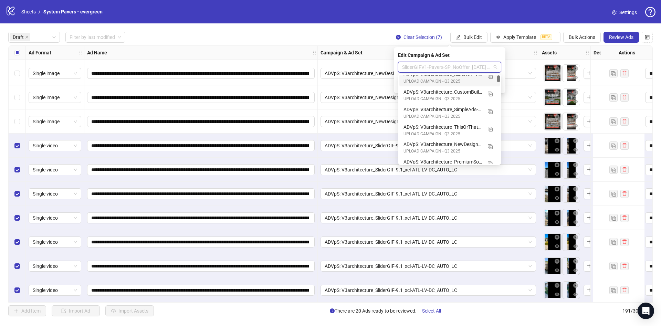
scroll to position [0, 0]
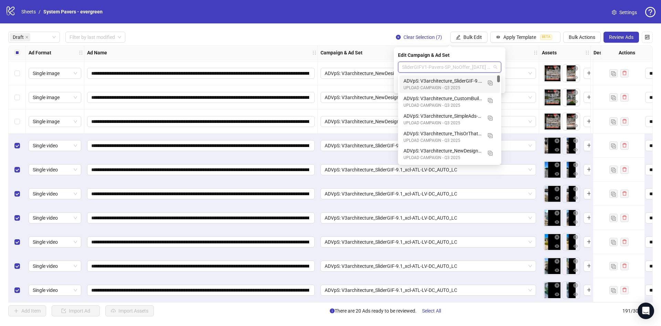
drag, startPoint x: 498, startPoint y: 81, endPoint x: 500, endPoint y: 65, distance: 15.9
click at [500, 65] on body "**********" at bounding box center [330, 163] width 661 height 326
click at [464, 83] on div "ADVpS: V3architecture_SliderGIF-9.1_xcl-ATL-LV-DC_AUTO_LC" at bounding box center [442, 81] width 78 height 8
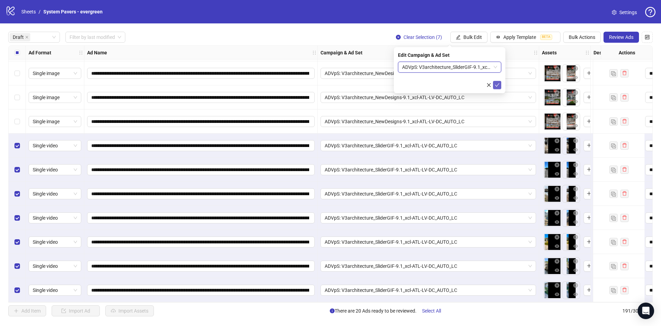
click at [497, 85] on icon "check" at bounding box center [497, 84] width 4 height 3
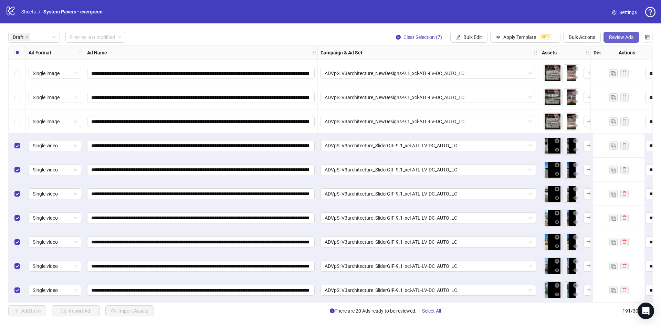
click at [619, 34] on span "Review Ads" at bounding box center [621, 37] width 24 height 6
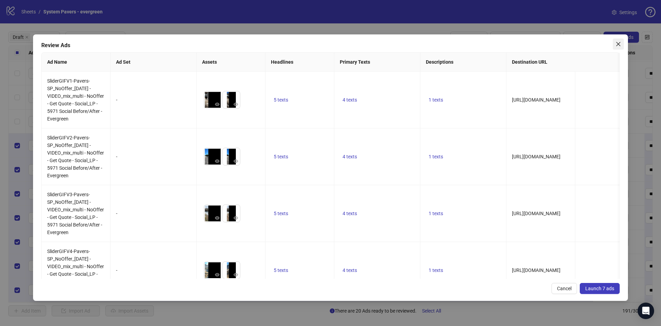
click at [621, 47] on button "Close" at bounding box center [617, 44] width 11 height 11
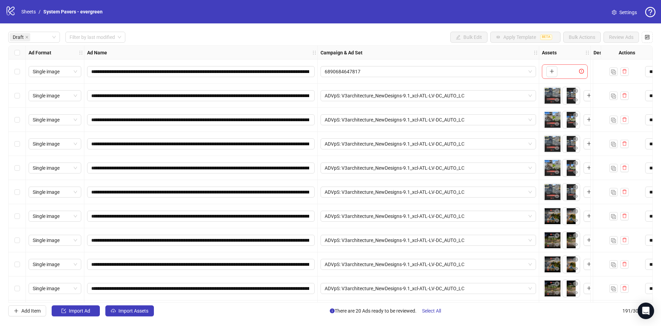
click at [22, 55] on div "**********" at bounding box center [330, 173] width 644 height 257
click at [20, 55] on div "Select all rows" at bounding box center [17, 53] width 17 height 14
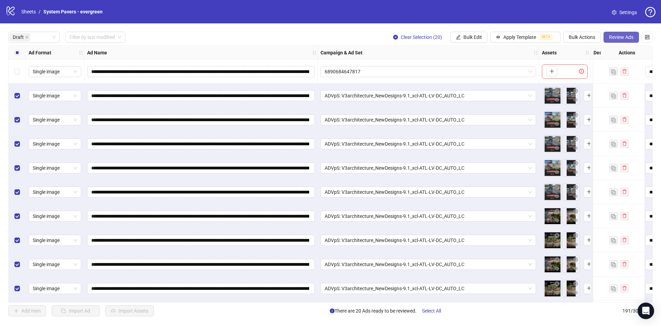
click at [626, 38] on span "Review Ads" at bounding box center [621, 37] width 24 height 6
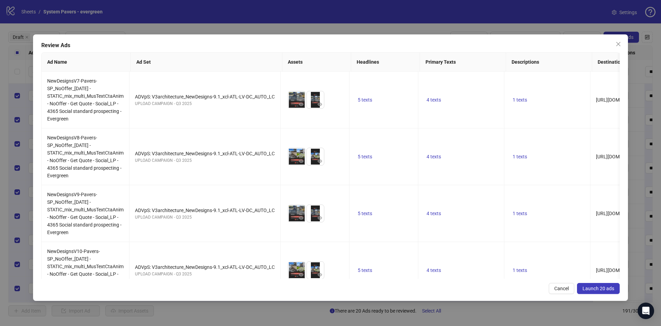
click at [591, 291] on button "Launch 20 ads" at bounding box center [598, 288] width 43 height 11
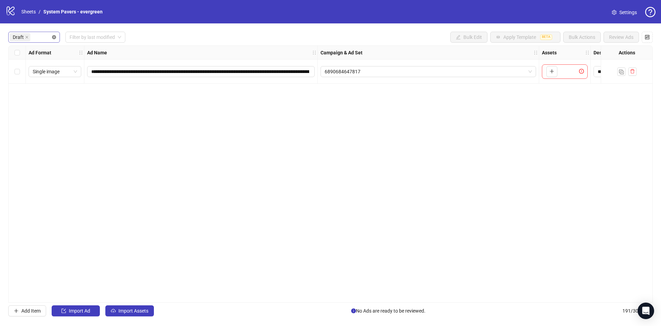
drag, startPoint x: 54, startPoint y: 37, endPoint x: 387, endPoint y: 58, distance: 334.1
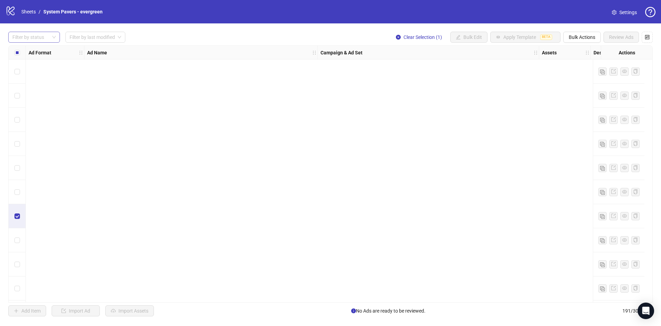
scroll to position [774, 0]
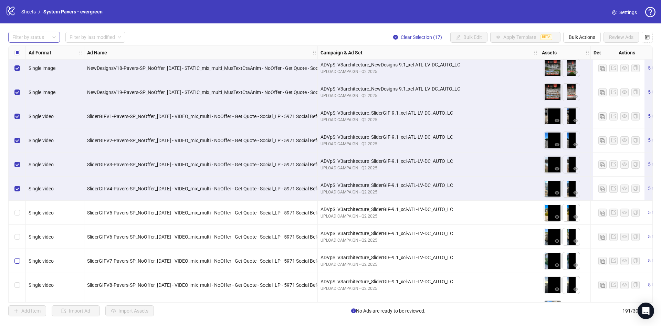
click at [18, 258] on label "Select row 41" at bounding box center [17, 261] width 6 height 8
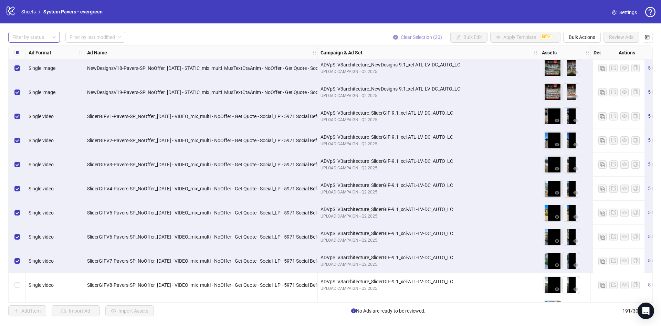
click at [415, 37] on span "Clear Selection (20)" at bounding box center [420, 37] width 41 height 6
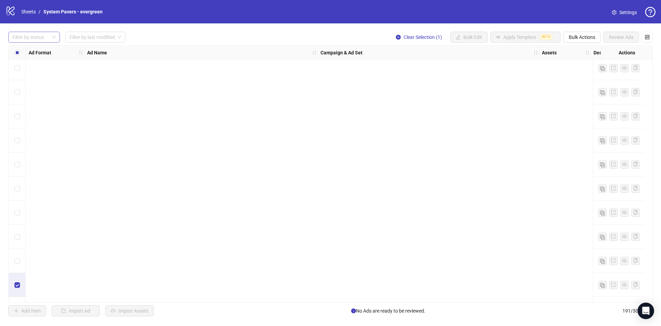
scroll to position [1084, 0]
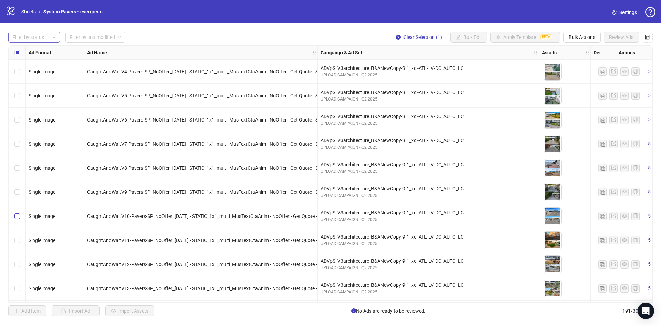
click at [17, 219] on label "Select row 52" at bounding box center [17, 216] width 6 height 8
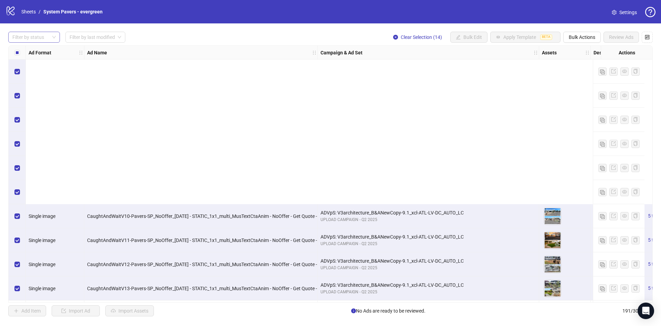
scroll to position [1290, 0]
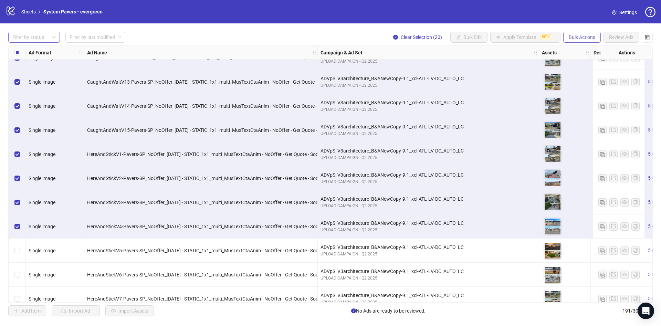
click at [589, 34] on span "Bulk Actions" at bounding box center [581, 37] width 26 height 6
click at [585, 71] on span "Duplicate with assets" at bounding box center [591, 73] width 47 height 8
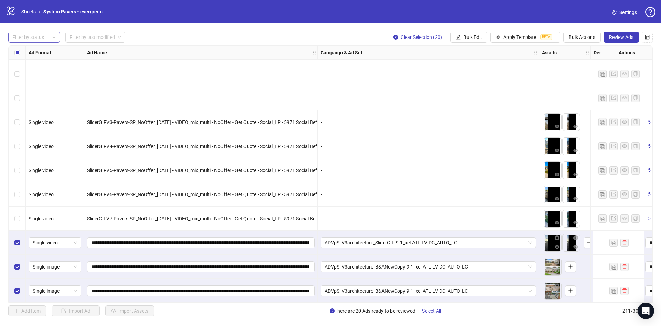
scroll to position [4532, 0]
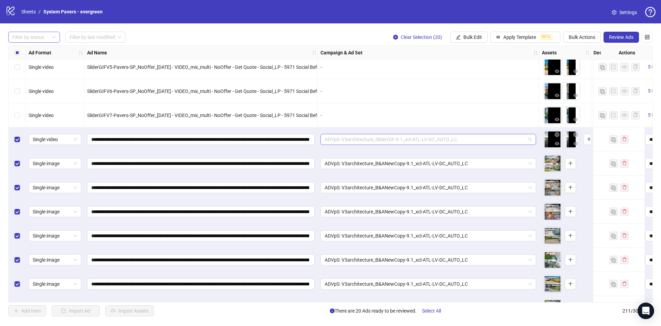
click at [410, 138] on span "ADVpS: V3architecture_SliderGIF-9.1_xcl-ATL-LV-DC_AUTO_LC" at bounding box center [427, 139] width 207 height 10
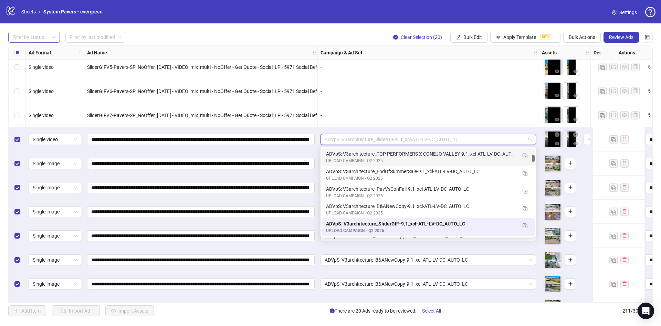
scroll to position [0, 0]
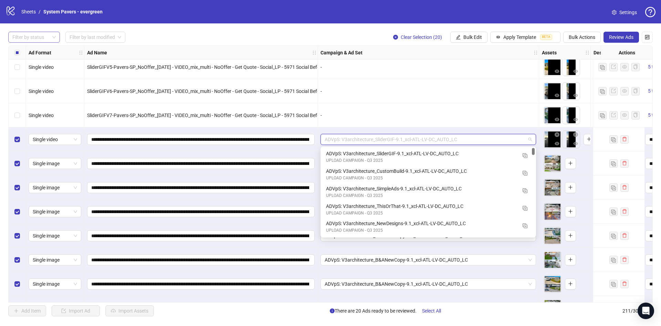
drag, startPoint x: 533, startPoint y: 158, endPoint x: 532, endPoint y: 143, distance: 14.9
click at [532, 143] on body "logo/logo-mobile Sheets / System Pavers - evergreen Settings Filter by status F…" at bounding box center [330, 163] width 661 height 326
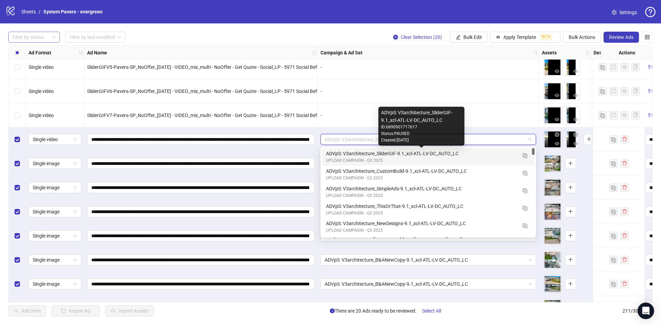
click at [476, 156] on div "ADVpS: V3architecture_SliderGIF-9.1_xcl-ATL-LV-DC_AUTO_LC" at bounding box center [421, 154] width 191 height 8
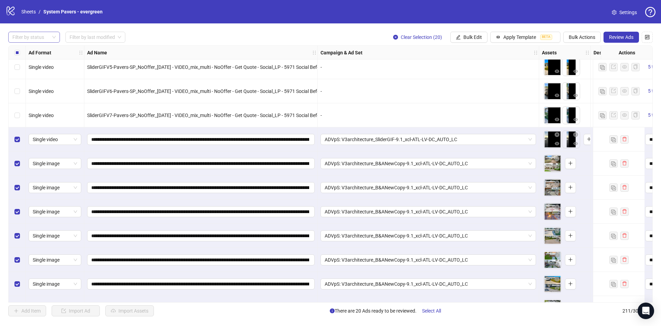
click at [20, 143] on div "Select row 192" at bounding box center [17, 139] width 17 height 24
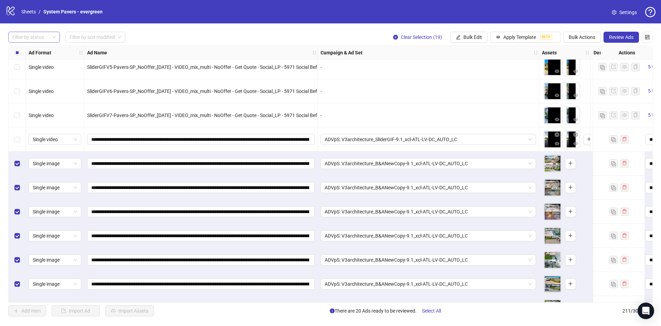
click at [10, 136] on div "Select row 192" at bounding box center [17, 139] width 17 height 24
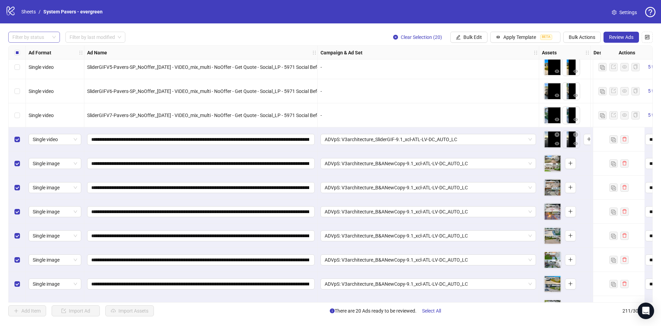
click at [42, 30] on div "Filter by status Filter by last modified Clear Selection (20) Bulk Edit Apply T…" at bounding box center [330, 173] width 661 height 301
click at [41, 37] on div at bounding box center [31, 37] width 42 height 10
click at [44, 51] on div "Draft" at bounding box center [34, 51] width 41 height 8
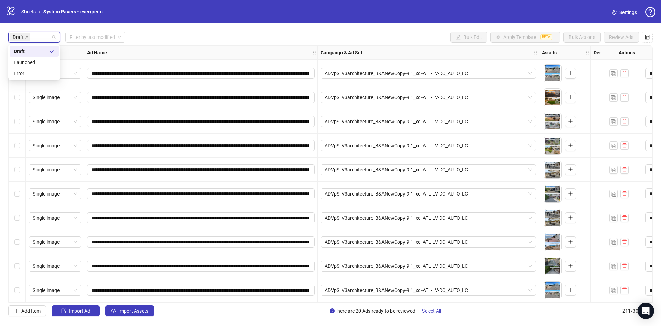
scroll to position [266, 0]
click at [171, 49] on div "Ad Name" at bounding box center [200, 53] width 233 height 14
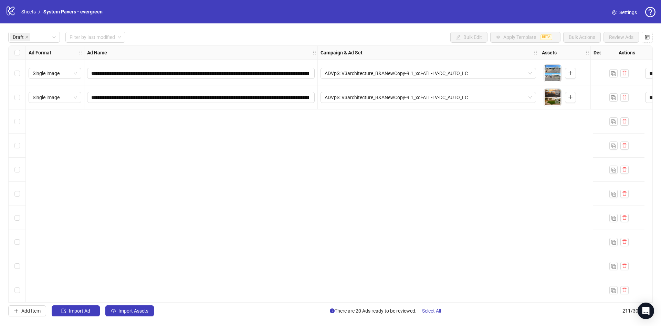
scroll to position [0, 0]
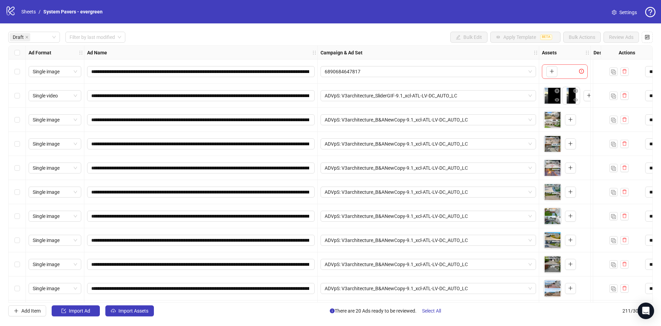
click at [21, 69] on div "Select row 1" at bounding box center [17, 72] width 17 height 24
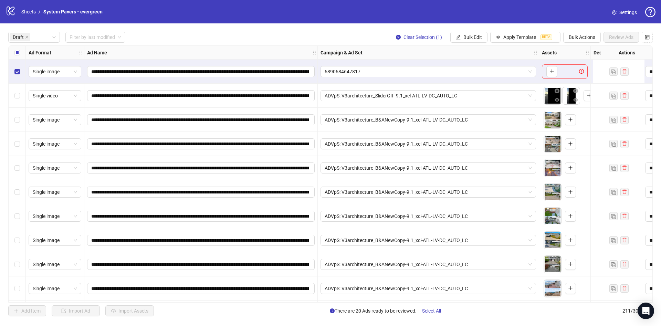
click at [22, 54] on div "Select all rows" at bounding box center [17, 53] width 17 height 14
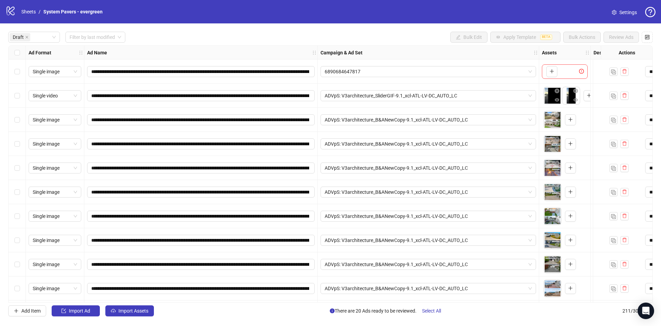
click at [15, 101] on div "Select row 2" at bounding box center [17, 96] width 17 height 24
click at [14, 112] on div "Select row 3" at bounding box center [17, 120] width 17 height 24
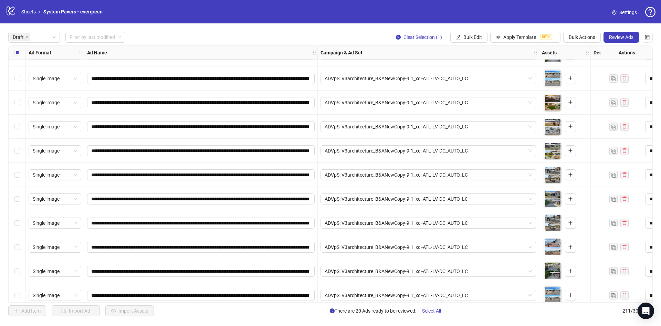
scroll to position [266, 0]
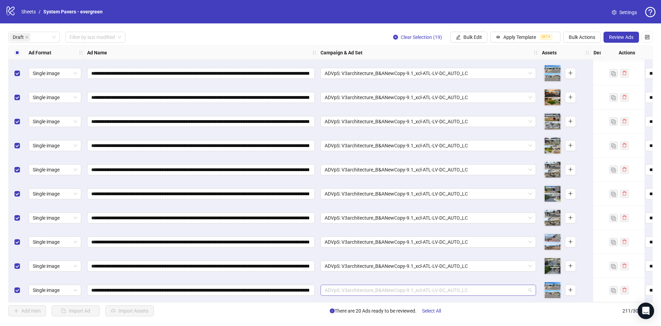
click at [484, 288] on span "ADVpS: V3architecture_B&ANewCopy-9.1_xcl-ATL-LV-DC_AUTO_LC" at bounding box center [427, 290] width 207 height 10
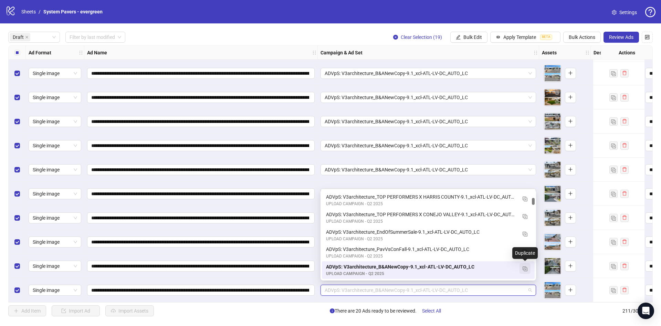
click at [526, 270] on img "button" at bounding box center [524, 268] width 5 height 5
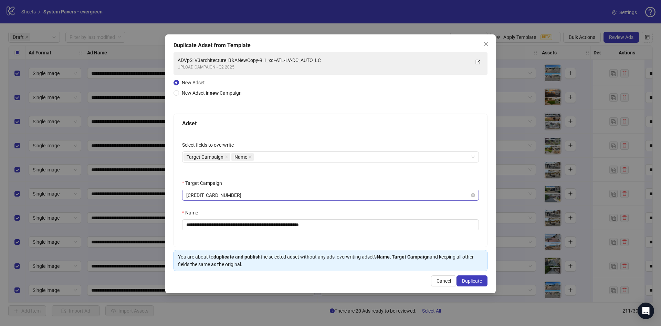
click at [245, 194] on span "[CREDIT_CARD_NUMBER]" at bounding box center [330, 195] width 288 height 10
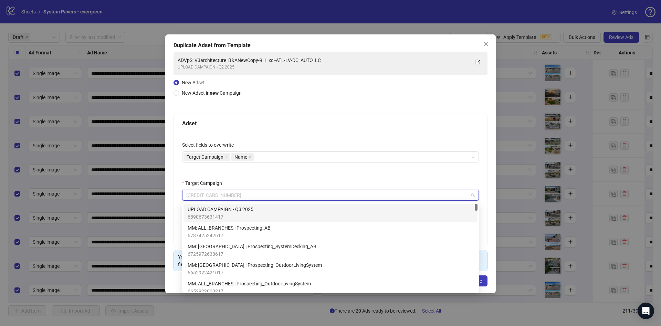
drag, startPoint x: 239, startPoint y: 212, endPoint x: 259, endPoint y: 212, distance: 19.6
click at [240, 212] on span "UPLOAD CAMPAIGN - Q3 2025" at bounding box center [220, 209] width 66 height 8
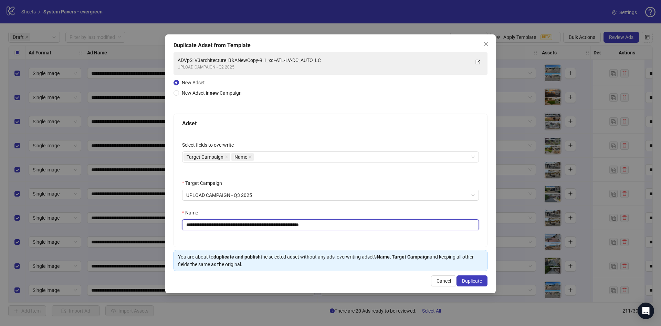
drag, startPoint x: 329, startPoint y: 225, endPoint x: 437, endPoint y: 224, distance: 108.4
click at [437, 224] on input "**********" at bounding box center [330, 224] width 297 height 11
drag, startPoint x: 327, startPoint y: 225, endPoint x: 433, endPoint y: 234, distance: 106.3
click at [444, 226] on input "**********" at bounding box center [330, 224] width 297 height 11
type input "**********"
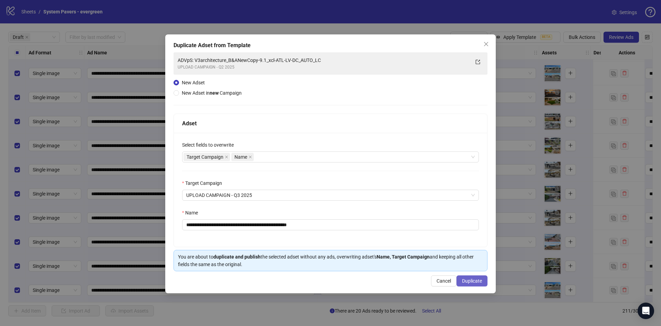
click at [469, 279] on span "Duplicate" at bounding box center [472, 281] width 20 height 6
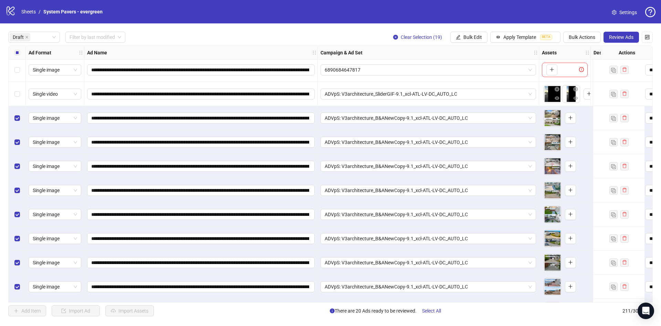
scroll to position [0, 0]
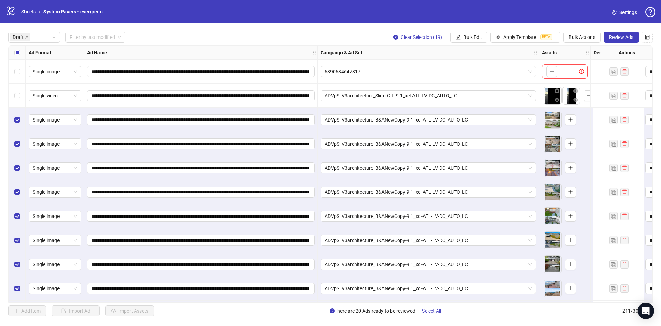
click at [15, 57] on div "Select all rows" at bounding box center [17, 53] width 17 height 14
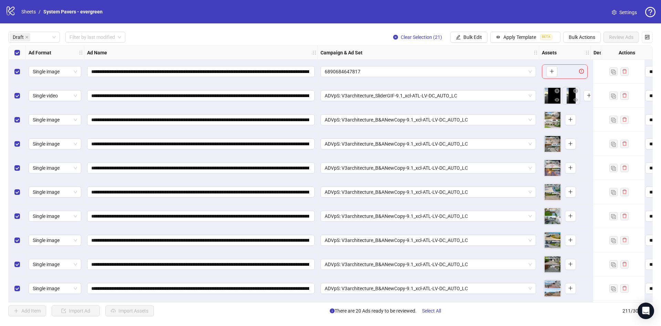
click at [16, 77] on div "Select row 1" at bounding box center [17, 72] width 17 height 24
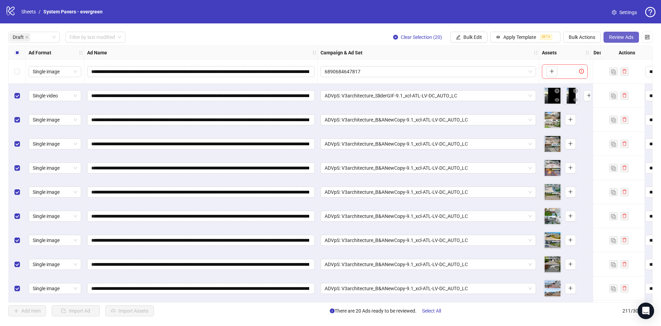
click at [629, 33] on button "Review Ads" at bounding box center [620, 37] width 35 height 11
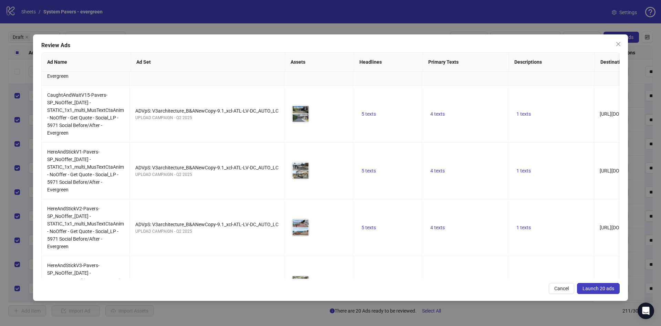
scroll to position [929, 0]
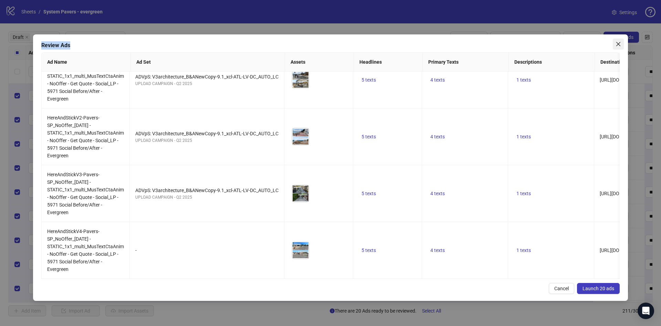
click at [621, 44] on div "Review Ads Ad Name Ad Set Assets Headlines Primary Texts Descriptions Destinati…" at bounding box center [330, 167] width 594 height 266
click at [619, 44] on icon "close" at bounding box center [618, 44] width 4 height 4
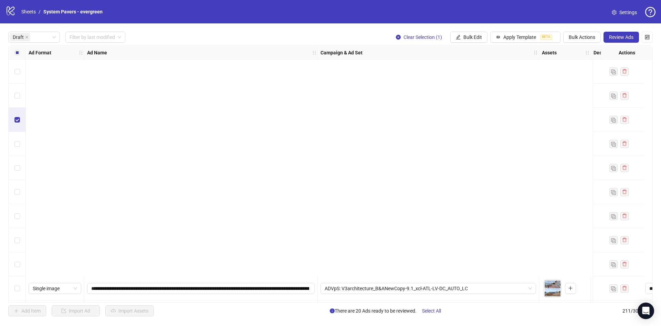
scroll to position [266, 0]
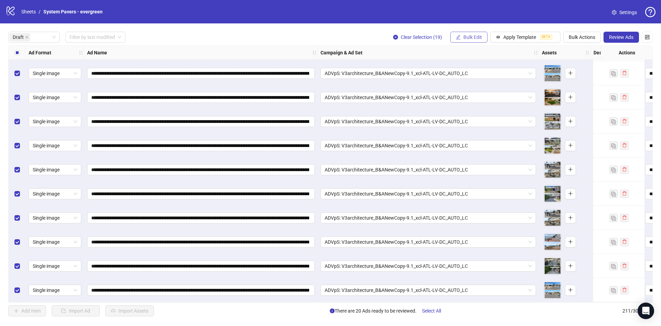
click at [483, 41] on button "Bulk Edit" at bounding box center [468, 37] width 37 height 11
click at [475, 73] on span "Campaign & Ad Set" at bounding box center [475, 73] width 41 height 8
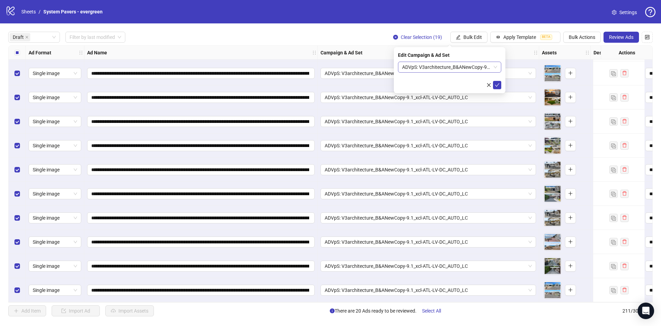
click at [481, 68] on span "ADVpS: V3architecture_B&ANewCopy-9.1_xcl-ATL-LV-DC_AUTO_LC" at bounding box center [449, 67] width 95 height 10
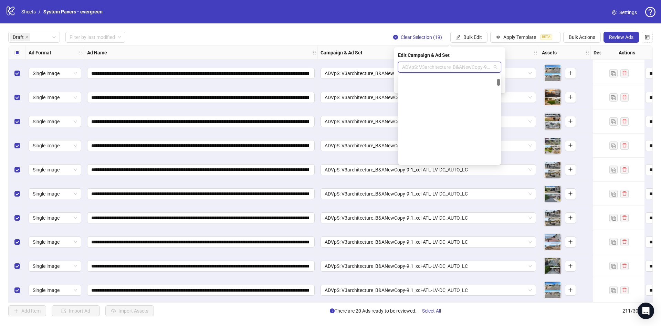
scroll to position [0, 0]
drag, startPoint x: 499, startPoint y: 85, endPoint x: 499, endPoint y: 62, distance: 23.1
click at [499, 62] on body "**********" at bounding box center [330, 163] width 661 height 326
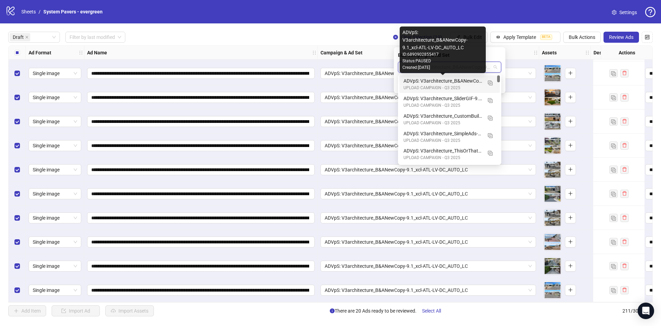
click at [455, 82] on div "ADVpS: V3architecture_B&ANewCopy-9.1_xcl-ATL-LV-DC_AUTO_LC" at bounding box center [442, 81] width 78 height 8
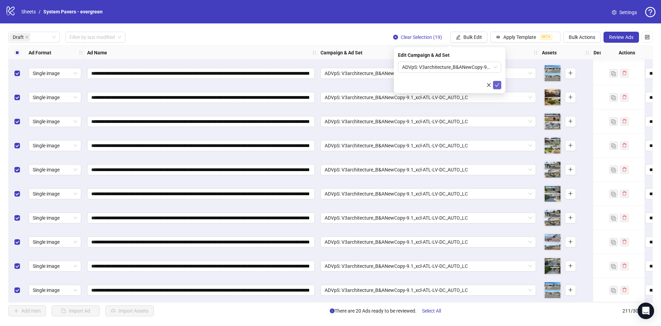
click at [497, 83] on icon "check" at bounding box center [496, 85] width 5 height 5
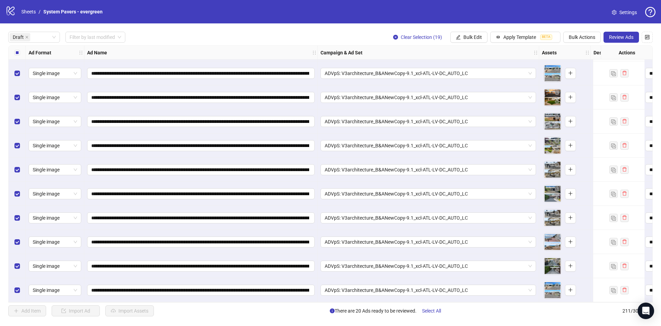
click at [26, 57] on div "Ad Format" at bounding box center [55, 53] width 58 height 14
click at [21, 57] on div "Select all rows" at bounding box center [17, 53] width 17 height 14
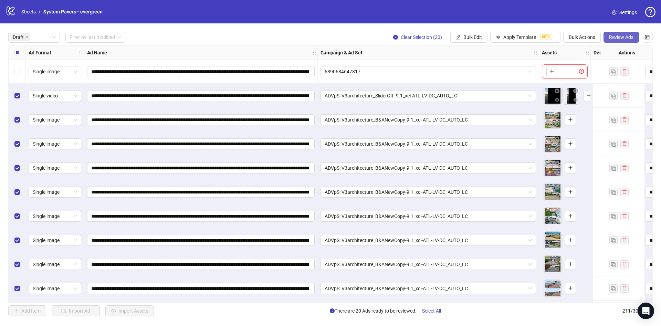
click at [627, 35] on span "Review Ads" at bounding box center [621, 37] width 24 height 6
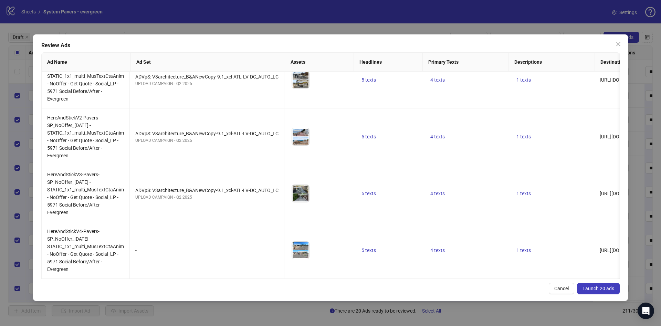
click at [600, 289] on span "Launch 20 ads" at bounding box center [598, 289] width 32 height 6
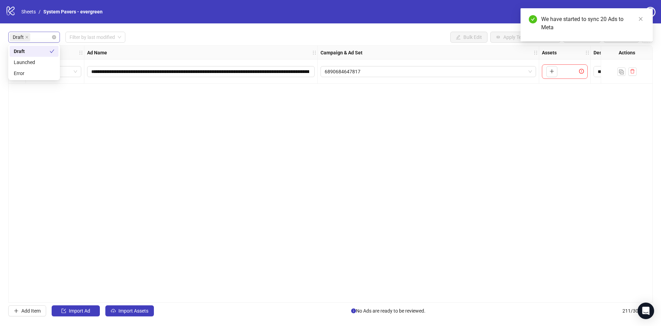
click at [54, 40] on div "Draft" at bounding box center [34, 37] width 52 height 11
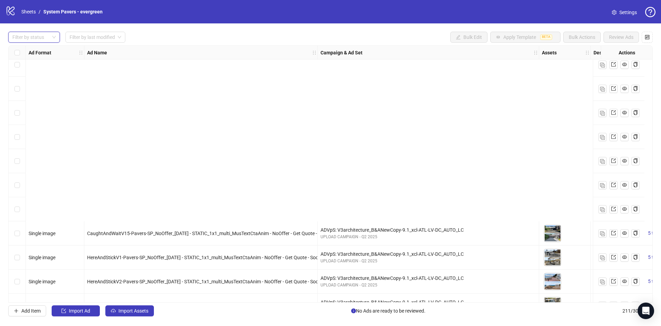
scroll to position [1393, 0]
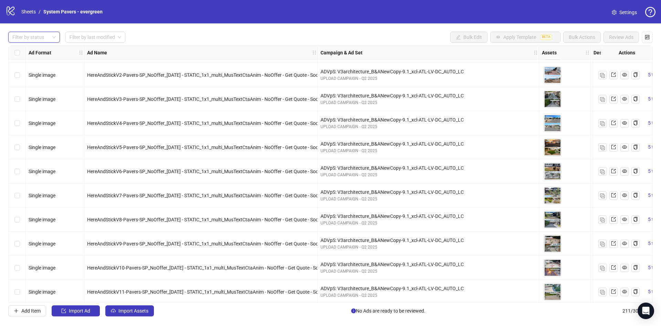
click at [14, 148] on div "Select row 62" at bounding box center [17, 147] width 17 height 24
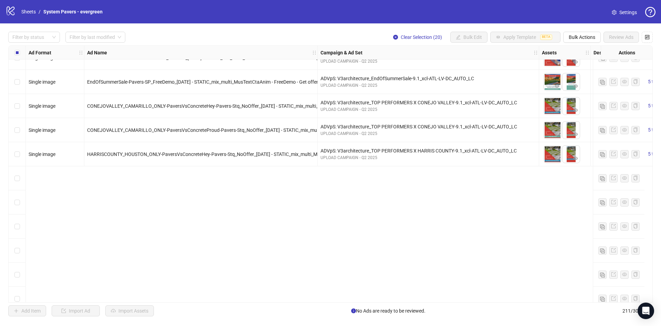
scroll to position [1806, 0]
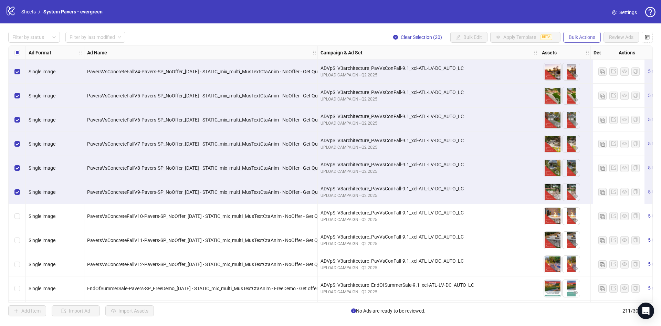
click at [587, 37] on span "Bulk Actions" at bounding box center [581, 37] width 26 height 6
click at [603, 74] on span "Duplicate with assets" at bounding box center [591, 73] width 47 height 8
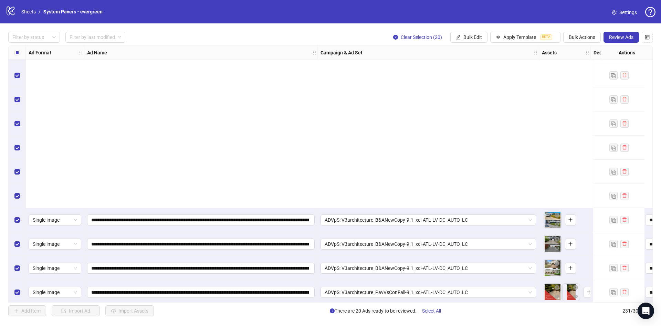
scroll to position [5323, 0]
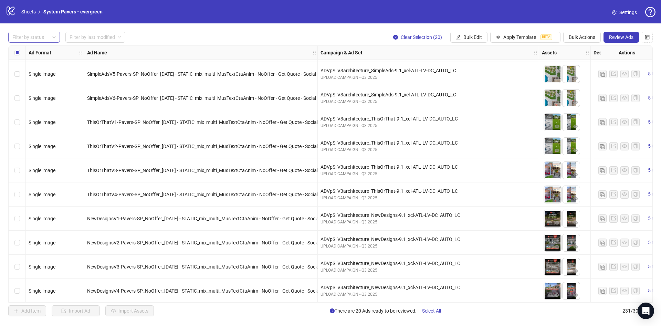
click at [35, 37] on div at bounding box center [31, 37] width 42 height 10
click at [30, 51] on div "Draft" at bounding box center [34, 51] width 41 height 8
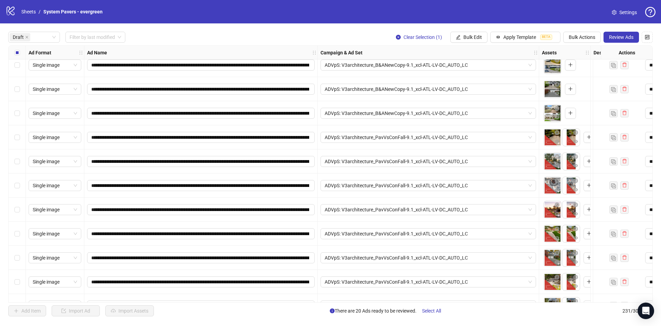
scroll to position [214, 0]
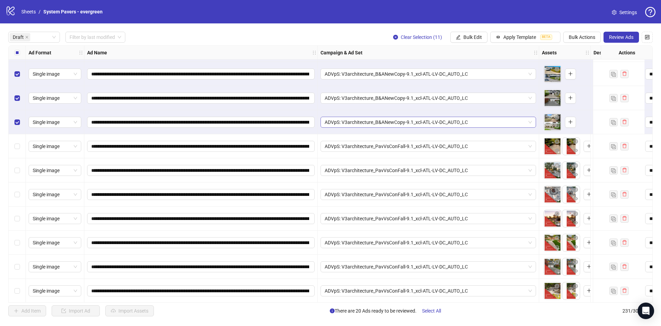
click at [425, 122] on span "ADVpS: V3architecture_B&ANewCopy-9.1_xcl-ATL-LV-DC_AUTO_LC" at bounding box center [427, 122] width 207 height 10
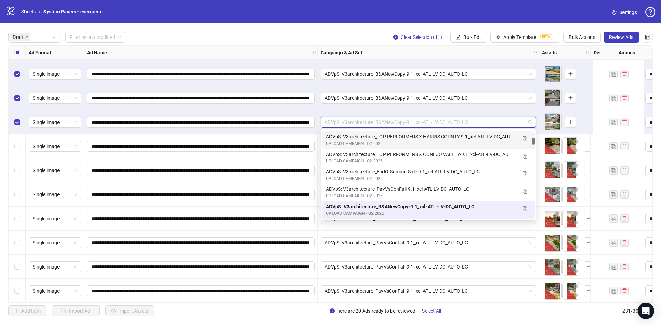
scroll to position [0, 0]
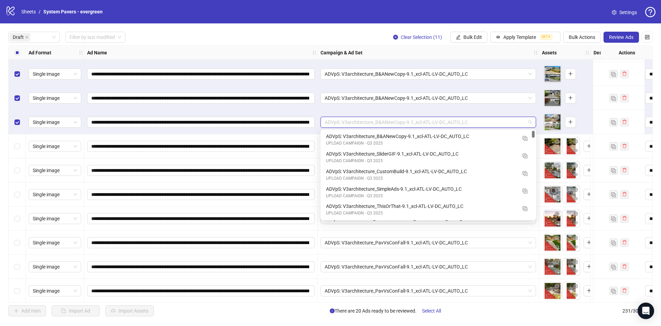
drag, startPoint x: 533, startPoint y: 140, endPoint x: 534, endPoint y: 118, distance: 21.3
click at [534, 118] on body "**********" at bounding box center [330, 163] width 661 height 326
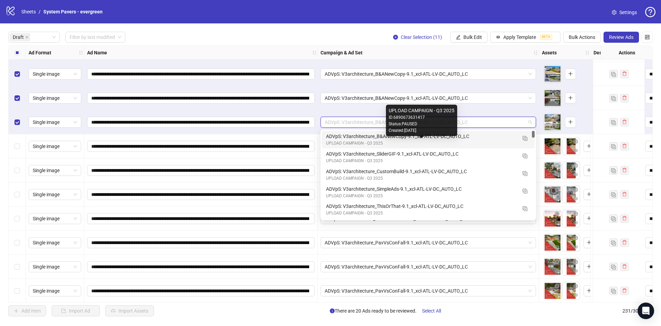
click at [473, 141] on div "UPLOAD CAMPAIGN - Q3 2025" at bounding box center [421, 143] width 191 height 7
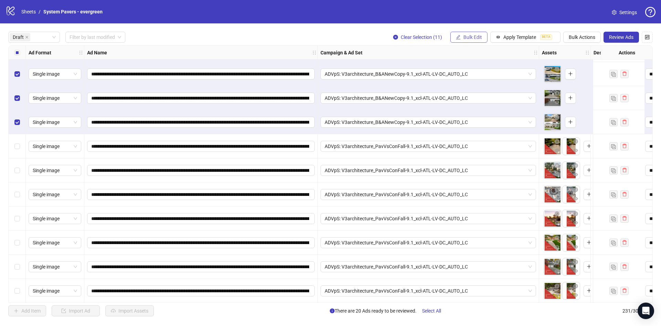
click at [477, 39] on span "Bulk Edit" at bounding box center [472, 37] width 19 height 6
click at [484, 75] on span "Campaign & Ad Set" at bounding box center [475, 73] width 41 height 8
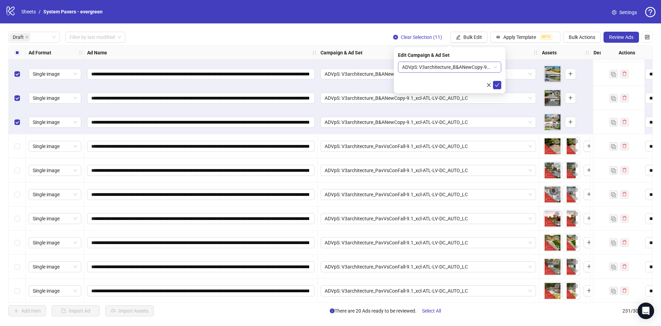
click at [472, 69] on span "ADVpS: V3architecture_B&ANewCopy-9.1_xcl-ATL-LV-DC_AUTO_LC" at bounding box center [449, 67] width 95 height 10
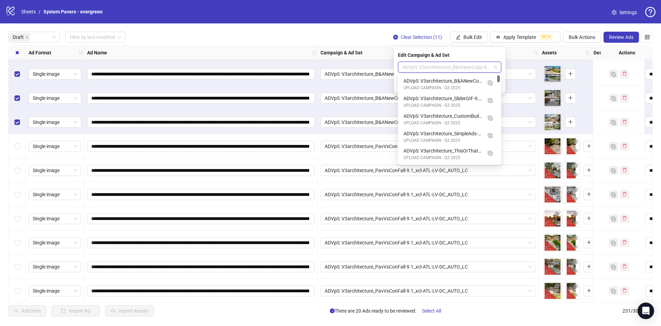
drag, startPoint x: 499, startPoint y: 85, endPoint x: 506, endPoint y: 55, distance: 31.0
click at [505, 55] on body "**********" at bounding box center [330, 163] width 661 height 326
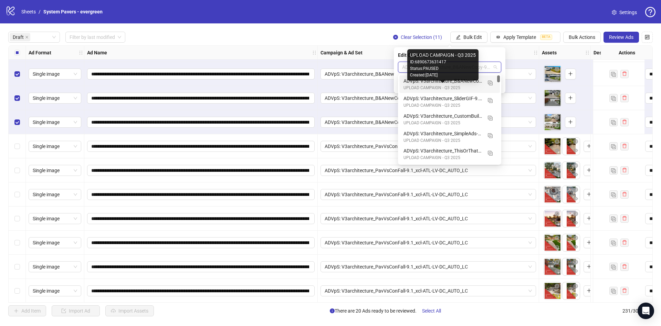
click at [467, 84] on div "ADVpS: V3architecture_B&ANewCopy-9.1_xcl-ATL-LV-DC_AUTO_LC" at bounding box center [442, 81] width 78 height 8
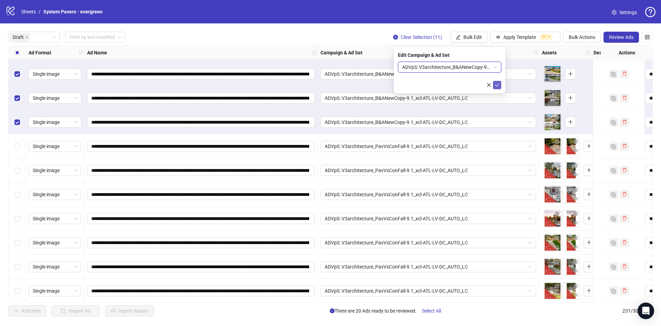
click at [497, 84] on icon "check" at bounding box center [496, 85] width 5 height 5
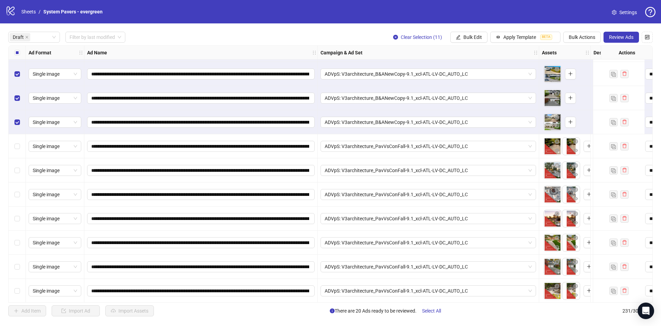
click at [21, 60] on div "Select row 9" at bounding box center [17, 50] width 17 height 24
click at [19, 55] on label "Select all rows" at bounding box center [17, 53] width 6 height 8
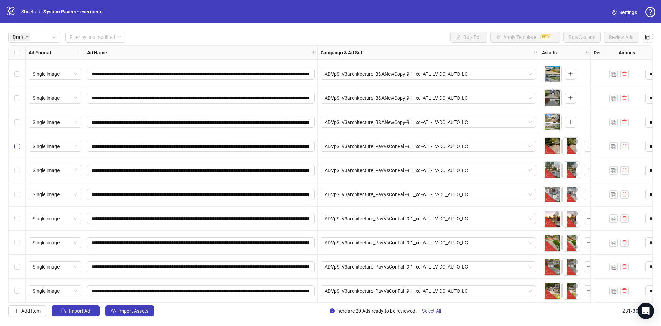
click at [17, 143] on label "Select row 13" at bounding box center [17, 146] width 6 height 8
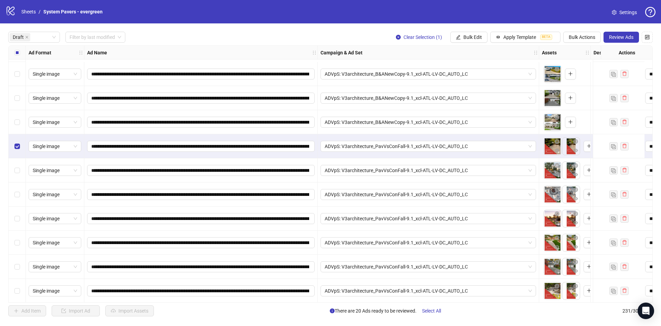
scroll to position [266, 0]
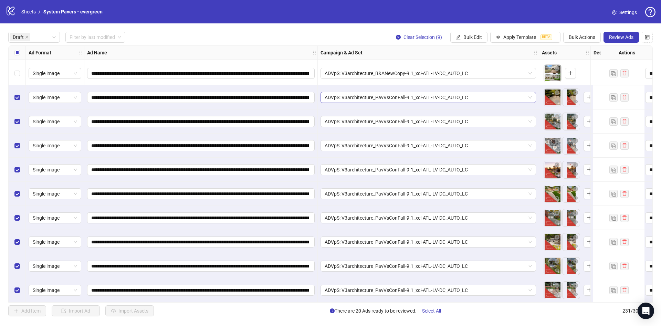
click at [502, 93] on span "ADVpS: V3architecture_PavVsConFall-9.1_xcl-ATL-LV-DC_AUTO_LC" at bounding box center [427, 97] width 207 height 10
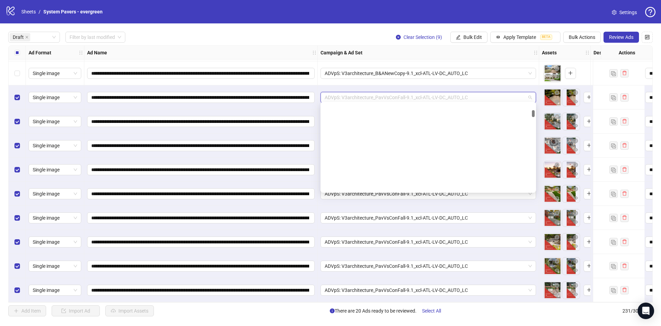
scroll to position [333, 0]
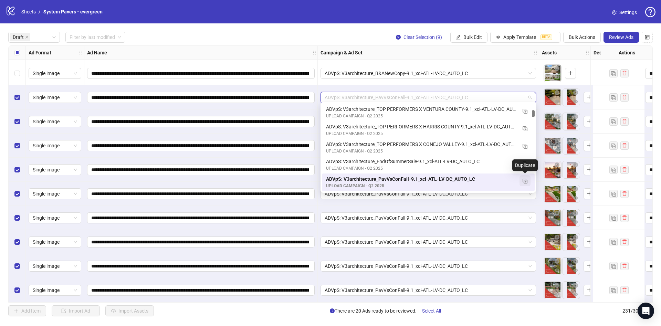
click at [525, 182] on img "button" at bounding box center [524, 181] width 5 height 5
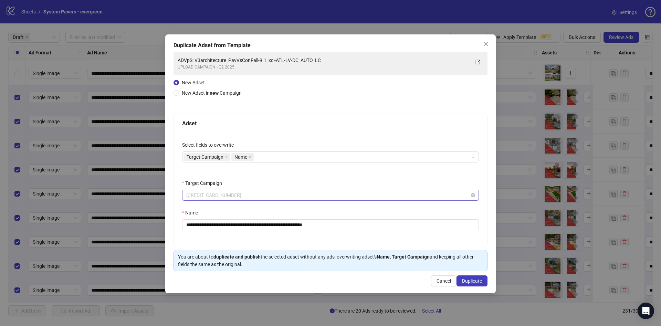
click at [230, 194] on span "[CREDIT_CARD_NUMBER]" at bounding box center [330, 195] width 288 height 10
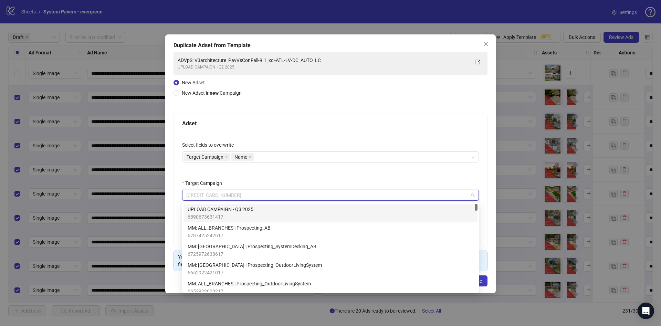
click at [244, 213] on span "6890673631417" at bounding box center [220, 217] width 66 height 8
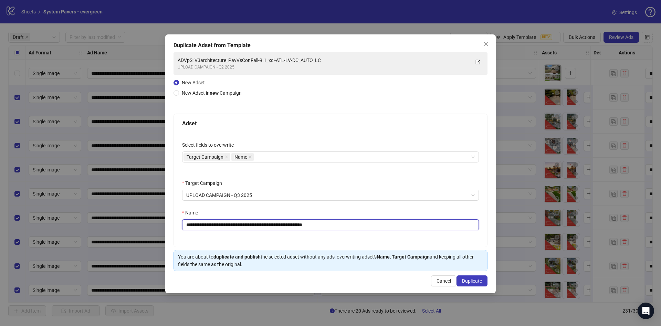
drag, startPoint x: 326, startPoint y: 225, endPoint x: 469, endPoint y: 223, distance: 142.4
click at [469, 223] on input "**********" at bounding box center [330, 224] width 297 height 11
type input "**********"
click at [481, 283] on span "Duplicate" at bounding box center [472, 281] width 20 height 6
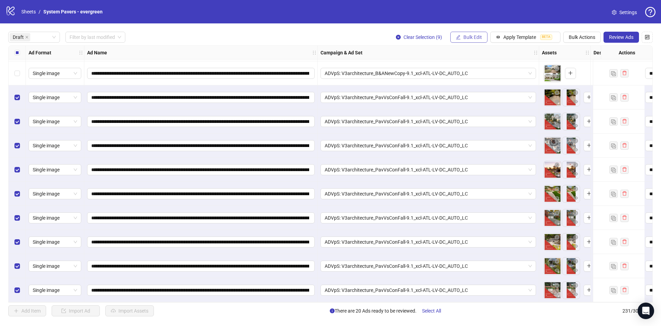
click at [471, 37] on span "Bulk Edit" at bounding box center [472, 37] width 19 height 6
click at [477, 74] on span "Campaign & Ad Set" at bounding box center [475, 73] width 41 height 8
click at [489, 63] on span "ADVpS: V3architecture_PavVsConFall-9.1_xcl-ATL-LV-DC_AUTO_LC" at bounding box center [449, 67] width 95 height 10
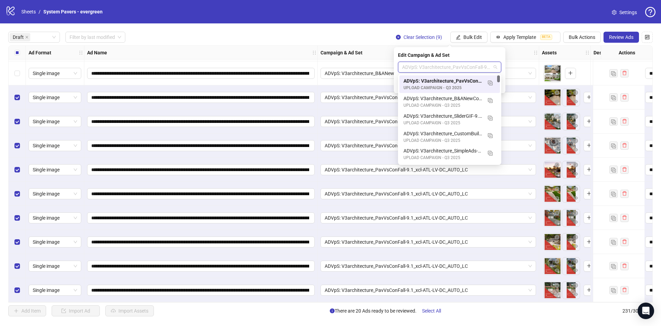
drag, startPoint x: 498, startPoint y: 78, endPoint x: 485, endPoint y: 71, distance: 14.5
click at [500, 60] on body "**********" at bounding box center [330, 163] width 661 height 326
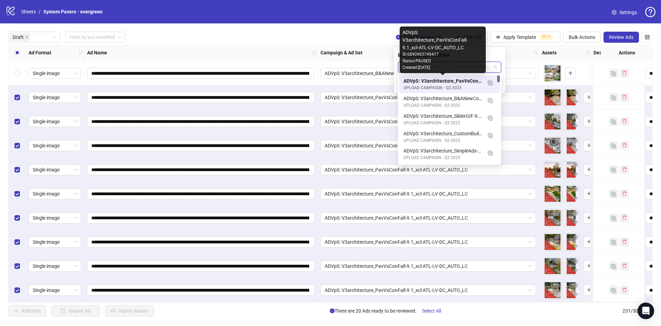
click at [466, 80] on div "ADVpS: V3architecture_PavVsConFall-9.1_xcl-ATL-LV-DC_AUTO_LC" at bounding box center [442, 81] width 78 height 8
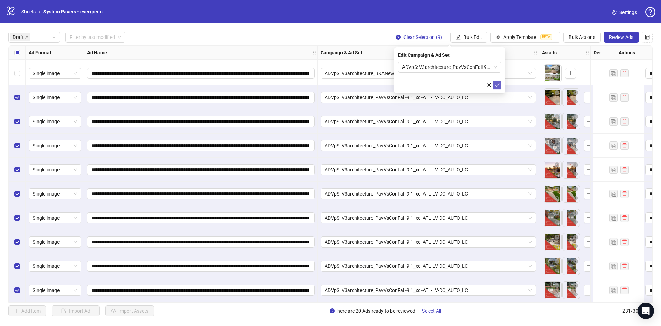
click at [498, 85] on icon "check" at bounding box center [496, 85] width 5 height 5
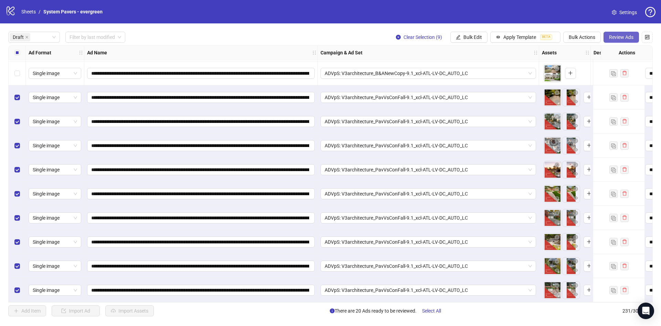
click at [618, 41] on button "Review Ads" at bounding box center [620, 37] width 35 height 11
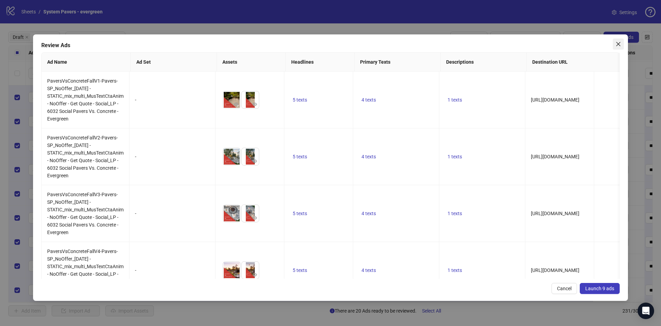
click at [617, 45] on icon "close" at bounding box center [618, 44] width 6 height 6
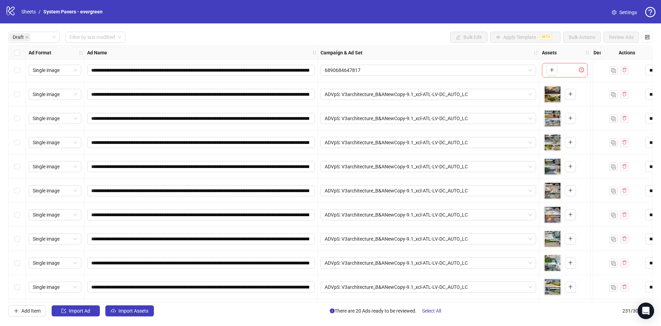
scroll to position [0, 0]
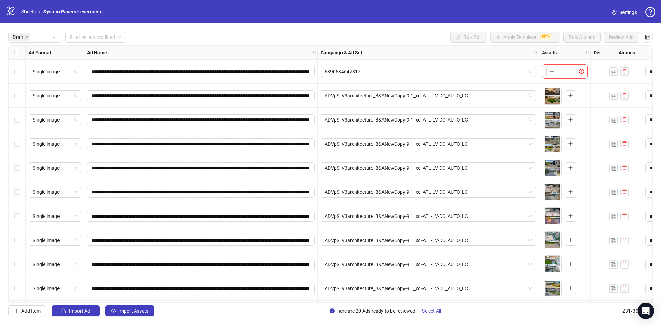
click at [20, 55] on div "Select all rows" at bounding box center [17, 53] width 17 height 14
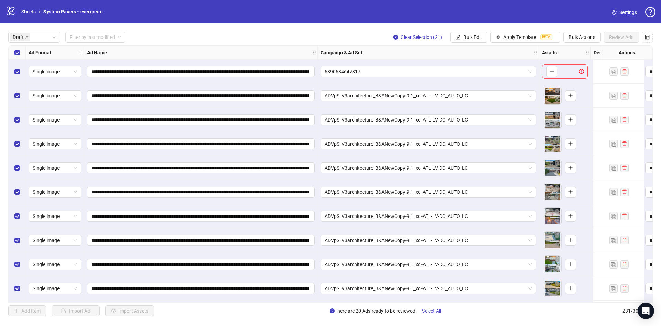
click at [18, 75] on div "Select row 1" at bounding box center [17, 72] width 17 height 24
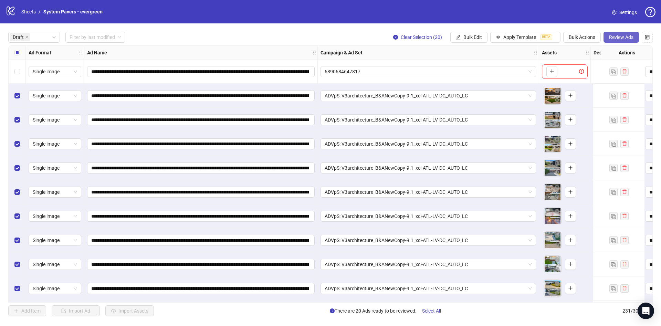
click at [626, 37] on span "Review Ads" at bounding box center [621, 37] width 24 height 6
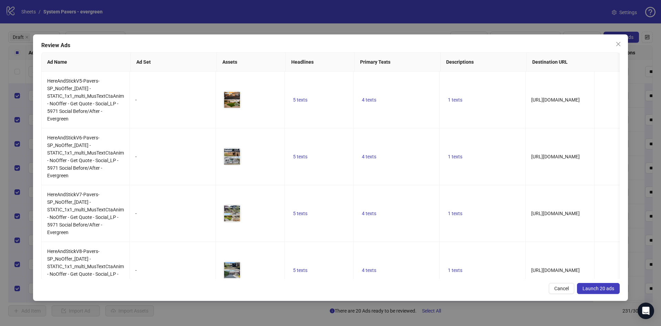
click at [610, 291] on button "Launch 20 ads" at bounding box center [598, 288] width 43 height 11
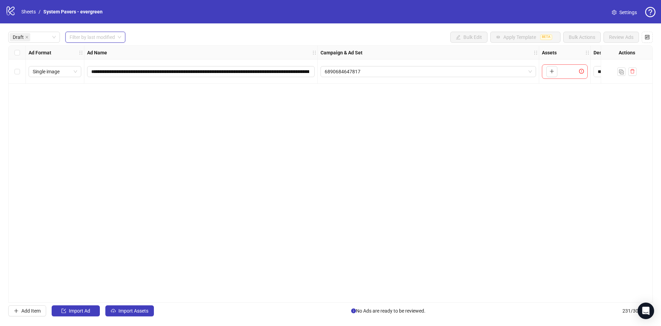
click at [103, 39] on input "search" at bounding box center [91, 37] width 45 height 10
click at [97, 51] on div "[DATE]" at bounding box center [96, 51] width 50 height 8
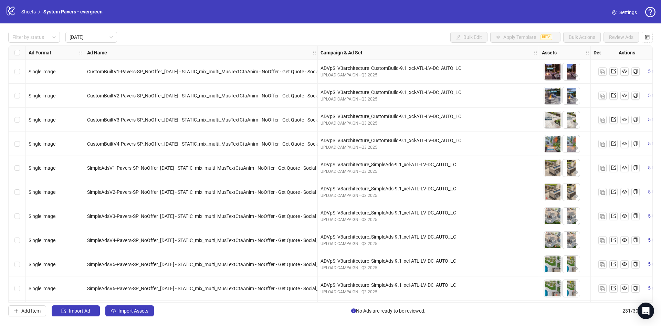
drag, startPoint x: 651, startPoint y: 68, endPoint x: 650, endPoint y: 80, distance: 11.8
click at [650, 80] on div "Filter by status [DATE] Bulk Edit Apply Template BETA Bulk Actions Review Ads A…" at bounding box center [330, 173] width 661 height 301
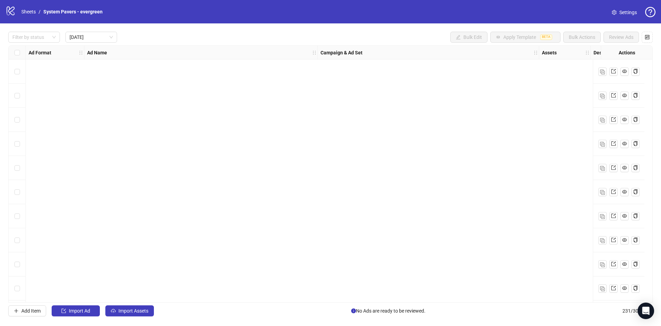
scroll to position [1687, 0]
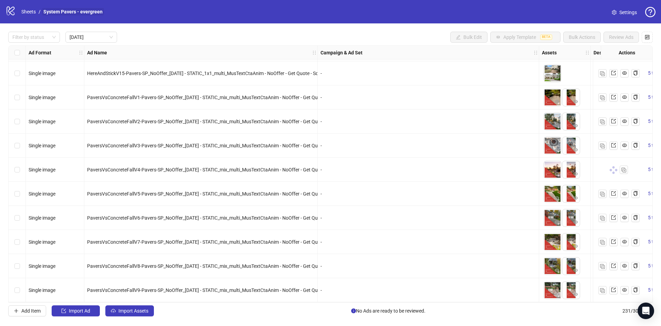
click at [72, 14] on link "System Pavers - evergreen" at bounding box center [73, 12] width 62 height 8
click at [112, 35] on span "[DATE]" at bounding box center [90, 37] width 43 height 10
click at [85, 52] on div "[DATE]" at bounding box center [91, 51] width 41 height 8
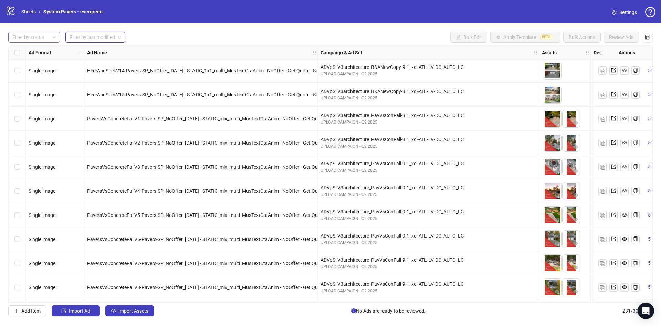
click at [36, 40] on div at bounding box center [31, 37] width 42 height 10
click at [246, 34] on div "Filter by status Filter by last modified Bulk Edit Apply Template BETA Bulk Act…" at bounding box center [330, 37] width 644 height 11
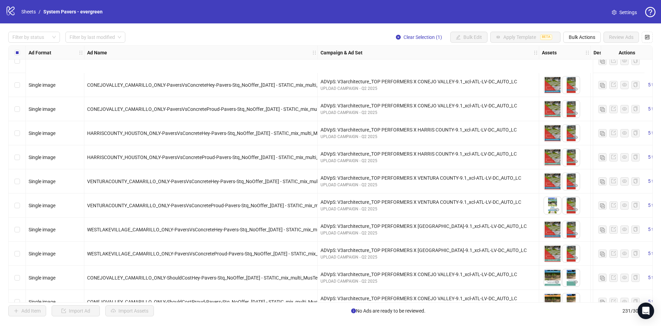
scroll to position [2100, 0]
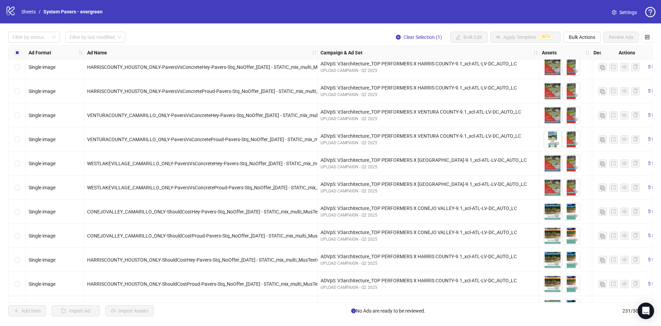
click at [21, 188] on div "Select row 93" at bounding box center [17, 187] width 17 height 24
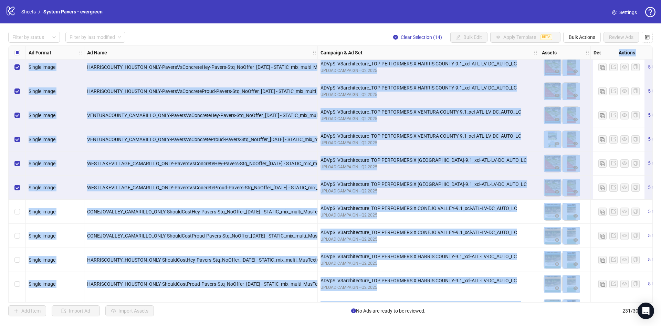
click at [26, 196] on div "Single image" at bounding box center [55, 187] width 58 height 24
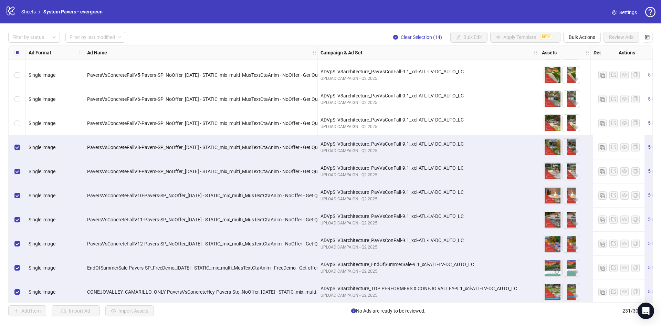
scroll to position [1790, 0]
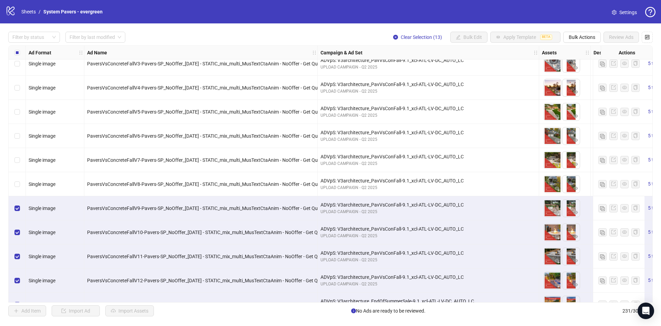
click at [24, 52] on div "Select all rows" at bounding box center [17, 53] width 17 height 14
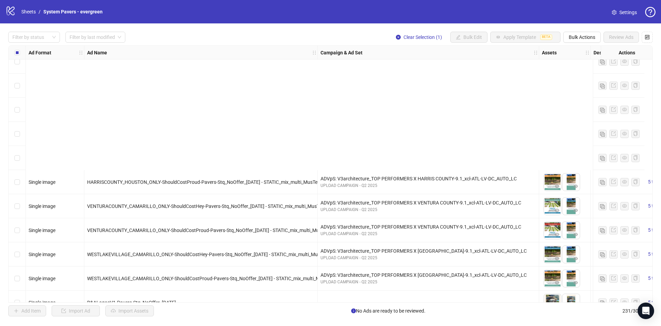
scroll to position [2358, 0]
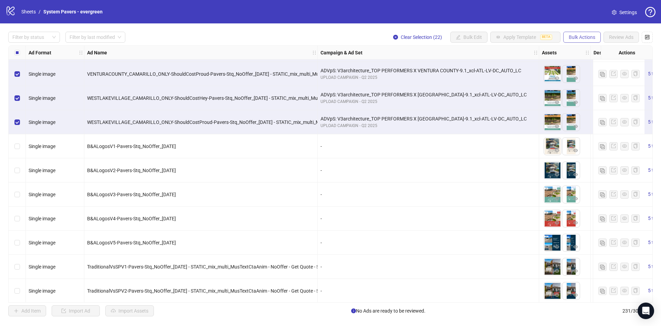
click at [575, 40] on span "Bulk Actions" at bounding box center [581, 37] width 26 height 6
click at [588, 74] on span "Duplicate with assets" at bounding box center [591, 73] width 47 height 8
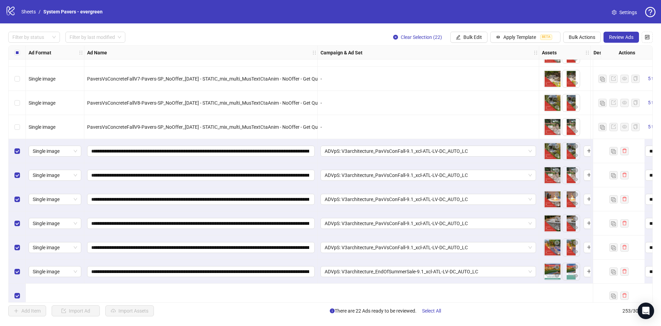
scroll to position [5440, 0]
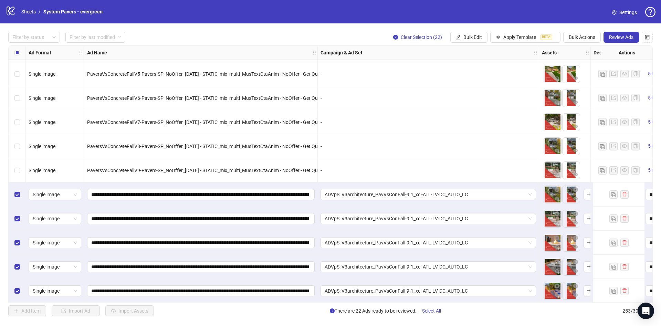
click at [22, 53] on div "Select all rows" at bounding box center [17, 53] width 17 height 14
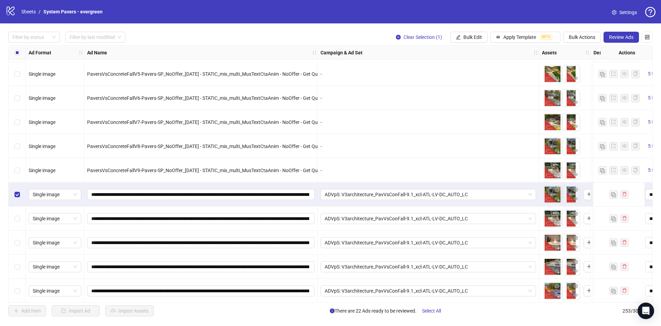
scroll to position [5492, 0]
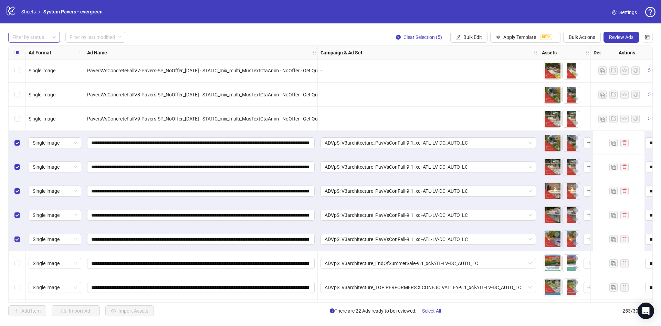
click at [39, 38] on div at bounding box center [31, 37] width 42 height 10
click at [42, 48] on div "Draft" at bounding box center [34, 51] width 41 height 8
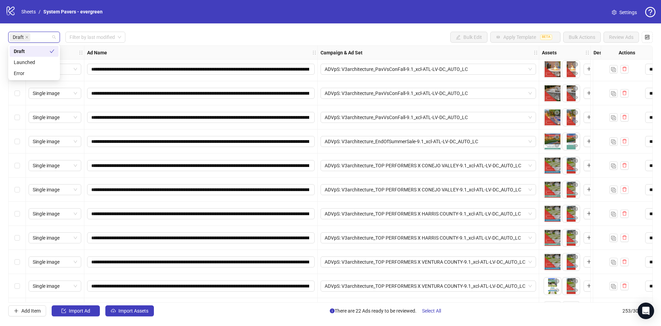
scroll to position [56, 0]
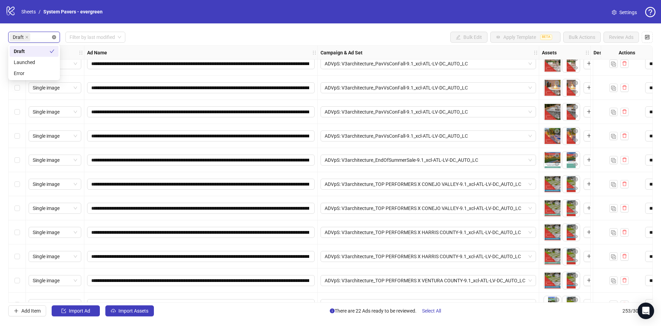
drag, startPoint x: 54, startPoint y: 37, endPoint x: 468, endPoint y: 107, distance: 419.1
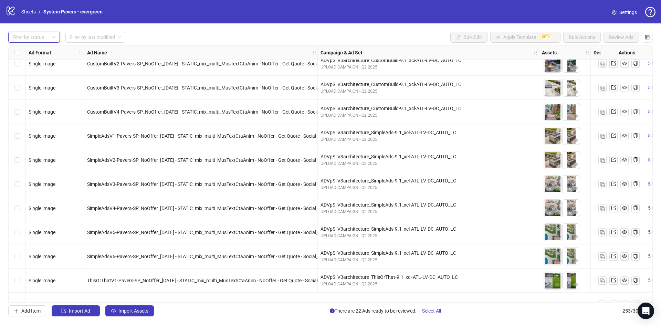
scroll to position [0, 0]
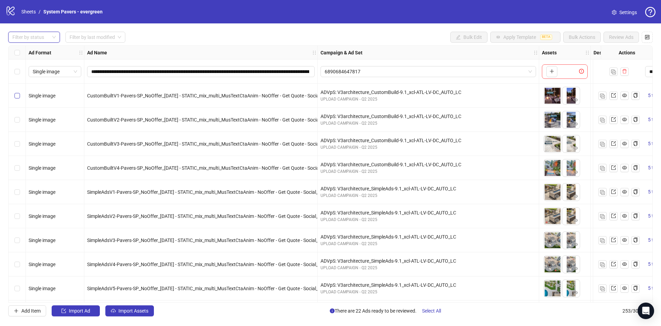
click at [15, 98] on label "Select row 2" at bounding box center [17, 96] width 6 height 8
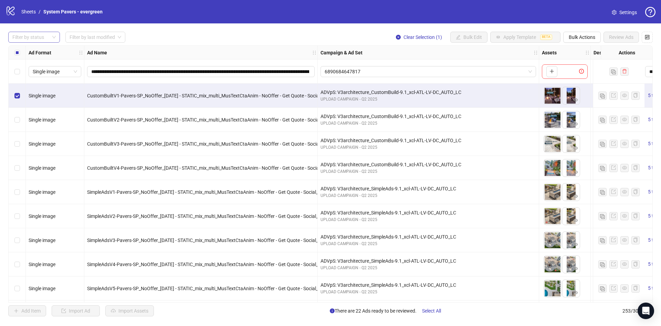
click at [40, 34] on div at bounding box center [31, 37] width 42 height 10
click at [38, 50] on div "Draft" at bounding box center [34, 51] width 41 height 8
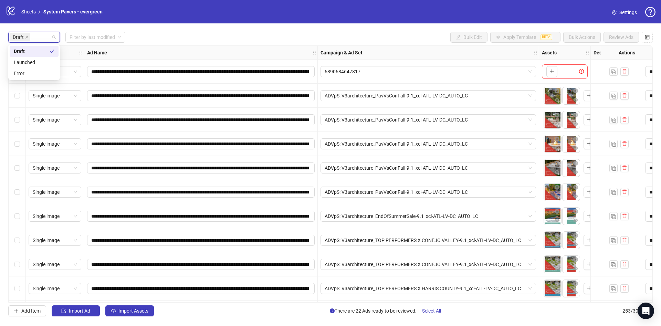
click at [192, 40] on div "Draft Filter by last modified Bulk Edit Apply Template BETA Bulk Actions Review…" at bounding box center [330, 37] width 644 height 11
click at [11, 95] on div "Select row 2" at bounding box center [17, 96] width 17 height 24
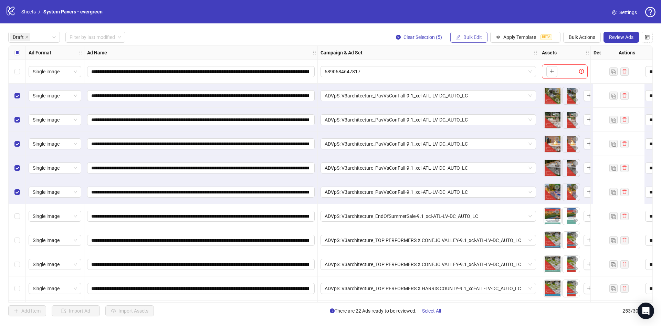
click at [478, 37] on span "Bulk Edit" at bounding box center [472, 37] width 19 height 6
click at [485, 72] on span "Campaign & Ad Set" at bounding box center [475, 73] width 41 height 8
click at [487, 66] on span "ADVpS: V3architecture_PavVsConFall-9.1_xcl-ATL-LV-DC_AUTO_LC" at bounding box center [449, 67] width 95 height 10
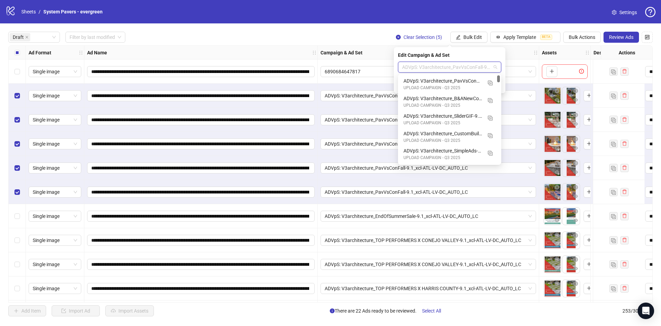
drag, startPoint x: 498, startPoint y: 86, endPoint x: 498, endPoint y: 69, distance: 16.9
click at [499, 69] on body "**********" at bounding box center [330, 163] width 661 height 326
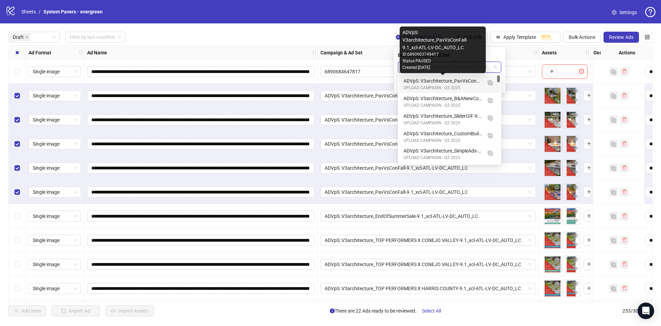
click at [457, 83] on div "ADVpS: V3architecture_PavVsConFall-9.1_xcl-ATL-LV-DC_AUTO_LC" at bounding box center [442, 81] width 78 height 8
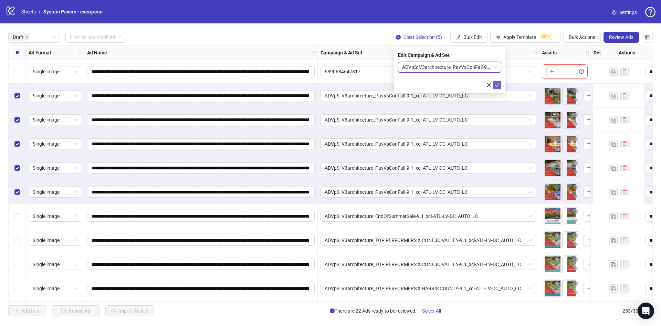
click at [496, 85] on icon "check" at bounding box center [496, 85] width 5 height 5
click at [20, 75] on div "Select row 1" at bounding box center [17, 72] width 17 height 24
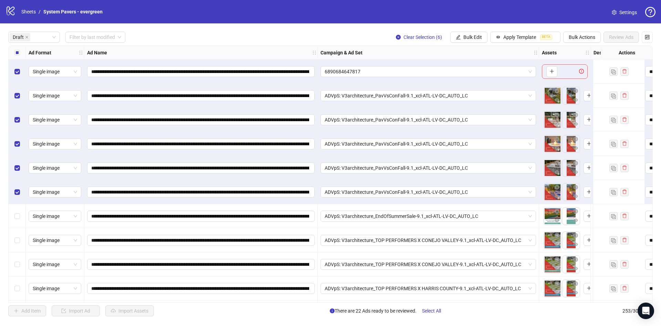
click at [14, 57] on div "Select all rows" at bounding box center [17, 53] width 17 height 14
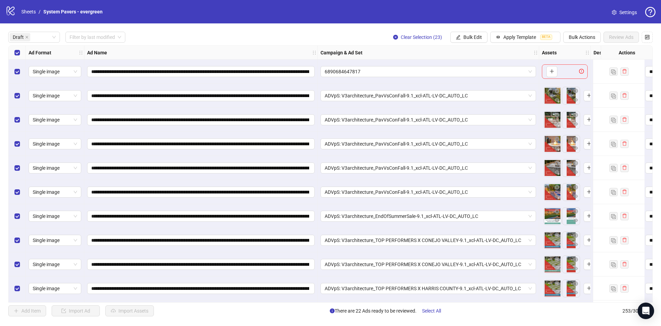
click at [15, 56] on div "Select all rows" at bounding box center [17, 53] width 17 height 14
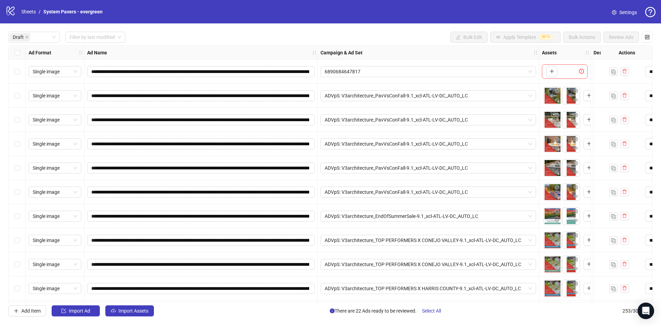
click at [13, 217] on div "Select row 7" at bounding box center [17, 216] width 17 height 24
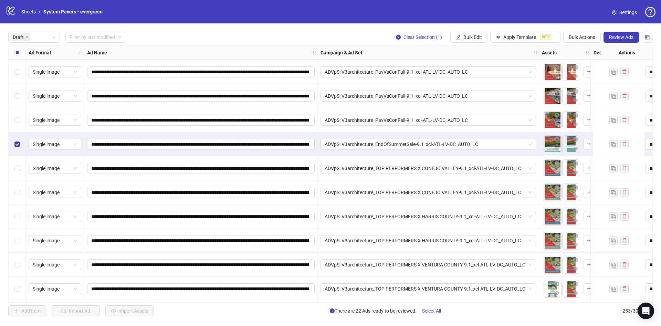
scroll to position [103, 0]
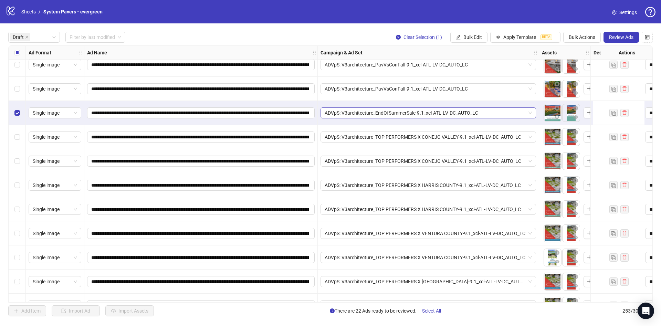
click at [490, 114] on span "ADVpS: V3architecture_EndOfSummerSale-9.1_xcl-ATL-LV-DC_AUTO_LC" at bounding box center [427, 113] width 207 height 10
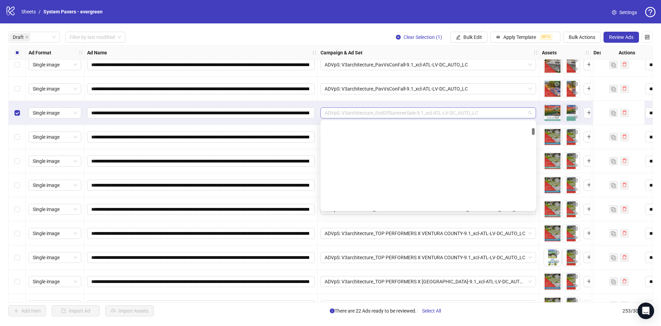
scroll to position [333, 0]
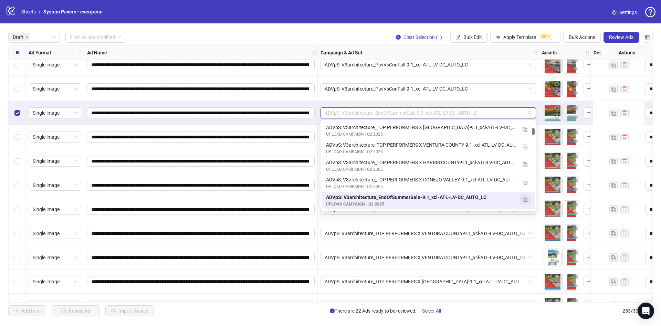
click at [527, 200] on img "button" at bounding box center [524, 199] width 5 height 5
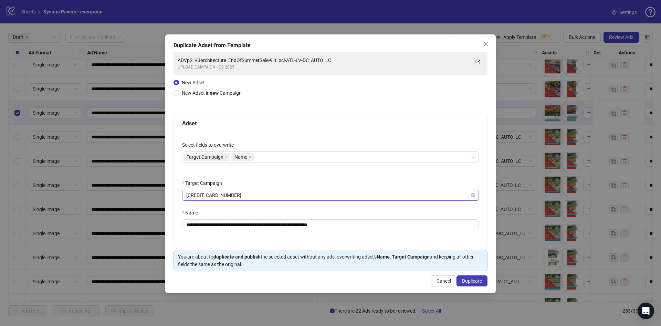
click at [248, 197] on span "[CREDIT_CARD_NUMBER]" at bounding box center [330, 195] width 288 height 10
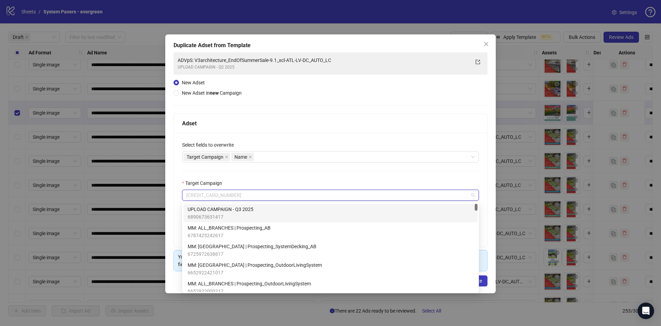
click at [235, 215] on span "6890673631417" at bounding box center [220, 217] width 66 height 8
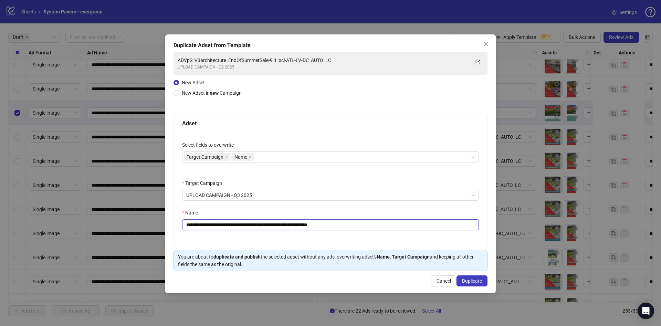
drag, startPoint x: 339, startPoint y: 227, endPoint x: 406, endPoint y: 227, distance: 67.1
click at [406, 227] on input "**********" at bounding box center [330, 224] width 297 height 11
type input "**********"
click at [479, 285] on button "Duplicate" at bounding box center [471, 280] width 31 height 11
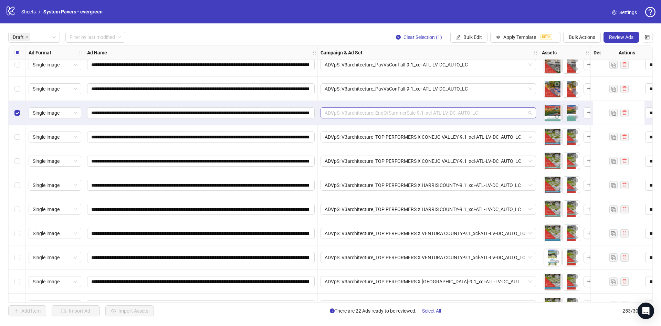
click at [467, 112] on span "ADVpS: V3architecture_EndOfSummerSale-9.1_xcl-ATL-LV-DC_AUTO_LC" at bounding box center [427, 113] width 207 height 10
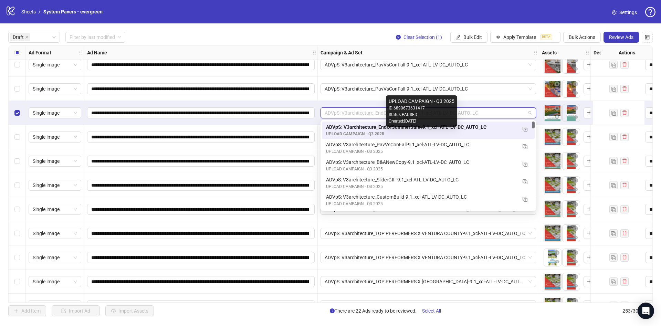
click at [478, 131] on div "UPLOAD CAMPAIGN - Q3 2025" at bounding box center [421, 134] width 191 height 7
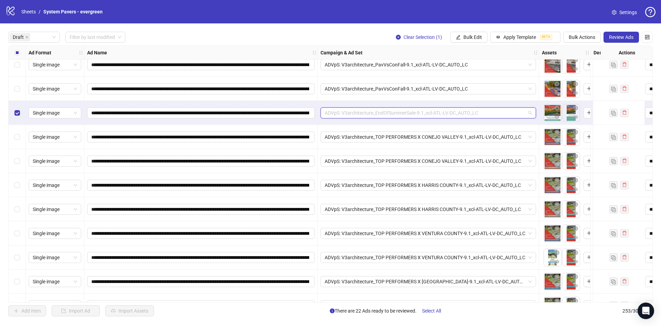
click at [410, 110] on span "ADVpS: V3architecture_EndOfSummerSale-9.1_xcl-ATL-LV-DC_AUTO_LC" at bounding box center [427, 113] width 207 height 10
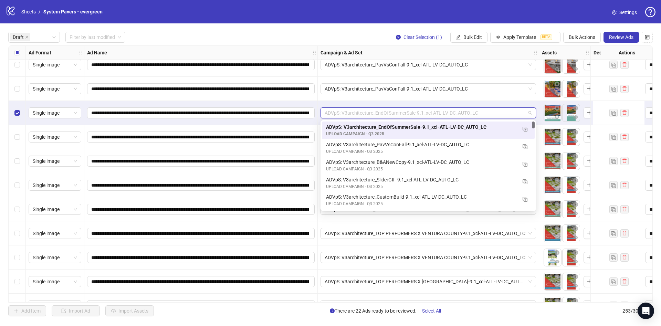
click at [484, 133] on div "UPLOAD CAMPAIGN - Q3 2025" at bounding box center [421, 134] width 191 height 7
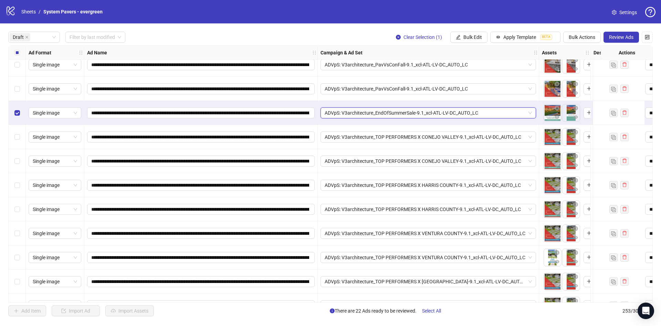
click at [21, 115] on div "Select row 7" at bounding box center [17, 113] width 17 height 24
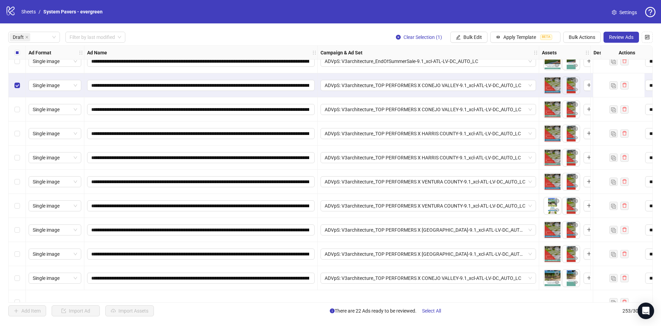
scroll to position [103, 0]
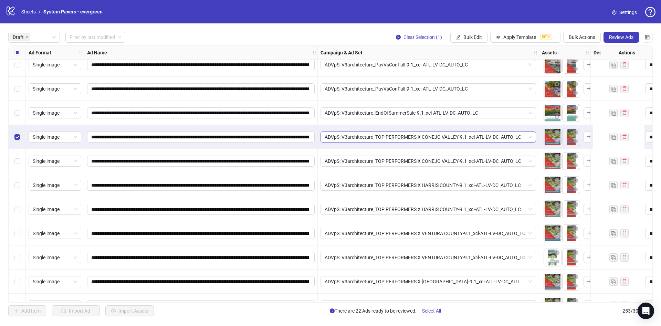
click at [461, 137] on span "ADVpS: V3architecture_TOP PERFORMERS X CONEJO VALLEY-9.1_xcl-ATL-LV-DC_AUTO_LC" at bounding box center [427, 137] width 207 height 10
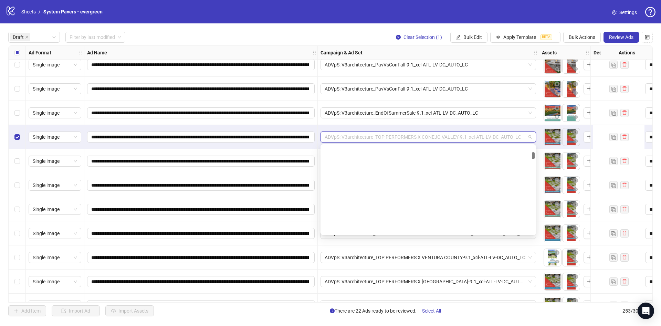
scroll to position [333, 0]
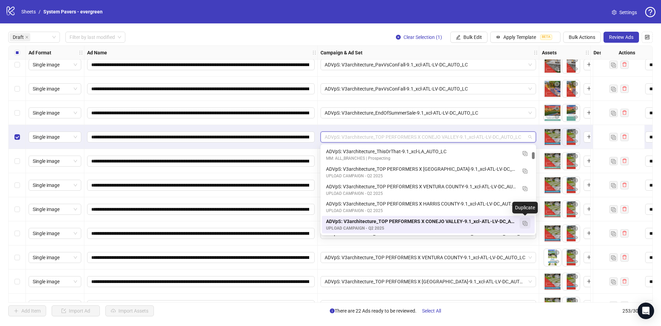
click at [527, 224] on img "button" at bounding box center [524, 223] width 5 height 5
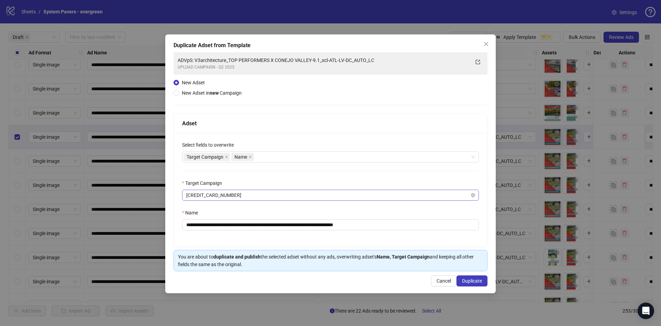
click at [247, 192] on span "[CREDIT_CARD_NUMBER]" at bounding box center [330, 195] width 288 height 10
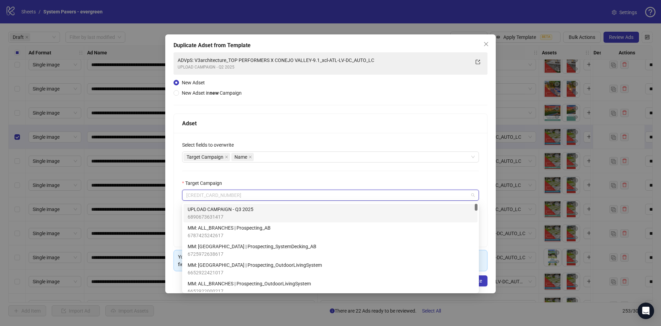
click at [243, 209] on span "UPLOAD CAMPAIGN - Q3 2025" at bounding box center [220, 209] width 66 height 8
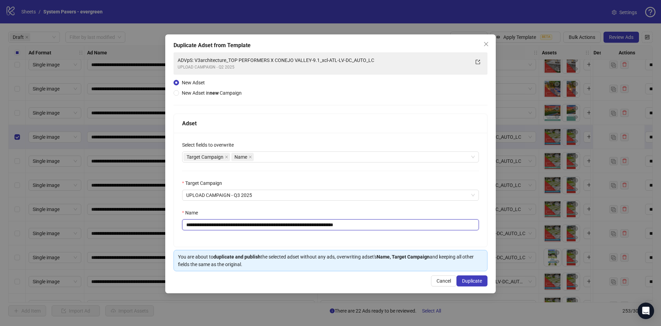
drag, startPoint x: 378, startPoint y: 226, endPoint x: 479, endPoint y: 227, distance: 101.5
click at [479, 227] on div "**********" at bounding box center [330, 190] width 313 height 114
type input "**********"
click at [470, 281] on span "Duplicate" at bounding box center [472, 281] width 20 height 6
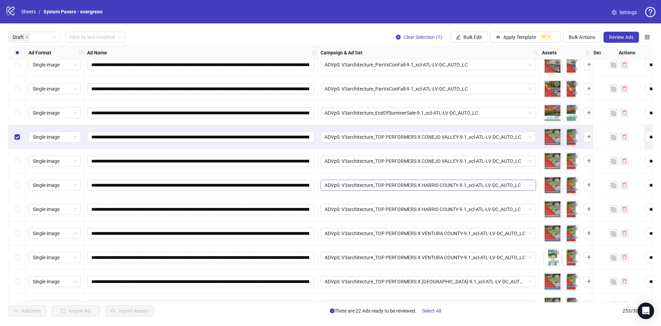
click at [452, 186] on span "ADVpS: V3architecture_TOP PERFORMERS X HARRIS COUNTY-9.1_xcl-ATL-LV-DC_AUTO_LC" at bounding box center [427, 185] width 207 height 10
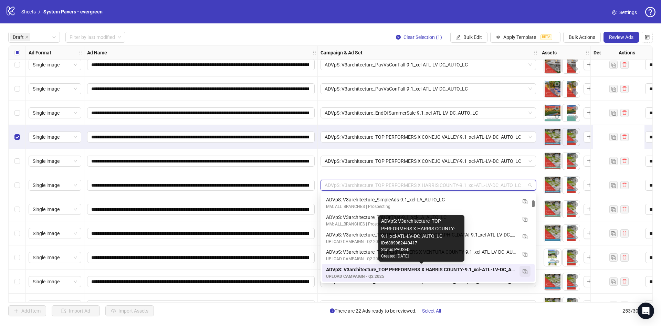
click at [525, 269] on img "button" at bounding box center [524, 271] width 5 height 5
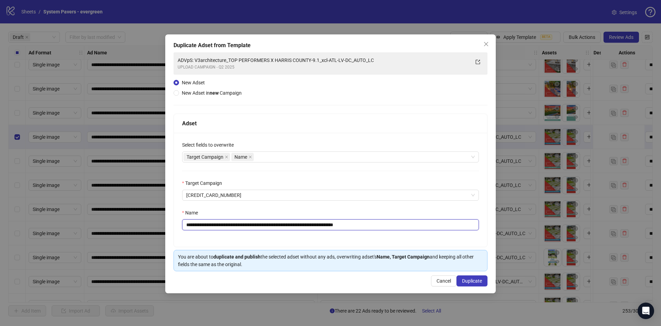
drag, startPoint x: 379, startPoint y: 226, endPoint x: 457, endPoint y: 226, distance: 77.8
click at [457, 226] on input "**********" at bounding box center [330, 224] width 297 height 11
click at [305, 199] on span "[CREDIT_CARD_NUMBER]" at bounding box center [330, 195] width 288 height 10
type input "**********"
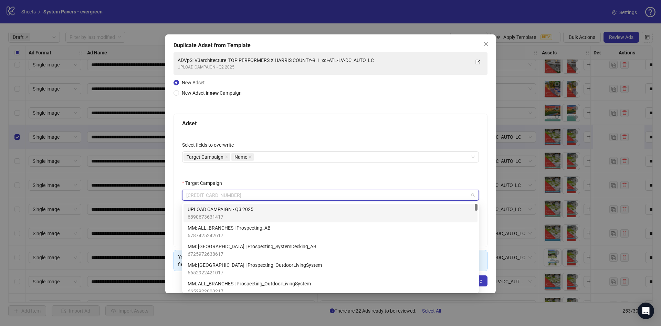
click at [285, 209] on div "UPLOAD CAMPAIGN - Q3 2025 6890673631417" at bounding box center [330, 212] width 286 height 15
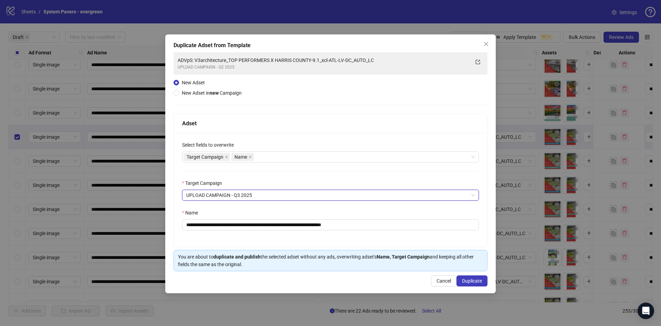
click at [444, 237] on div "**********" at bounding box center [330, 190] width 313 height 114
click at [474, 280] on span "Duplicate" at bounding box center [472, 281] width 20 height 6
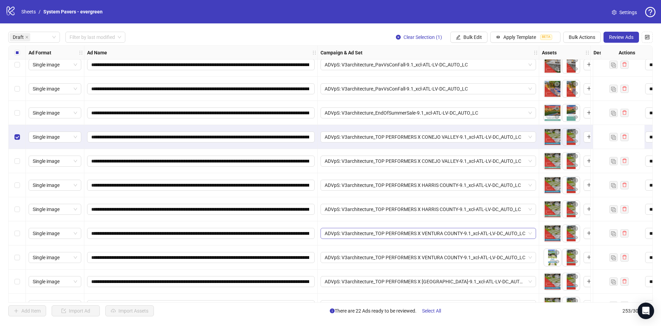
click at [483, 236] on span "ADVpS: V3architecture_TOP PERFORMERS X VENTURA COUNTY-9.1_xcl-ATL-LV-DC_AUTO_LC" at bounding box center [427, 233] width 207 height 10
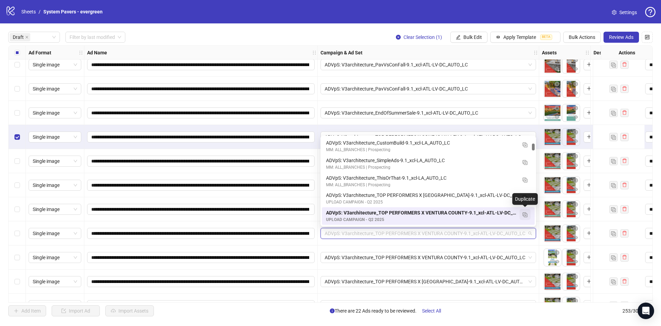
click at [527, 215] on img "button" at bounding box center [524, 214] width 5 height 5
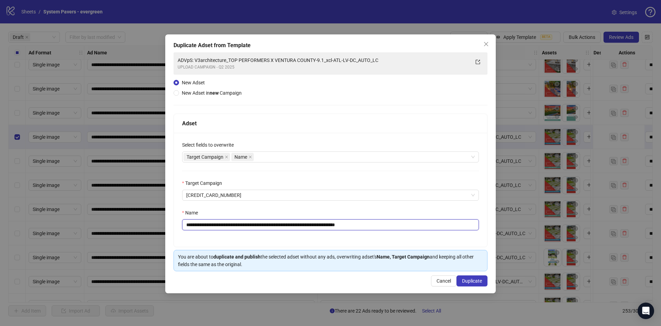
drag, startPoint x: 384, startPoint y: 225, endPoint x: 506, endPoint y: 232, distance: 122.3
click at [508, 232] on div "**********" at bounding box center [330, 163] width 661 height 326
click at [337, 194] on span "[CREDIT_CARD_NUMBER]" at bounding box center [330, 195] width 288 height 10
type input "**********"
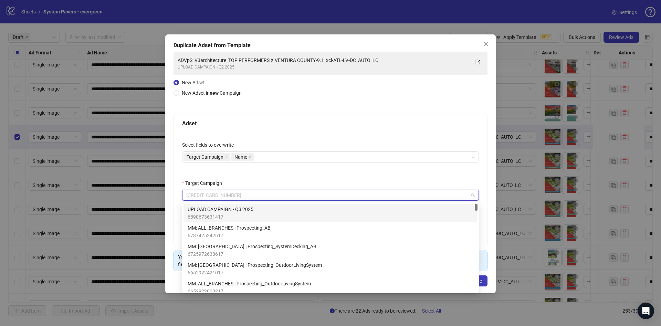
click at [304, 210] on div "UPLOAD CAMPAIGN - Q3 2025 6890673631417" at bounding box center [330, 212] width 286 height 15
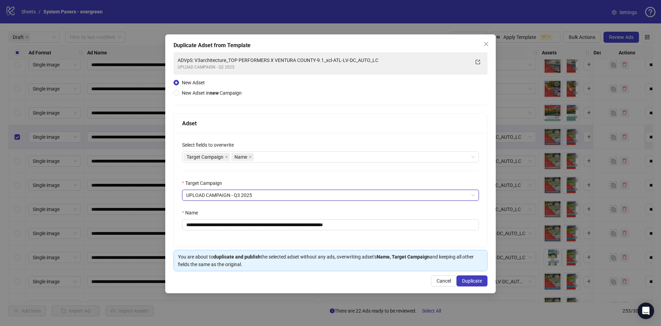
click at [474, 245] on div "**********" at bounding box center [330, 190] width 313 height 114
click at [474, 280] on span "Duplicate" at bounding box center [472, 281] width 20 height 6
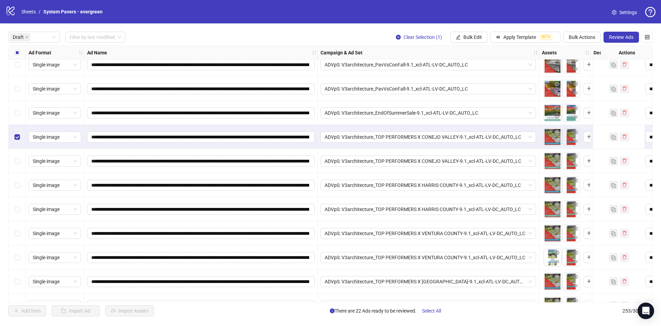
scroll to position [155, 0]
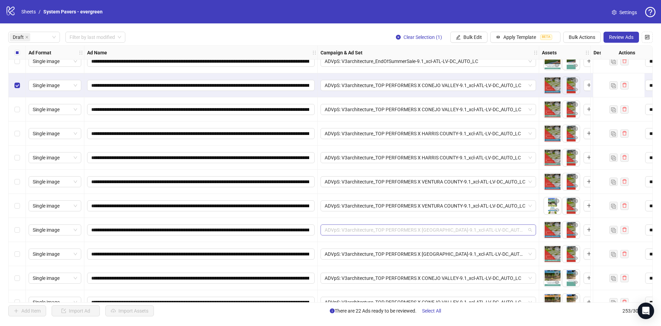
click at [492, 233] on span "ADVpS: V3architecture_TOP PERFORMERS X [GEOGRAPHIC_DATA]-9.1_xcl-ATL-LV-DC_AUTO…" at bounding box center [427, 230] width 207 height 10
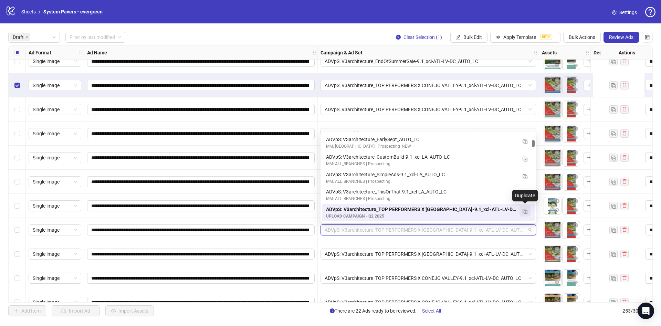
click at [529, 211] on button "button" at bounding box center [524, 210] width 11 height 11
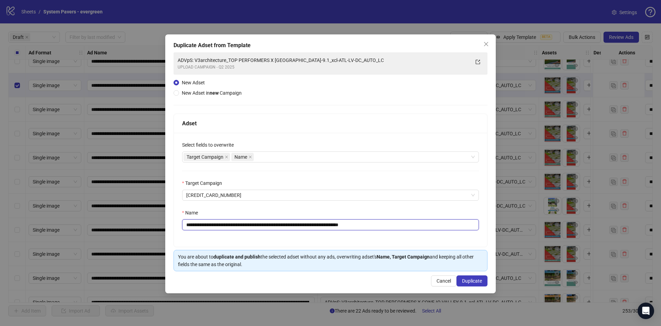
click at [302, 225] on input "**********" at bounding box center [330, 224] width 297 height 11
drag, startPoint x: 388, startPoint y: 225, endPoint x: 447, endPoint y: 225, distance: 59.5
click at [447, 225] on input "**********" at bounding box center [330, 224] width 297 height 11
click at [419, 194] on span "[CREDIT_CARD_NUMBER]" at bounding box center [330, 195] width 288 height 10
type input "**********"
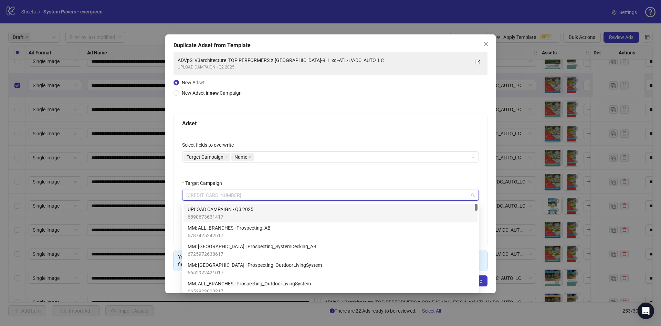
click at [374, 205] on div "UPLOAD CAMPAIGN - Q3 2025 6890673631417" at bounding box center [330, 212] width 286 height 15
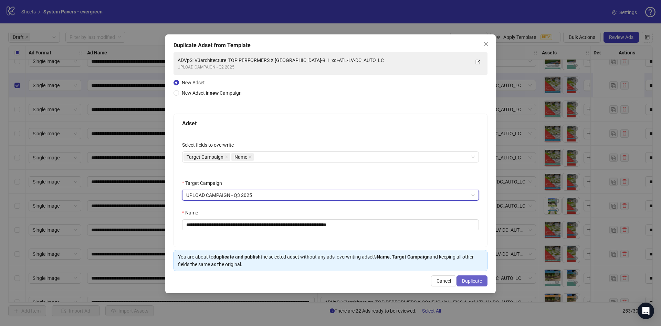
click at [484, 281] on button "Duplicate" at bounding box center [471, 280] width 31 height 11
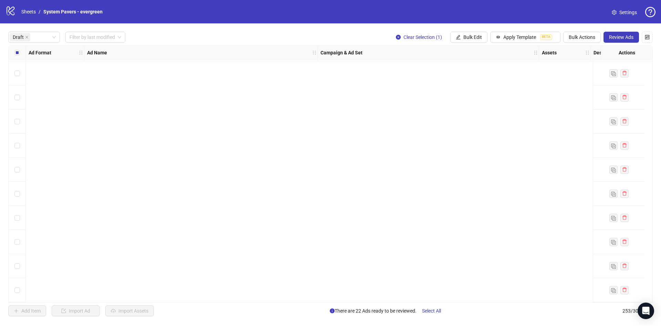
scroll to position [0, 0]
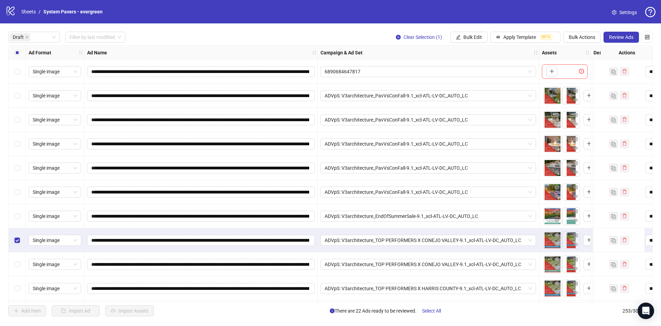
click at [16, 56] on label "Select all rows" at bounding box center [17, 53] width 6 height 8
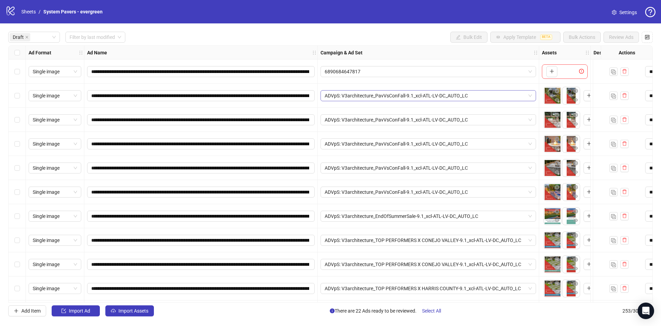
click at [465, 96] on span "ADVpS: V3architecture_PavVsConFall-9.1_xcl-ATL-LV-DC_AUTO_LC" at bounding box center [427, 95] width 207 height 10
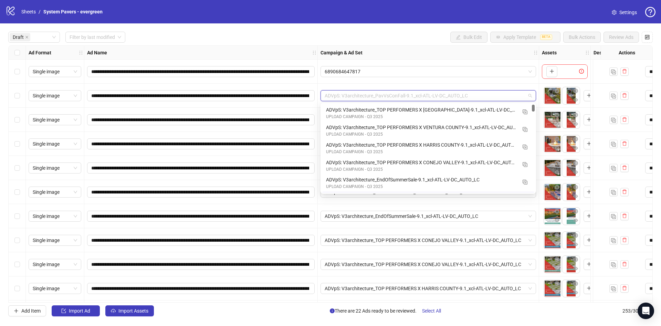
scroll to position [17, 0]
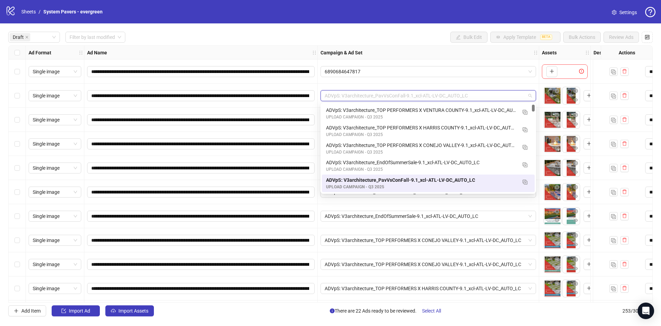
click at [466, 83] on div "6890684647817" at bounding box center [428, 72] width 221 height 24
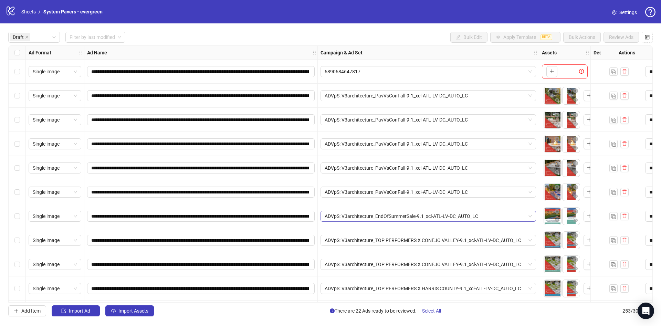
click at [406, 215] on span "ADVpS: V3architecture_EndOfSummerSale-9.1_xcl-ATL-LV-DC_AUTO_LC" at bounding box center [427, 216] width 207 height 10
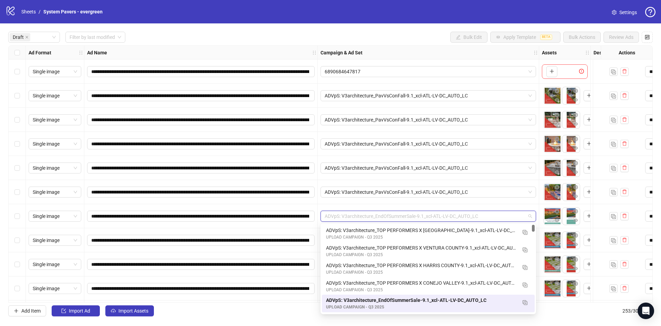
click at [492, 204] on div "ADVpS: V3architecture_EndOfSummerSale-9.1_xcl-ATL-LV-DC_AUTO_LC" at bounding box center [428, 216] width 221 height 24
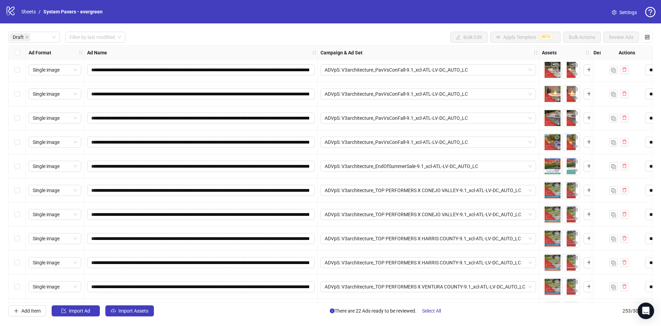
scroll to position [52, 0]
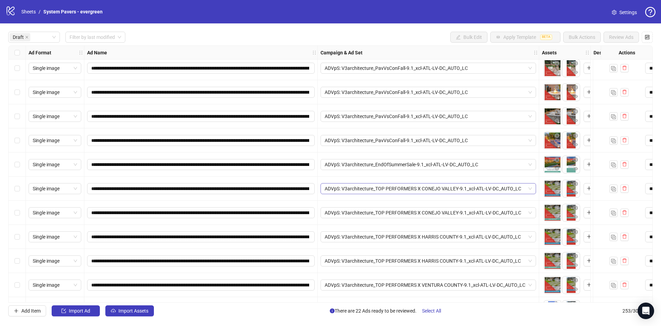
click at [464, 187] on span "ADVpS: V3architecture_TOP PERFORMERS X CONEJO VALLEY-9.1_xcl-ATL-LV-DC_AUTO_LC" at bounding box center [427, 188] width 207 height 10
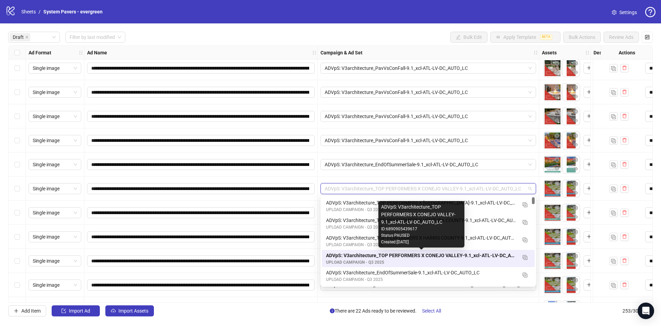
click at [458, 257] on div "ADVpS: V3architecture_TOP PERFORMERS X CONEJO VALLEY-9.1_xcl-ATL-LV-DC_AUTO_LC" at bounding box center [421, 255] width 191 height 8
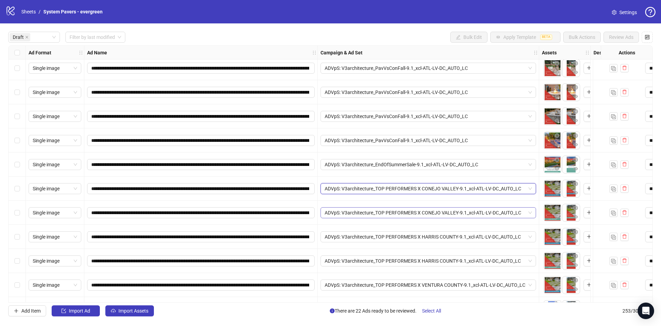
click at [469, 211] on span "ADVpS: V3architecture_TOP PERFORMERS X CONEJO VALLEY-9.1_xcl-ATL-LV-DC_AUTO_LC" at bounding box center [427, 212] width 207 height 10
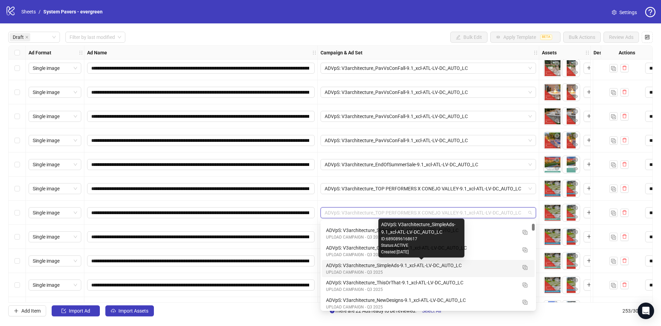
scroll to position [0, 0]
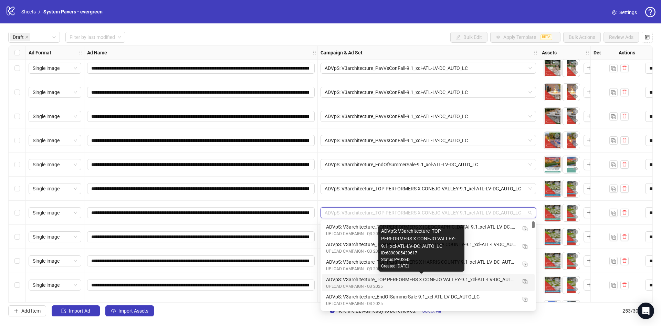
click at [467, 281] on div "ADVpS: V3architecture_TOP PERFORMERS X CONEJO VALLEY-9.1_xcl-ATL-LV-DC_AUTO_LC" at bounding box center [421, 280] width 191 height 8
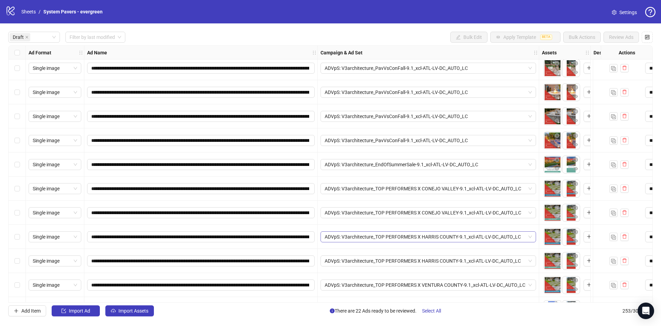
click at [464, 239] on span "ADVpS: V3architecture_TOP PERFORMERS X HARRIS COUNTY-9.1_xcl-ATL-LV-DC_AUTO_LC" at bounding box center [427, 237] width 207 height 10
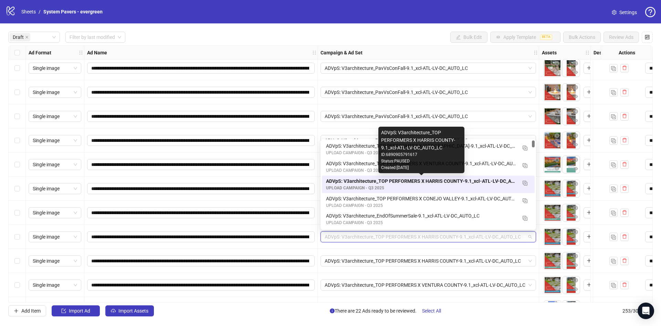
click at [475, 182] on div "ADVpS: V3architecture_TOP PERFORMERS X HARRIS COUNTY-9.1_xcl-ATL-LV-DC_AUTO_LC" at bounding box center [421, 181] width 191 height 8
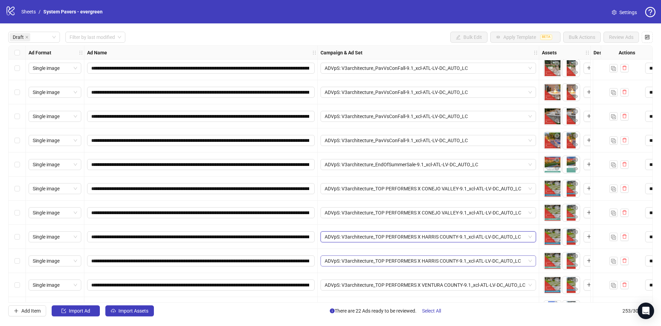
click at [462, 264] on span "ADVpS: V3architecture_TOP PERFORMERS X HARRIS COUNTY-9.1_xcl-ATL-LV-DC_AUTO_LC" at bounding box center [427, 261] width 207 height 10
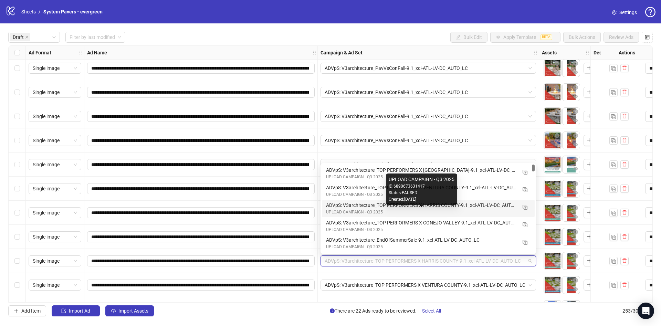
click at [485, 208] on div "ADVpS: V3architecture_TOP PERFORMERS X HARRIS COUNTY-9.1_xcl-ATL-LV-DC_AUTO_LC" at bounding box center [421, 205] width 191 height 8
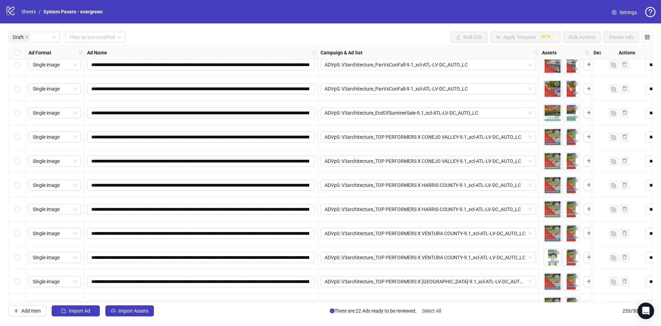
scroll to position [155, 0]
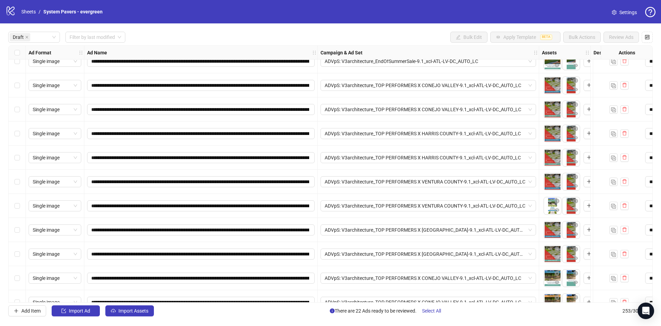
click at [467, 173] on div "ADVpS: V3architecture_TOP PERFORMERS X VENTURA COUNTY-9.1_xcl-ATL-LV-DC_AUTO_LC" at bounding box center [428, 182] width 221 height 24
click at [463, 184] on span "ADVpS: V3architecture_TOP PERFORMERS X VENTURA COUNTY-9.1_xcl-ATL-LV-DC_AUTO_LC" at bounding box center [427, 181] width 207 height 10
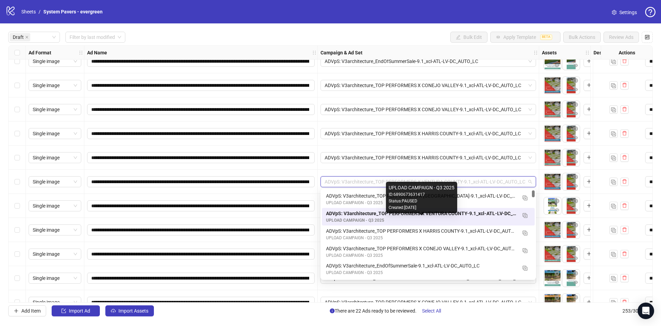
click at [479, 216] on div "ADVpS: V3architecture_TOP PERFORMERS X VENTURA COUNTY-9.1_xcl-ATL-LV-DC_AUTO_LC" at bounding box center [421, 214] width 191 height 8
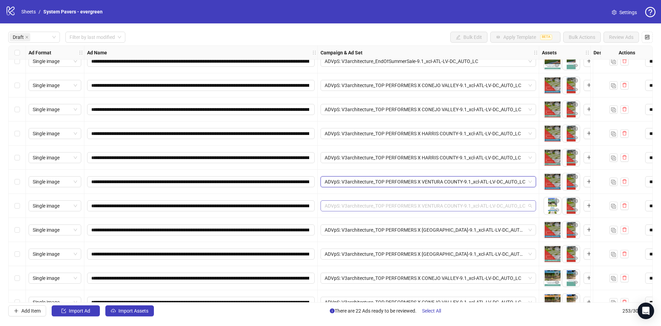
click at [463, 207] on span "ADVpS: V3architecture_TOP PERFORMERS X VENTURA COUNTY-9.1_xcl-ATL-LV-DC_AUTO_LC" at bounding box center [427, 206] width 207 height 10
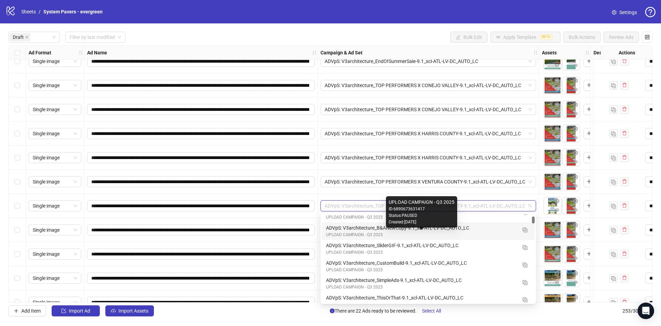
scroll to position [0, 0]
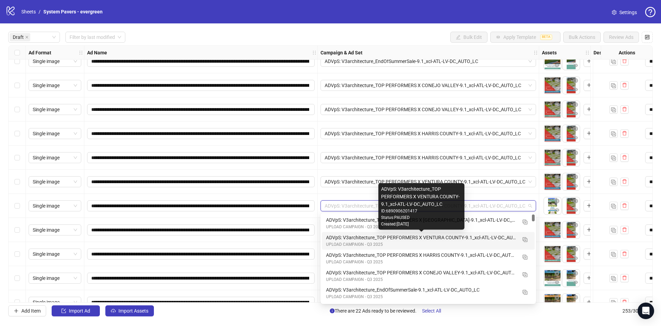
click at [470, 238] on div "ADVpS: V3architecture_TOP PERFORMERS X VENTURA COUNTY-9.1_xcl-ATL-LV-DC_AUTO_LC" at bounding box center [421, 238] width 191 height 8
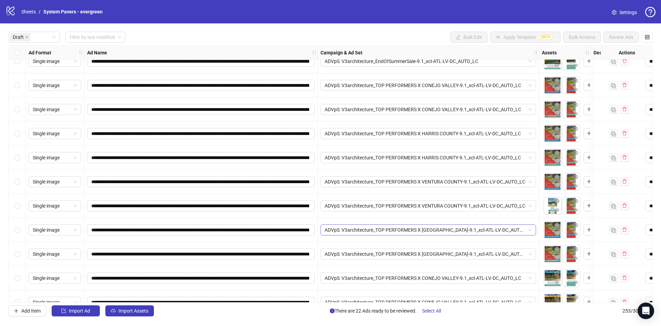
click at [471, 232] on span "ADVpS: V3architecture_TOP PERFORMERS X [GEOGRAPHIC_DATA]-9.1_xcl-ATL-LV-DC_AUTO…" at bounding box center [427, 230] width 207 height 10
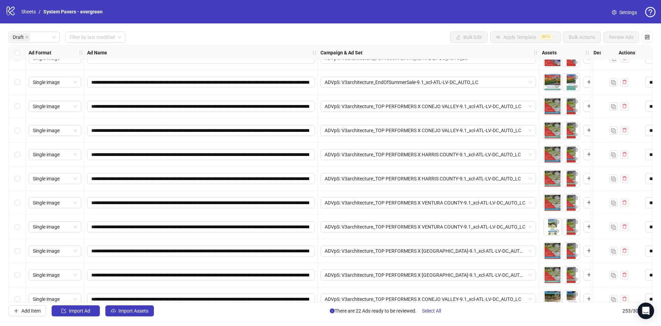
scroll to position [155, 0]
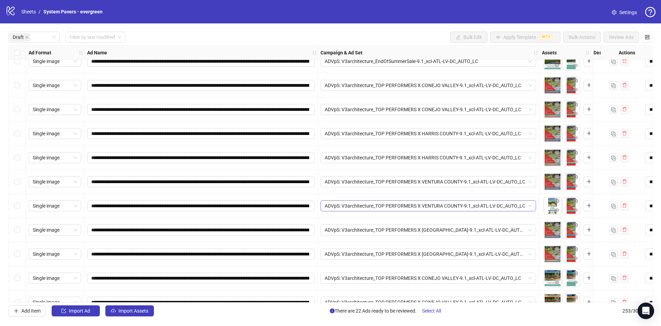
click at [458, 206] on span "ADVpS: V3architecture_TOP PERFORMERS X VENTURA COUNTY-9.1_xcl-ATL-LV-DC_AUTO_LC" at bounding box center [427, 206] width 207 height 10
click at [486, 197] on div "ADVpS: V3architecture_TOP PERFORMERS X VENTURA COUNTY-9.1_xcl-ATL-LV-DC_AUTO_LC" at bounding box center [428, 206] width 221 height 24
click at [468, 226] on span "ADVpS: V3architecture_TOP PERFORMERS X [GEOGRAPHIC_DATA]-9.1_xcl-ATL-LV-DC_AUTO…" at bounding box center [427, 230] width 207 height 10
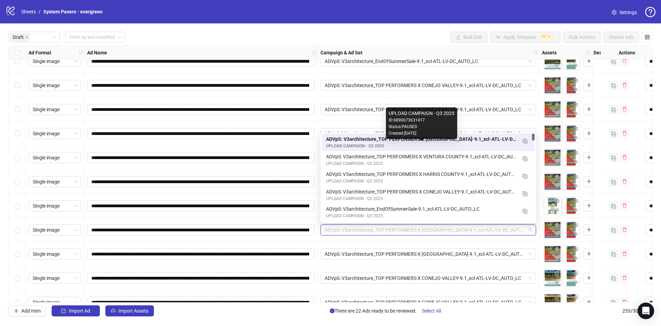
click at [498, 143] on div "UPLOAD CAMPAIGN - Q3 2025" at bounding box center [421, 146] width 191 height 7
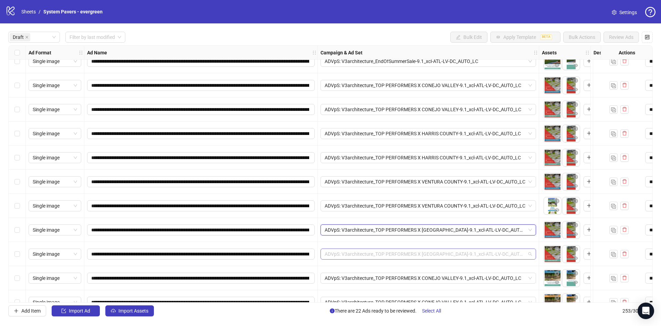
click at [464, 258] on span "ADVpS: V3architecture_TOP PERFORMERS X [GEOGRAPHIC_DATA]-9.1_xcl-ATL-LV-DC_AUTO…" at bounding box center [427, 254] width 207 height 10
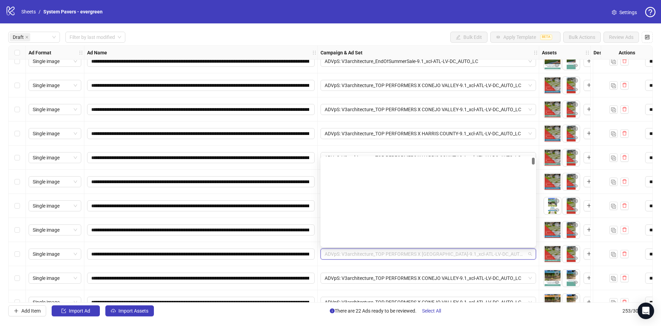
scroll to position [0, 0]
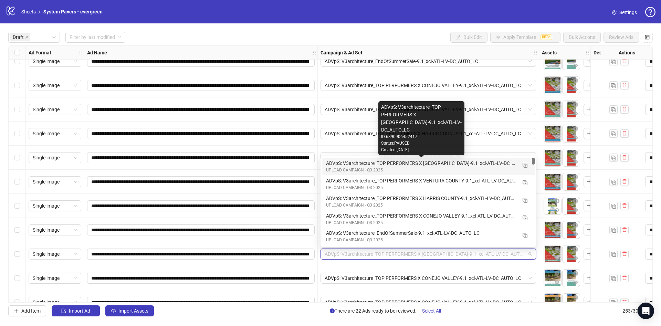
click at [495, 164] on div "ADVpS: V3architecture_TOP PERFORMERS X [GEOGRAPHIC_DATA]-9.1_xcl-ATL-LV-DC_AUTO…" at bounding box center [421, 163] width 191 height 8
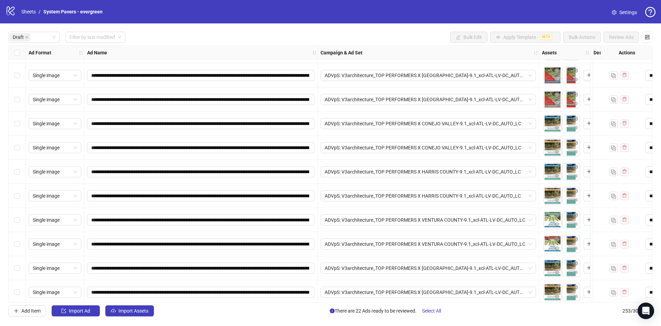
scroll to position [310, 0]
click at [467, 126] on span "ADVpS: V3architecture_TOP PERFORMERS X CONEJO VALLEY-9.1_xcl-ATL-LV-DC_AUTO_LC" at bounding box center [427, 123] width 207 height 10
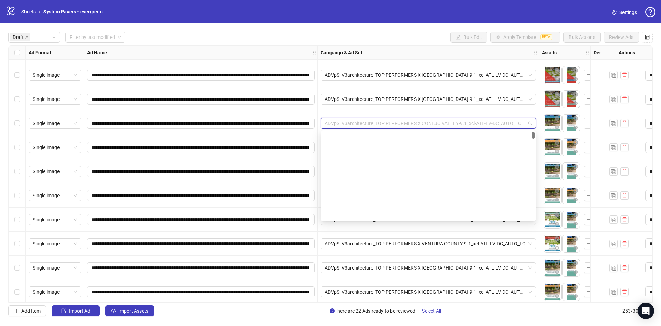
scroll to position [0, 0]
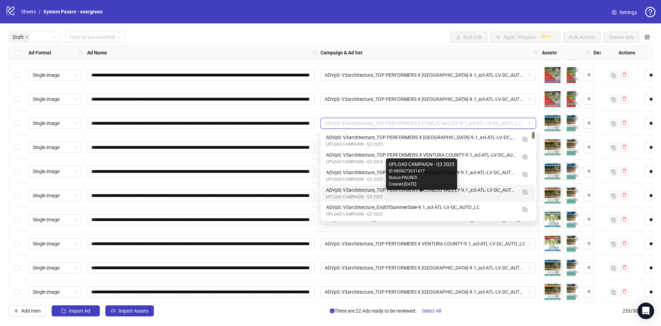
click at [472, 193] on div "ADVpS: V3architecture_TOP PERFORMERS X CONEJO VALLEY-9.1_xcl-ATL-LV-DC_AUTO_LC" at bounding box center [421, 190] width 191 height 8
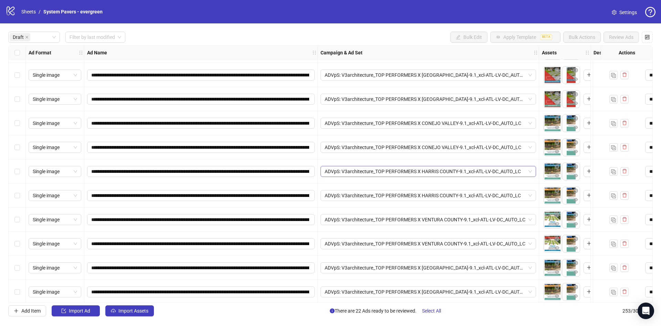
click at [457, 173] on span "ADVpS: V3architecture_TOP PERFORMERS X HARRIS COUNTY-9.1_xcl-ATL-LV-DC_AUTO_LC" at bounding box center [427, 171] width 207 height 10
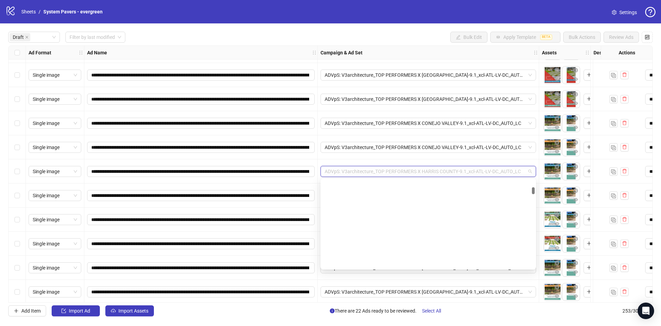
scroll to position [366, 0]
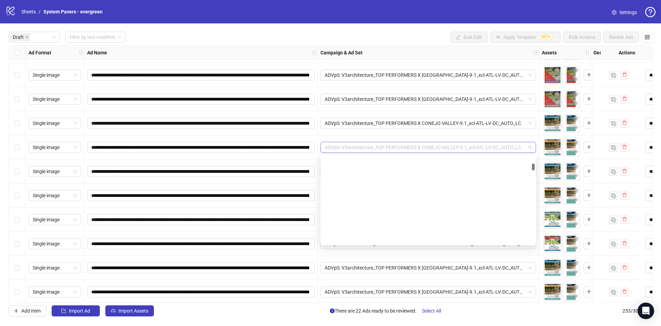
click at [471, 150] on span "ADVpS: V3architecture_TOP PERFORMERS X CONEJO VALLEY-9.1_xcl-ATL-LV-DC_AUTO_LC" at bounding box center [427, 147] width 207 height 10
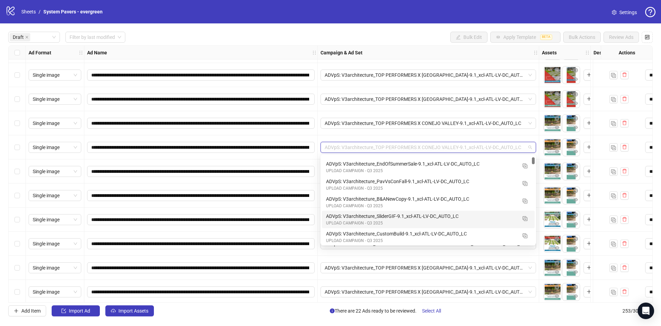
scroll to position [0, 0]
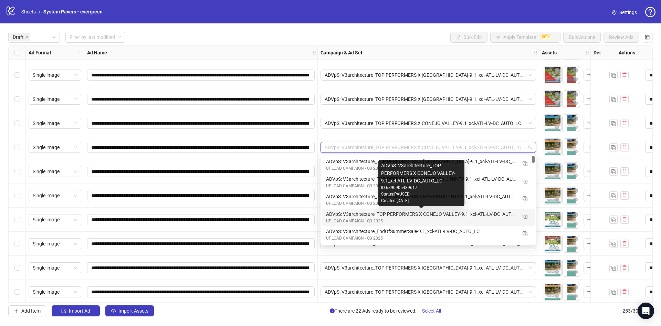
click at [491, 217] on div "ADVpS: V3architecture_TOP PERFORMERS X CONEJO VALLEY-9.1_xcl-ATL-LV-DC_AUTO_LC" at bounding box center [421, 214] width 191 height 8
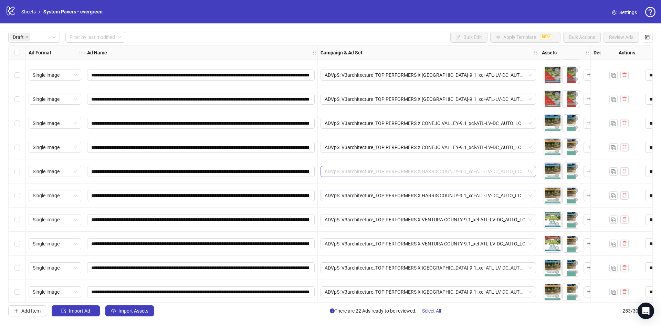
click at [471, 172] on span "ADVpS: V3architecture_TOP PERFORMERS X HARRIS COUNTY-9.1_xcl-ATL-LV-DC_AUTO_LC" at bounding box center [427, 171] width 207 height 10
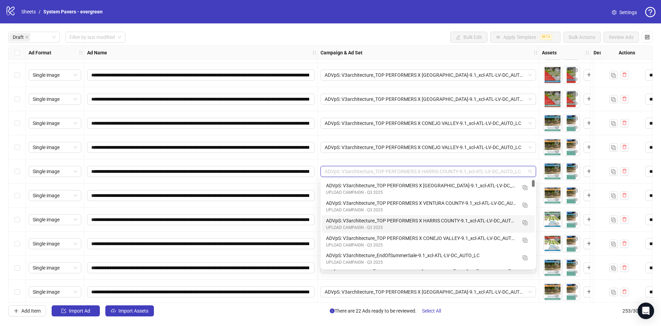
click at [468, 225] on div "UPLOAD CAMPAIGN - Q3 2025" at bounding box center [421, 227] width 191 height 7
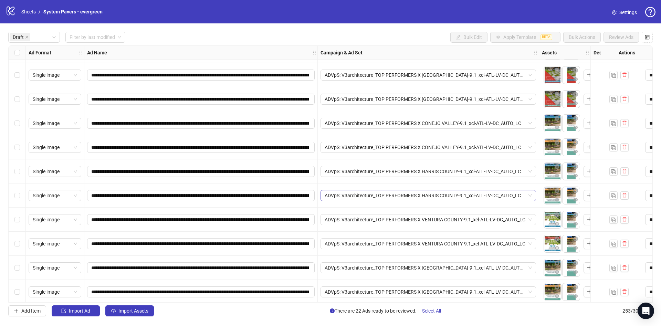
click at [467, 197] on span "ADVpS: V3architecture_TOP PERFORMERS X HARRIS COUNTY-9.1_xcl-ATL-LV-DC_AUTO_LC" at bounding box center [427, 195] width 207 height 10
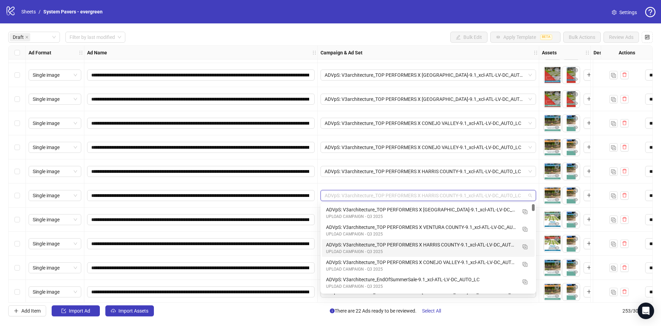
click at [471, 246] on div "ADVpS: V3architecture_TOP PERFORMERS X HARRIS COUNTY-9.1_xcl-ATL-LV-DC_AUTO_LC" at bounding box center [421, 245] width 191 height 8
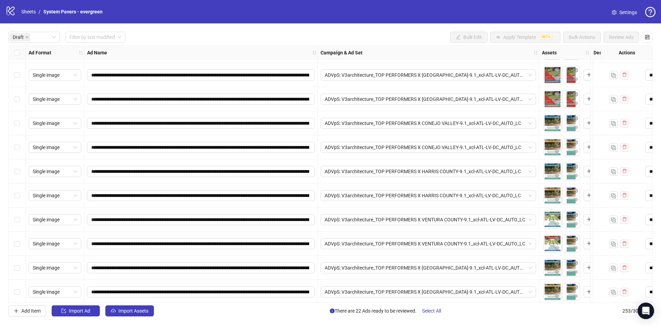
click at [484, 226] on div "ADVpS: V3architecture_TOP PERFORMERS X VENTURA COUNTY-9.1_xcl-ATL-LV-DC_AUTO_LC" at bounding box center [428, 219] width 221 height 24
click at [482, 223] on span "ADVpS: V3architecture_TOP PERFORMERS X VENTURA COUNTY-9.1_xcl-ATL-LV-DC_AUTO_LC" at bounding box center [427, 219] width 207 height 10
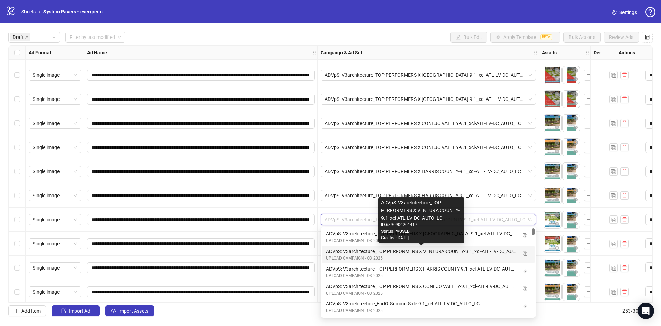
click at [489, 254] on div "ADVpS: V3architecture_TOP PERFORMERS X VENTURA COUNTY-9.1_xcl-ATL-LV-DC_AUTO_LC" at bounding box center [421, 251] width 191 height 8
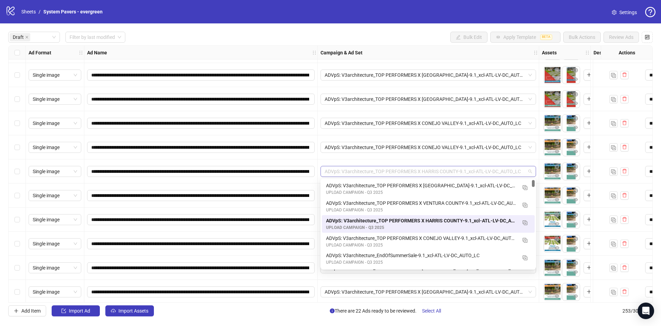
click at [478, 169] on span "ADVpS: V3architecture_TOP PERFORMERS X HARRIS COUNTY-9.1_xcl-ATL-LV-DC_AUTO_LC" at bounding box center [427, 171] width 207 height 10
click at [470, 154] on div "ADVpS: V3architecture_TOP PERFORMERS X CONEJO VALLEY-9.1_xcl-ATL-LV-DC_AUTO_LC" at bounding box center [428, 147] width 221 height 24
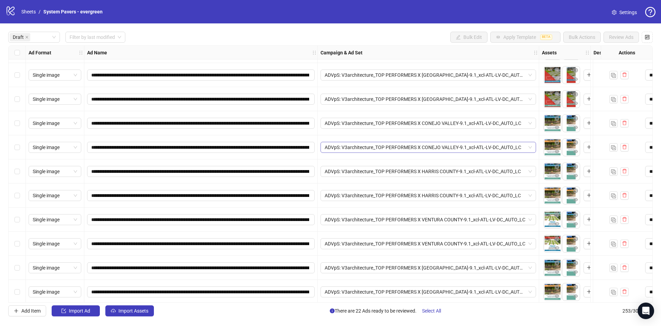
click at [472, 151] on span "ADVpS: V3architecture_TOP PERFORMERS X CONEJO VALLEY-9.1_xcl-ATL-LV-DC_AUTO_LC" at bounding box center [427, 147] width 207 height 10
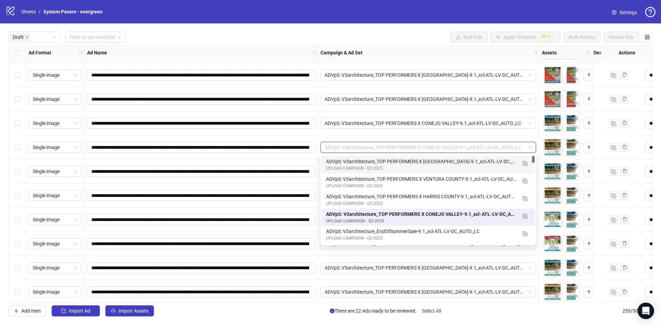
click at [473, 140] on div "ADVpS: V3architecture_TOP PERFORMERS X CONEJO VALLEY-9.1_xcl-ATL-LV-DC_AUTO_LC" at bounding box center [428, 147] width 221 height 24
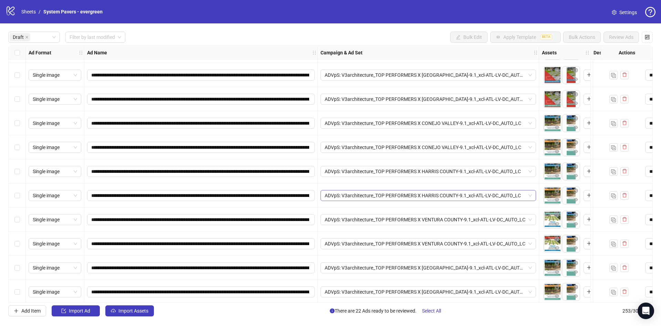
click at [456, 193] on span "ADVpS: V3architecture_TOP PERFORMERS X HARRIS COUNTY-9.1_xcl-ATL-LV-DC_AUTO_LC" at bounding box center [427, 195] width 207 height 10
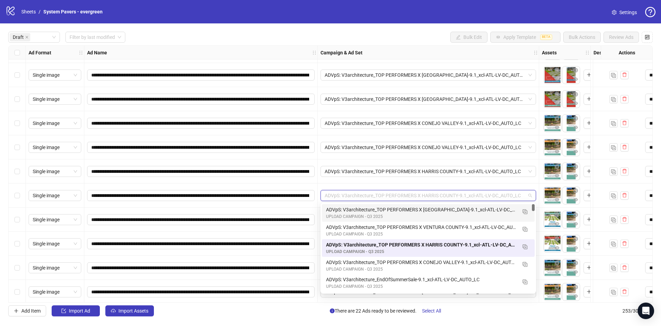
click at [473, 186] on div "ADVpS: V3architecture_TOP PERFORMERS X HARRIS COUNTY-9.1_xcl-ATL-LV-DC_AUTO_LC" at bounding box center [428, 195] width 221 height 24
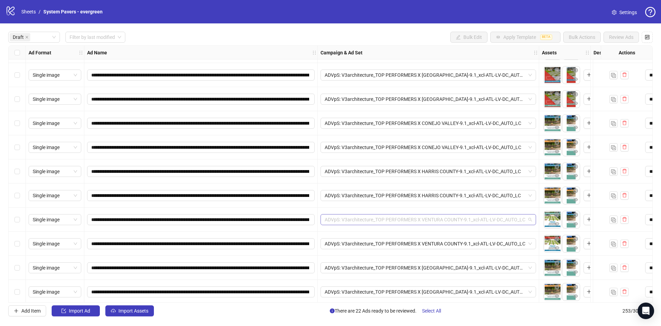
click at [471, 216] on span "ADVpS: V3architecture_TOP PERFORMERS X VENTURA COUNTY-9.1_xcl-ATL-LV-DC_AUTO_LC" at bounding box center [427, 219] width 207 height 10
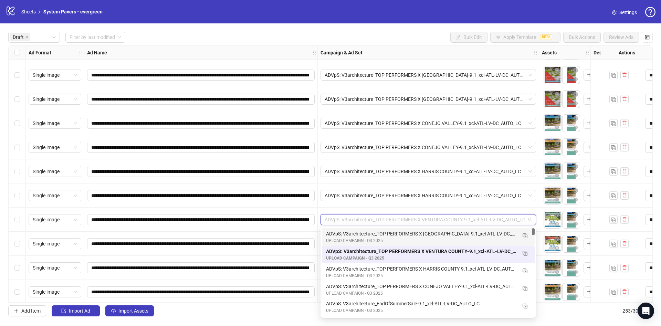
click at [484, 209] on div "ADVpS: V3architecture_TOP PERFORMERS X VENTURA COUNTY-9.1_xcl-ATL-LV-DC_AUTO_LC" at bounding box center [428, 219] width 221 height 24
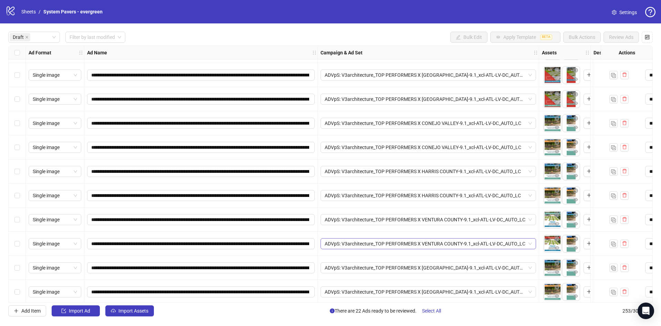
click at [479, 240] on span "ADVpS: V3architecture_TOP PERFORMERS X VENTURA COUNTY-9.1_xcl-ATL-LV-DC_AUTO_LC" at bounding box center [427, 243] width 207 height 10
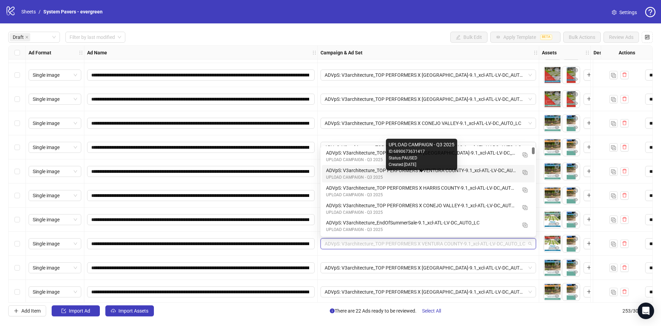
click at [482, 174] on div "UPLOAD CAMPAIGN - Q3 2025" at bounding box center [421, 177] width 191 height 7
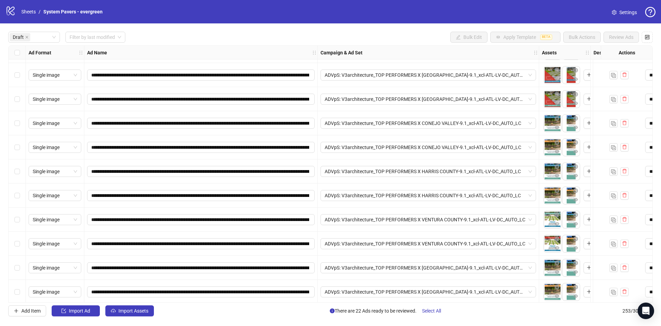
scroll to position [314, 0]
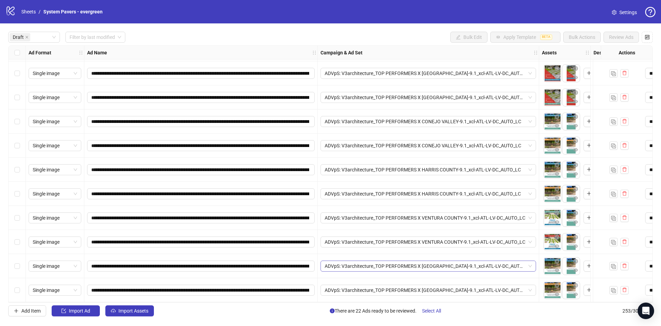
click at [474, 264] on span "ADVpS: V3architecture_TOP PERFORMERS X [GEOGRAPHIC_DATA]-9.1_xcl-ATL-LV-DC_AUTO…" at bounding box center [427, 266] width 207 height 10
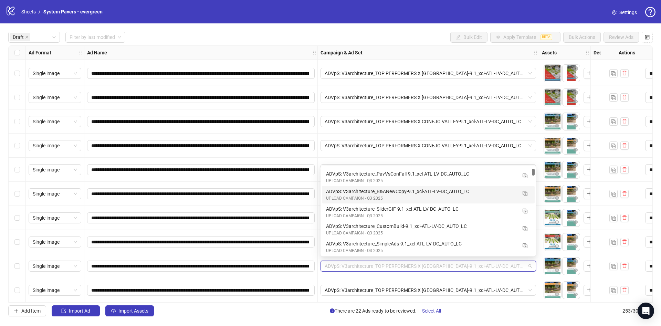
scroll to position [0, 0]
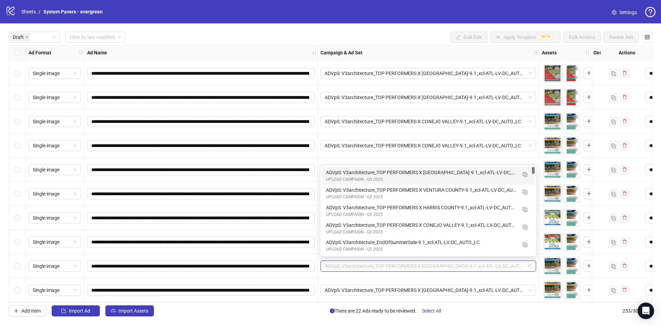
click at [486, 178] on div "UPLOAD CAMPAIGN - Q3 2025" at bounding box center [421, 179] width 191 height 7
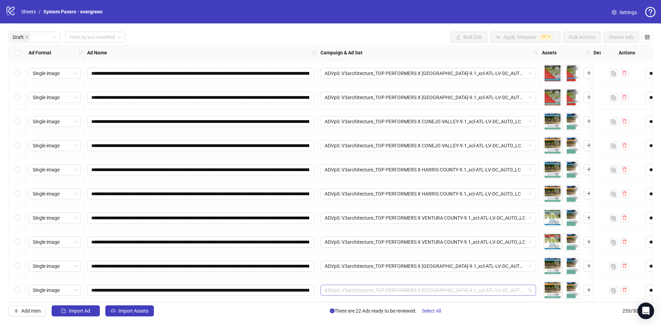
click at [468, 286] on span "ADVpS: V3architecture_TOP PERFORMERS X [GEOGRAPHIC_DATA]-9.1_xcl-ATL-LV-DC_AUTO…" at bounding box center [427, 290] width 207 height 10
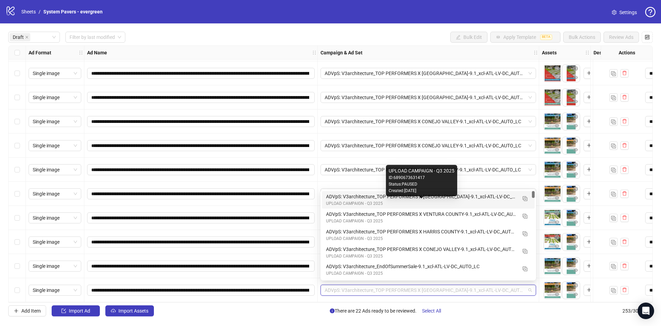
click at [493, 201] on div "UPLOAD CAMPAIGN - Q3 2025" at bounding box center [421, 203] width 191 height 7
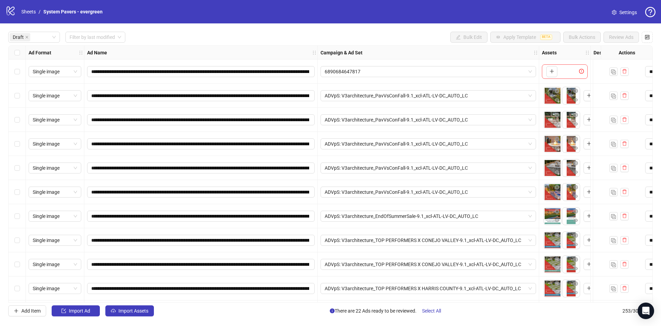
click at [26, 57] on div "Ad Format" at bounding box center [55, 53] width 58 height 14
click at [23, 55] on div "Select all rows" at bounding box center [17, 53] width 17 height 14
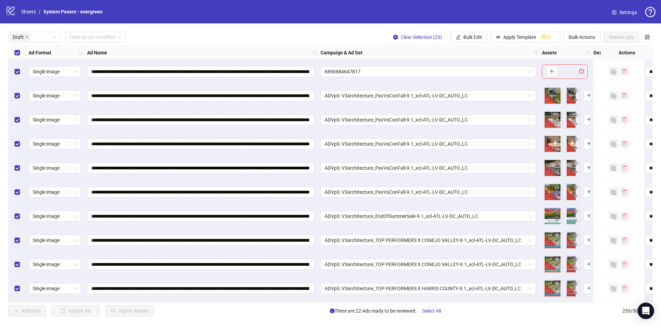
click at [21, 71] on div "Select row 1" at bounding box center [17, 72] width 17 height 24
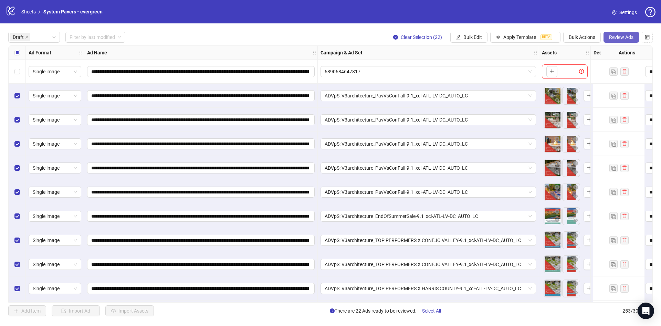
click at [625, 39] on span "Review Ads" at bounding box center [621, 37] width 24 height 6
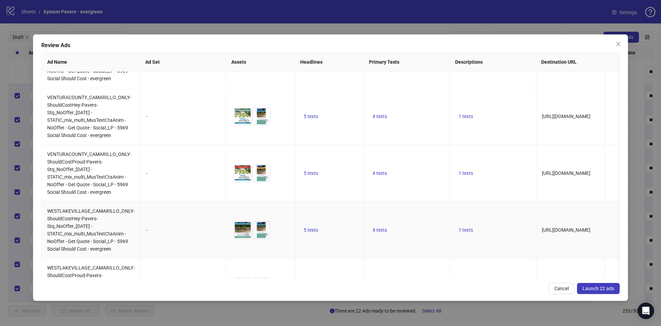
scroll to position [1004, 0]
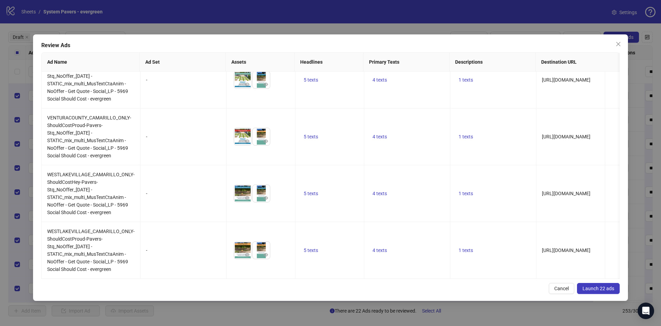
click at [601, 287] on span "Launch 22 ads" at bounding box center [598, 289] width 32 height 6
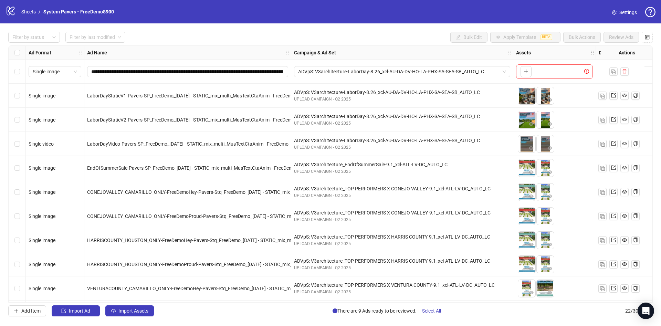
click at [32, 29] on div "**********" at bounding box center [330, 173] width 661 height 301
click at [33, 36] on div at bounding box center [31, 37] width 42 height 10
click at [34, 48] on div "Draft" at bounding box center [34, 51] width 41 height 8
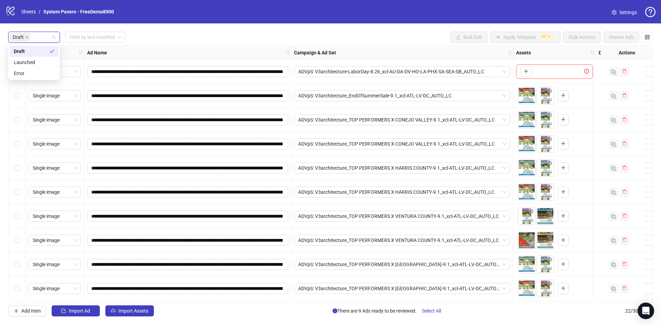
click at [226, 36] on div "Draft Filter by last modified Bulk Edit Apply Template BETA Bulk Actions Review…" at bounding box center [330, 37] width 644 height 11
click at [391, 102] on div "ADVpS: V3architecture_EndOfSummerSale-9.1_xcl-ATL-LV-DC_AUTO_LC" at bounding box center [402, 96] width 222 height 24
click at [398, 98] on span "ADVpS: V3architecture_EndOfSummerSale-9.1_xcl-ATL-LV-DC_AUTO_LC" at bounding box center [402, 95] width 208 height 10
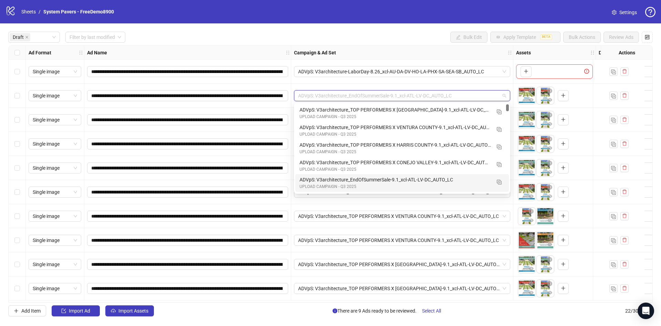
click at [405, 182] on div "ADVpS: V3architecture_EndOfSummerSale-9.1_xcl-ATL-LV-DC_AUTO_LC" at bounding box center [394, 180] width 191 height 8
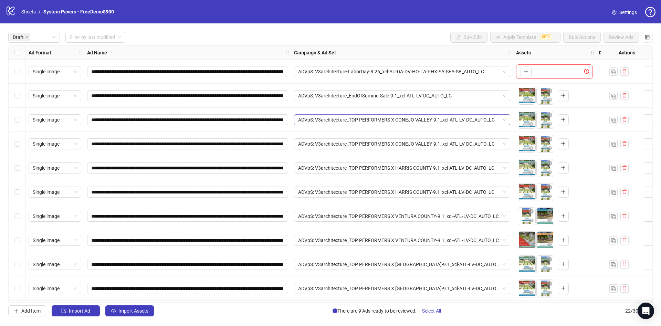
click at [393, 118] on span "ADVpS: V3architecture_TOP PERFORMERS X CONEJO VALLEY-9.1_xcl-ATL-LV-DC_AUTO_LC" at bounding box center [402, 120] width 208 height 10
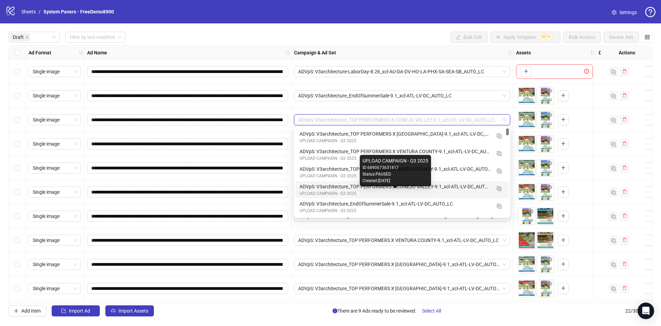
click at [442, 192] on div "UPLOAD CAMPAIGN - Q3 2025" at bounding box center [394, 193] width 191 height 7
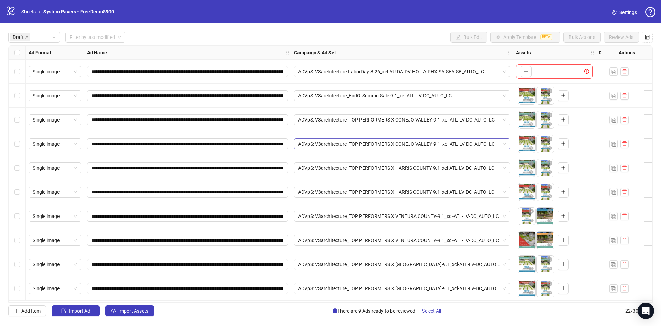
click at [443, 142] on span "ADVpS: V3architecture_TOP PERFORMERS X CONEJO VALLEY-9.1_xcl-ATL-LV-DC_AUTO_LC" at bounding box center [402, 144] width 208 height 10
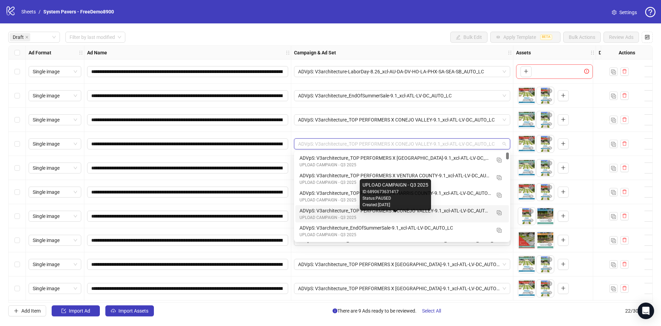
click at [441, 215] on div "UPLOAD CAMPAIGN - Q3 2025" at bounding box center [394, 217] width 191 height 7
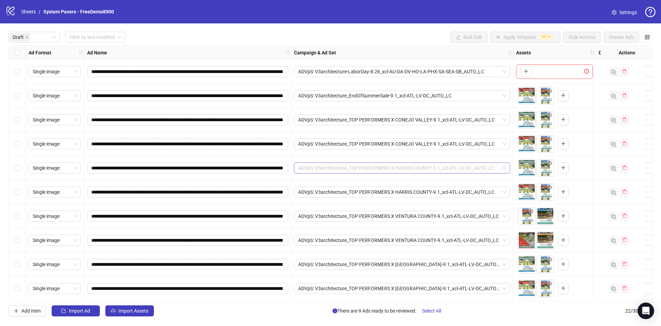
click at [449, 171] on span "ADVpS: V3architecture_TOP PERFORMERS X HARRIS COUNTY-9.1_xcl-ATL-LV-DC_AUTO_LC" at bounding box center [402, 168] width 208 height 10
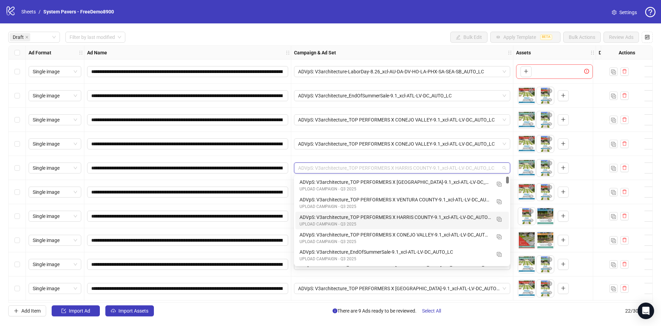
click at [440, 216] on div "ADVpS: V3architecture_TOP PERFORMERS X HARRIS COUNTY-9.1_xcl-ATL-LV-DC_AUTO_LC" at bounding box center [394, 217] width 191 height 8
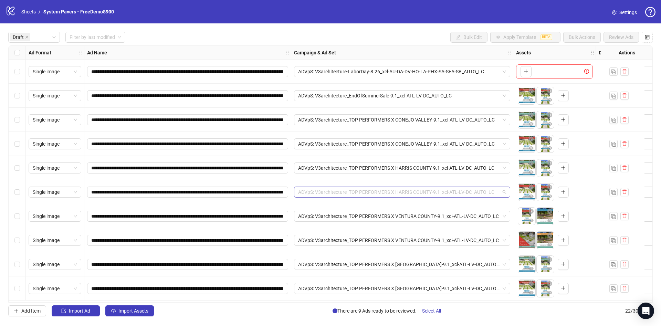
click at [449, 191] on span "ADVpS: V3architecture_TOP PERFORMERS X HARRIS COUNTY-9.1_xcl-ATL-LV-DC_AUTO_LC" at bounding box center [402, 192] width 208 height 10
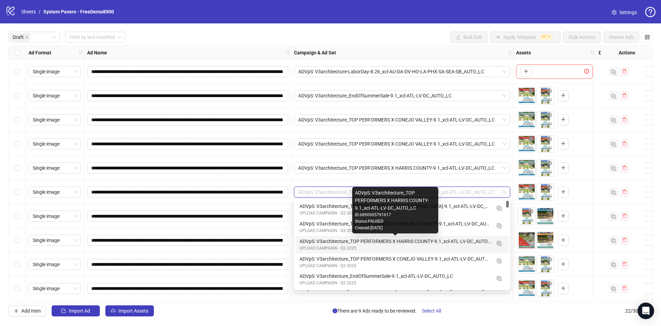
click at [444, 242] on div "ADVpS: V3architecture_TOP PERFORMERS X HARRIS COUNTY-9.1_xcl-ATL-LV-DC_AUTO_LC" at bounding box center [394, 241] width 191 height 8
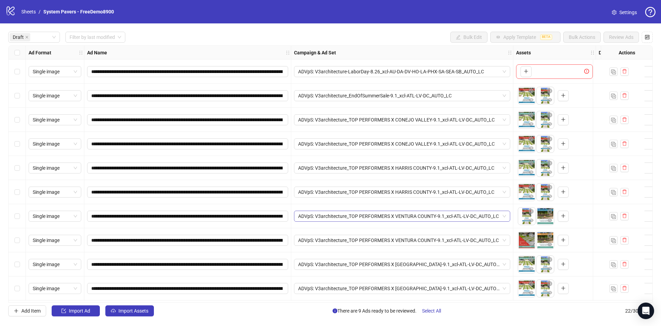
click at [444, 216] on span "ADVpS: V3architecture_TOP PERFORMERS X VENTURA COUNTY-9.1_xcl-ATL-LV-DC_AUTO_LC" at bounding box center [402, 216] width 208 height 10
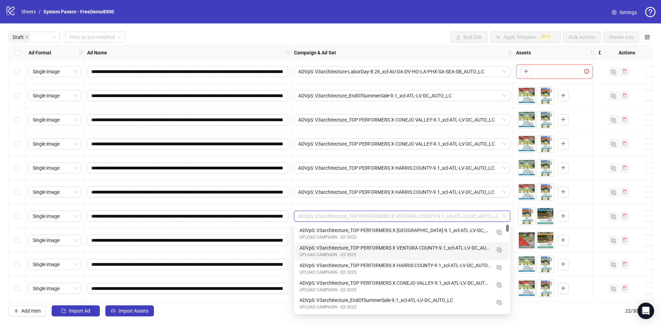
click at [439, 251] on div "ADVpS: V3architecture_TOP PERFORMERS X VENTURA COUNTY-9.1_xcl-ATL-LV-DC_AUTO_LC" at bounding box center [394, 248] width 191 height 8
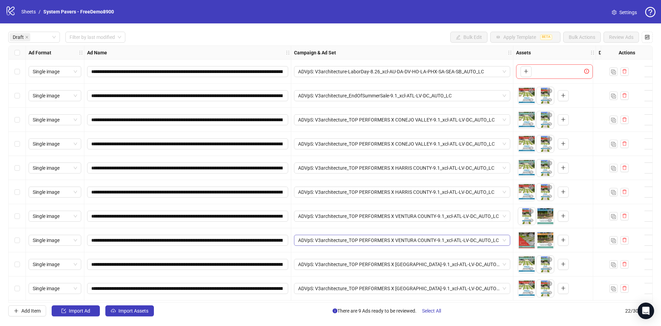
click at [433, 239] on span "ADVpS: V3architecture_TOP PERFORMERS X VENTURA COUNTY-9.1_xcl-ATL-LV-DC_AUTO_LC" at bounding box center [402, 240] width 208 height 10
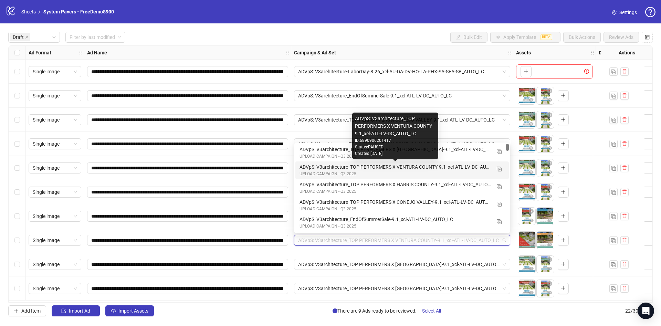
click at [448, 168] on div "ADVpS: V3architecture_TOP PERFORMERS X VENTURA COUNTY-9.1_xcl-ATL-LV-DC_AUTO_LC" at bounding box center [394, 167] width 191 height 8
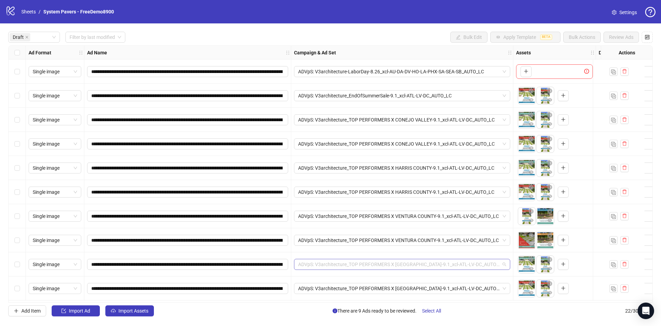
click at [451, 265] on span "ADVpS: V3architecture_TOP PERFORMERS X [GEOGRAPHIC_DATA]-9.1_xcl-ATL-LV-DC_AUTO…" at bounding box center [402, 264] width 208 height 10
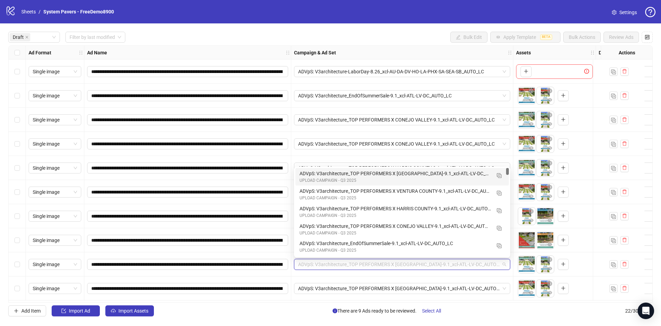
click at [461, 170] on div "ADVpS: V3architecture_TOP PERFORMERS X [GEOGRAPHIC_DATA]-9.1_xcl-ATL-LV-DC_AUTO…" at bounding box center [394, 174] width 191 height 8
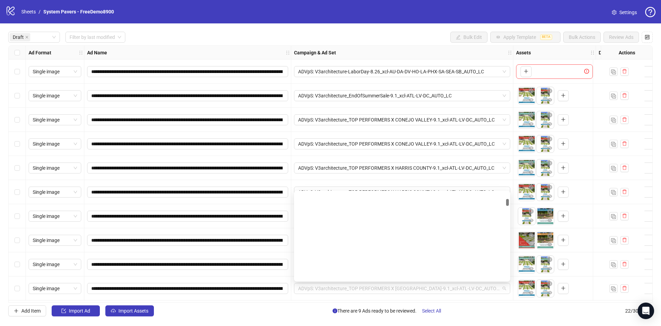
drag, startPoint x: 420, startPoint y: 283, endPoint x: 425, endPoint y: 279, distance: 6.9
click at [420, 283] on span "ADVpS: V3architecture_TOP PERFORMERS X [GEOGRAPHIC_DATA]-9.1_xcl-ATL-LV-DC_AUTO…" at bounding box center [402, 288] width 208 height 10
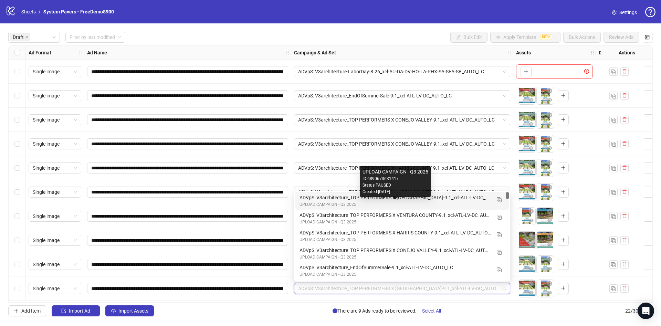
click at [459, 203] on div "UPLOAD CAMPAIGN - Q3 2025" at bounding box center [394, 204] width 191 height 7
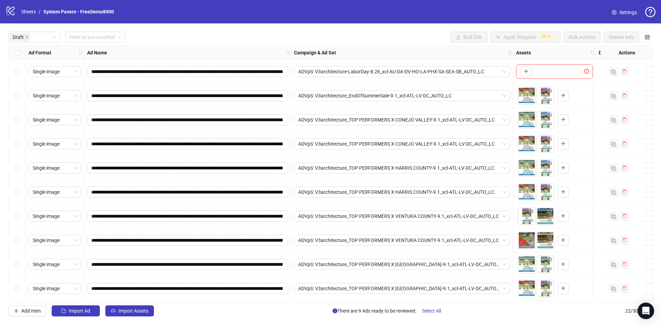
scroll to position [1, 0]
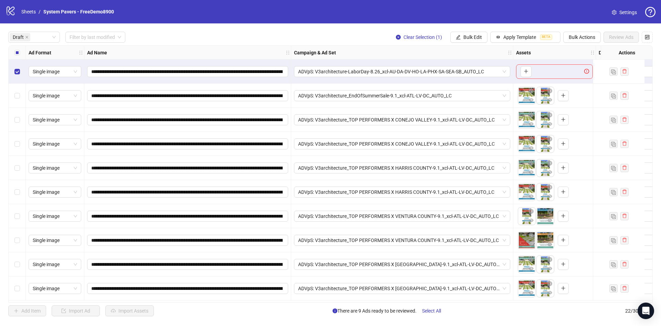
click at [20, 52] on div "Select all rows" at bounding box center [17, 53] width 17 height 14
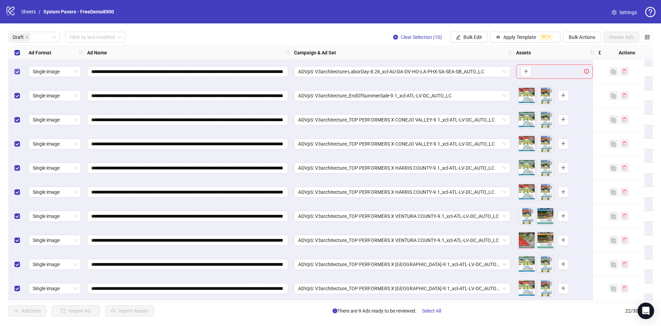
click at [19, 68] on label "Select row 1" at bounding box center [17, 72] width 6 height 8
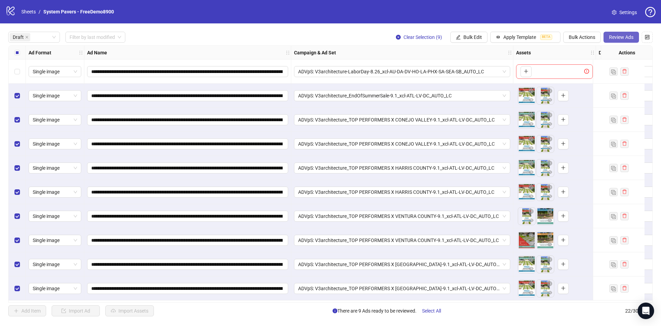
click at [632, 38] on span "Review Ads" at bounding box center [621, 37] width 24 height 6
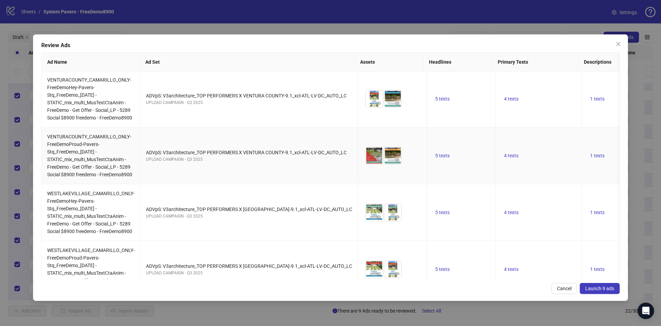
scroll to position [304, 0]
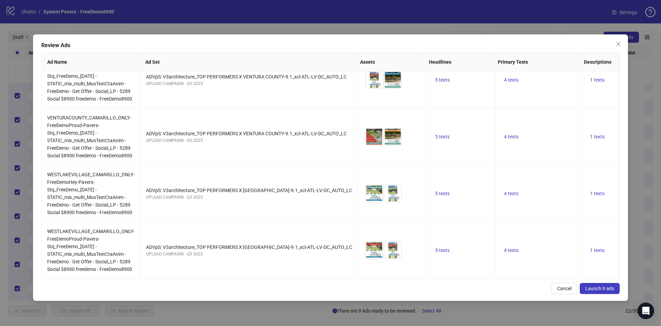
click at [608, 289] on span "Launch 9 ads" at bounding box center [599, 289] width 29 height 6
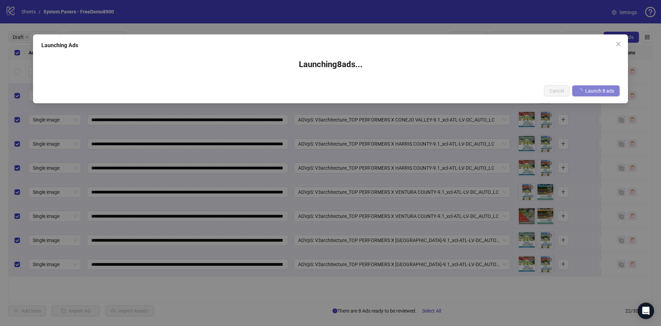
scroll to position [0, 0]
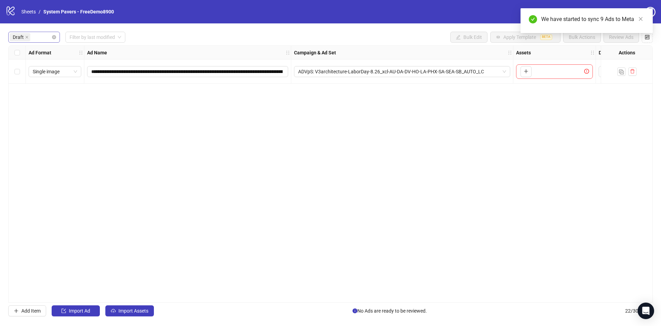
click at [51, 37] on div "Draft" at bounding box center [34, 37] width 52 height 11
